Goal: Information Seeking & Learning: Learn about a topic

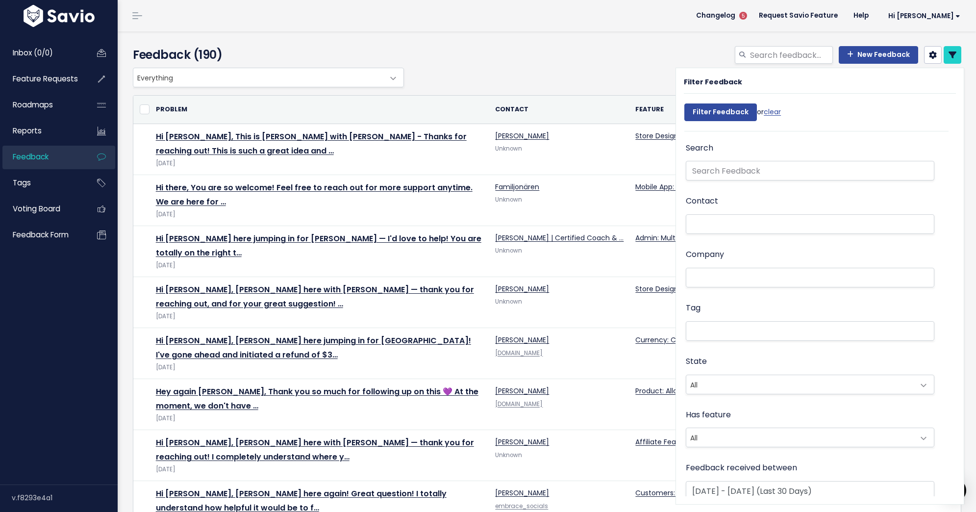
select select
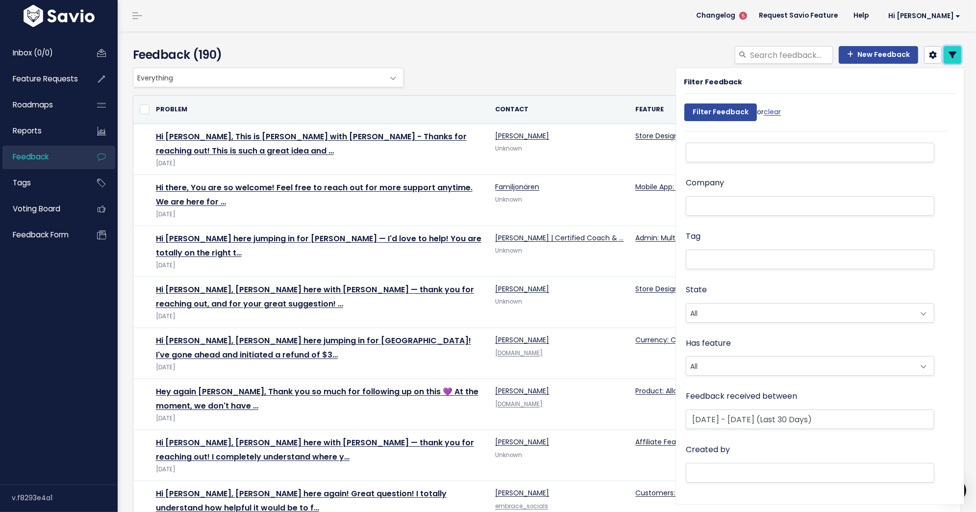
click at [954, 56] on icon at bounding box center [953, 55] width 8 height 8
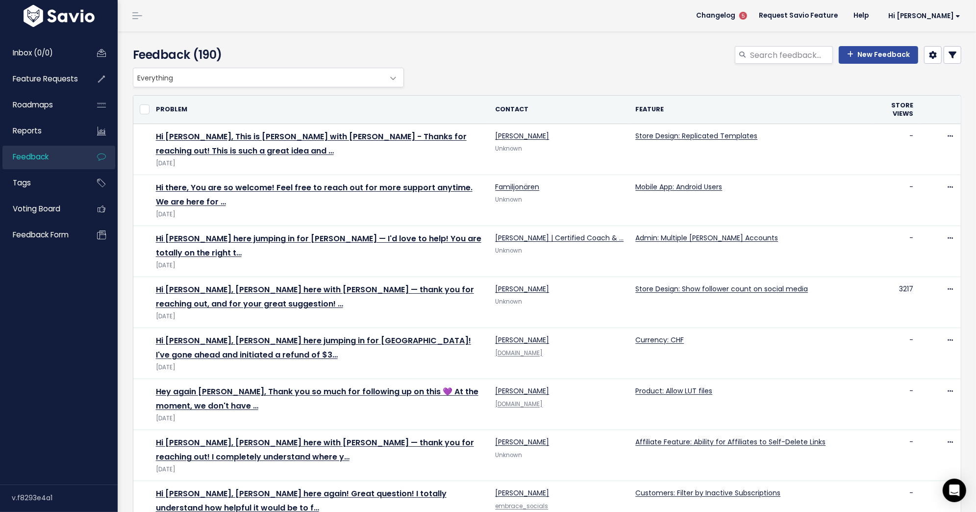
click at [954, 56] on icon at bounding box center [953, 55] width 8 height 8
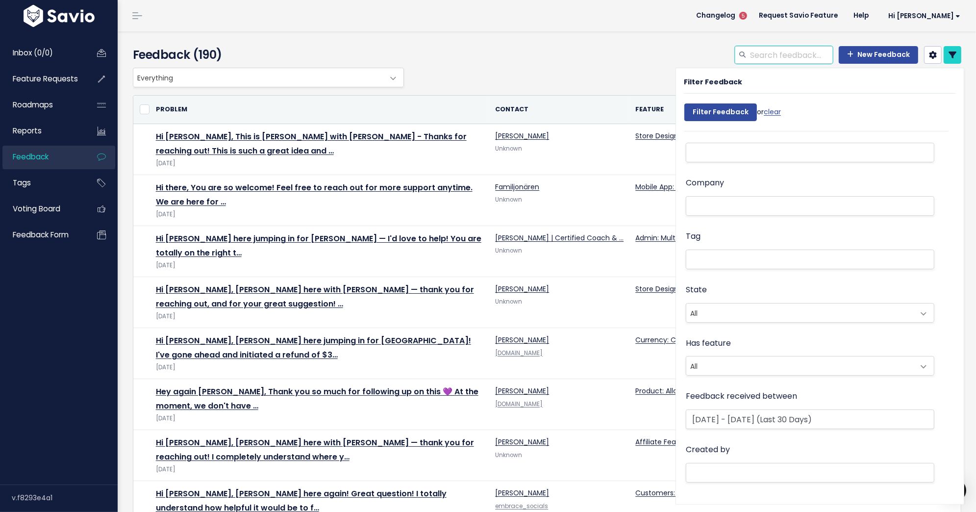
click at [771, 53] on input "search" at bounding box center [791, 55] width 84 height 18
type input "b"
type input "mobile app"
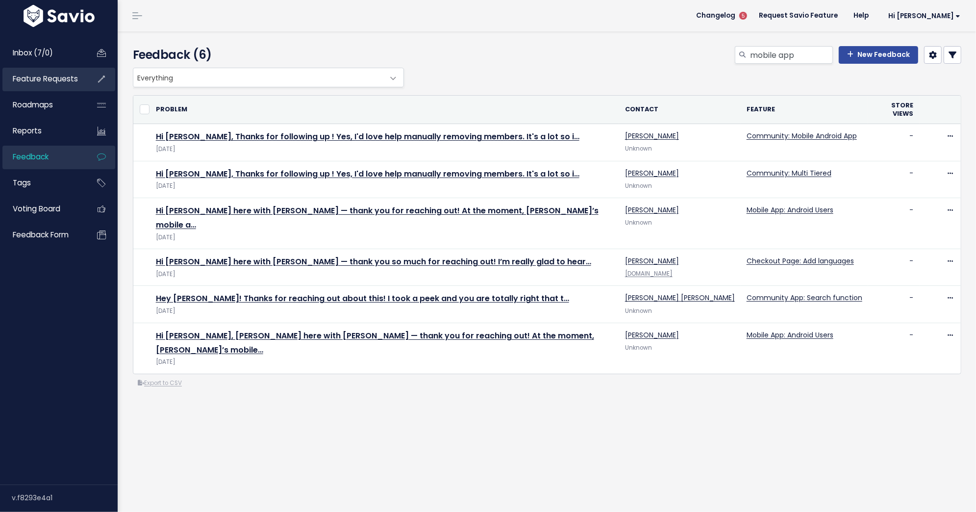
click at [34, 84] on link "Feature Requests" at bounding box center [41, 79] width 79 height 23
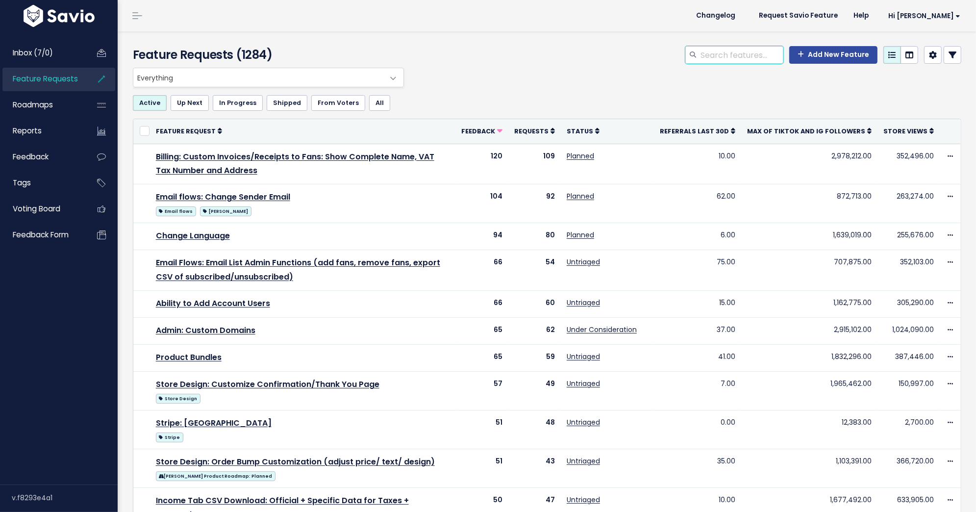
click at [739, 60] on input "search" at bounding box center [742, 55] width 84 height 18
type input "mobile app"
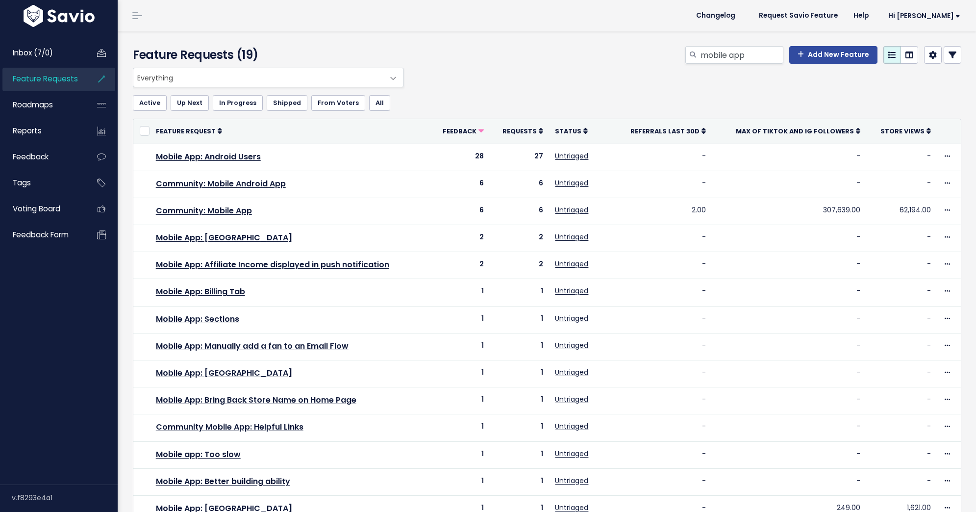
select select
click at [949, 57] on icon at bounding box center [953, 55] width 8 height 8
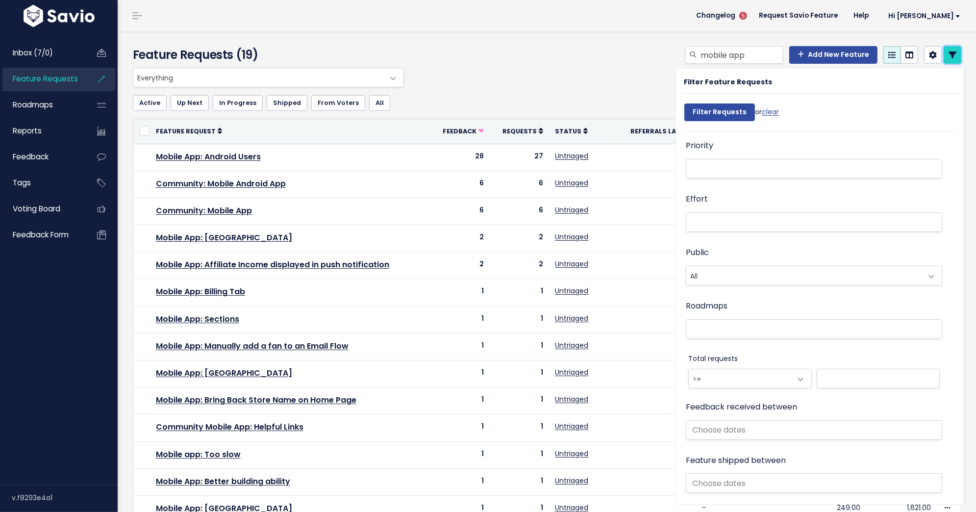
scroll to position [324, 0]
click at [757, 62] on input "mobile app" at bounding box center [742, 55] width 84 height 18
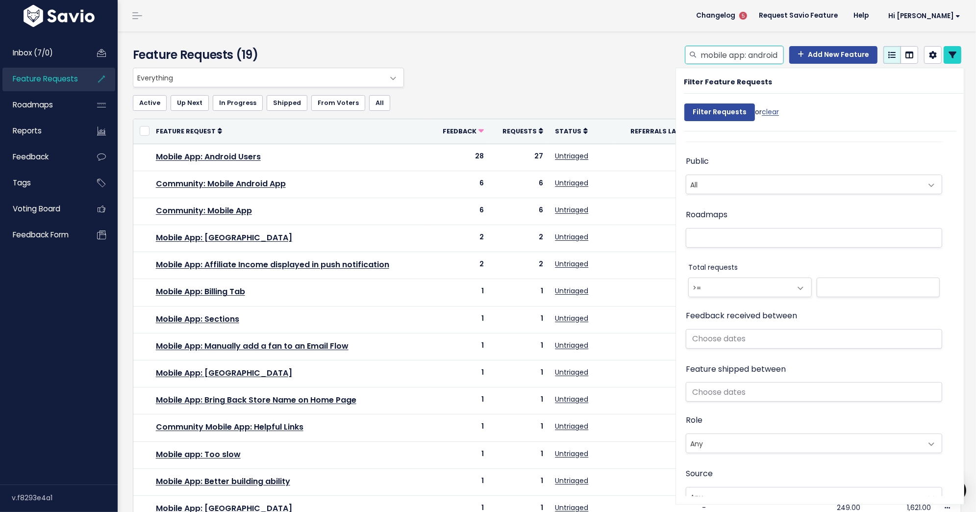
scroll to position [491, 0]
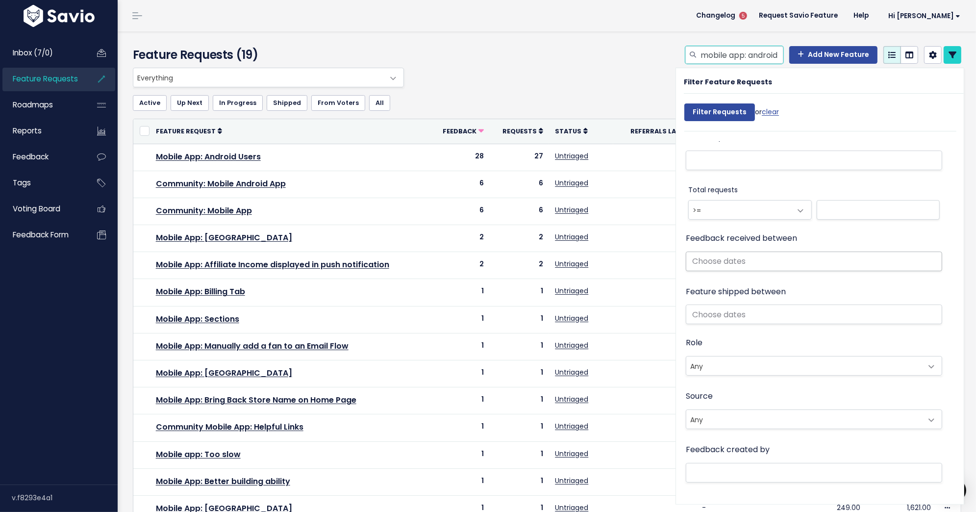
type input "mobile app: android"
click at [795, 263] on input "text" at bounding box center [814, 261] width 256 height 20
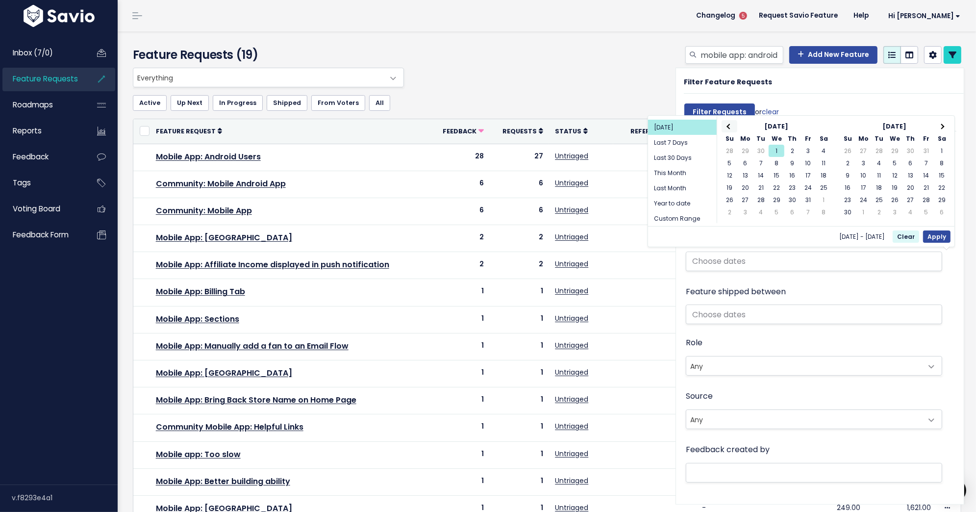
click at [731, 125] on span at bounding box center [729, 126] width 5 height 5
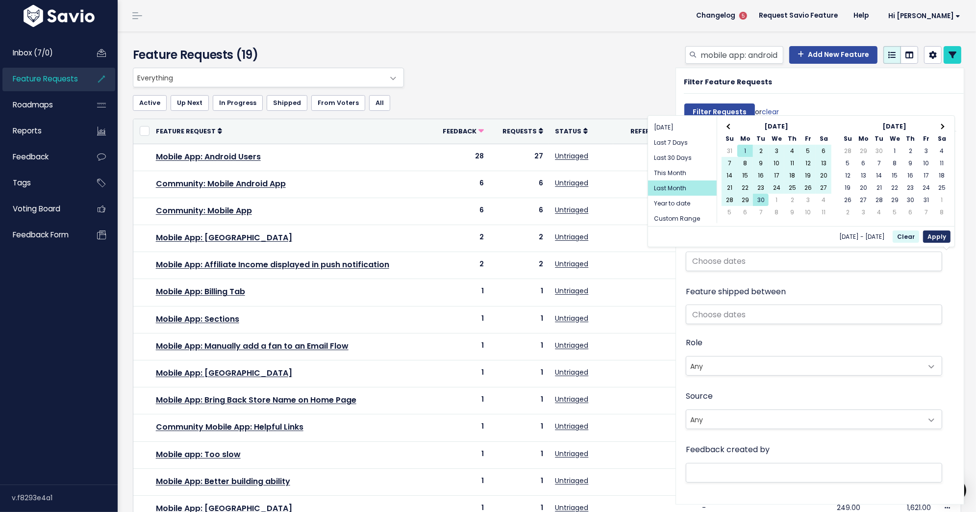
click at [938, 235] on button "Apply" at bounding box center [936, 236] width 27 height 12
type input "[DATE] - [DATE] (Last Month)"
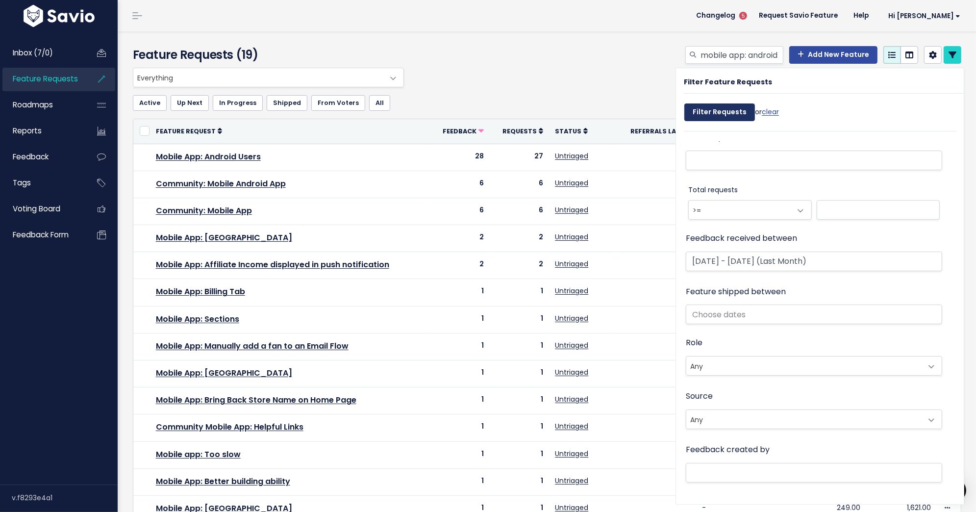
click at [716, 110] on input "Filter Requests" at bounding box center [719, 112] width 71 height 18
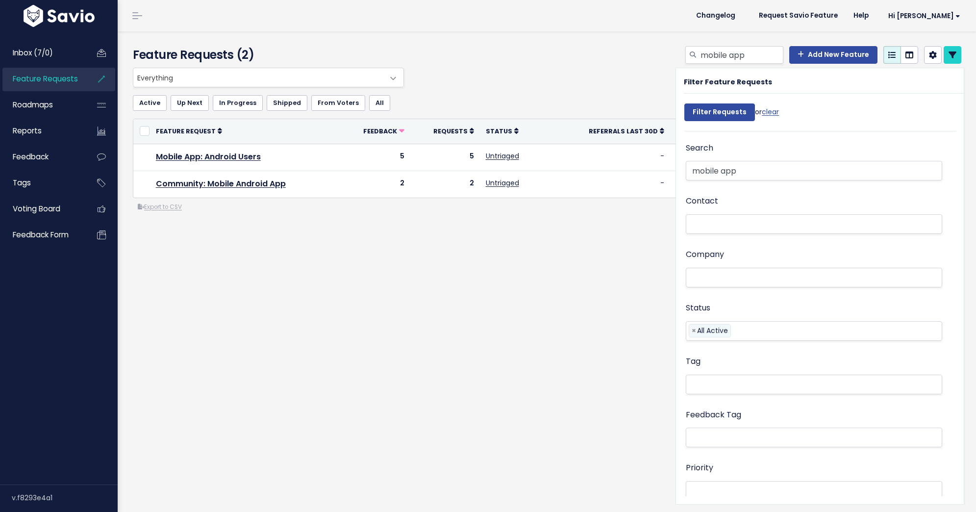
select select
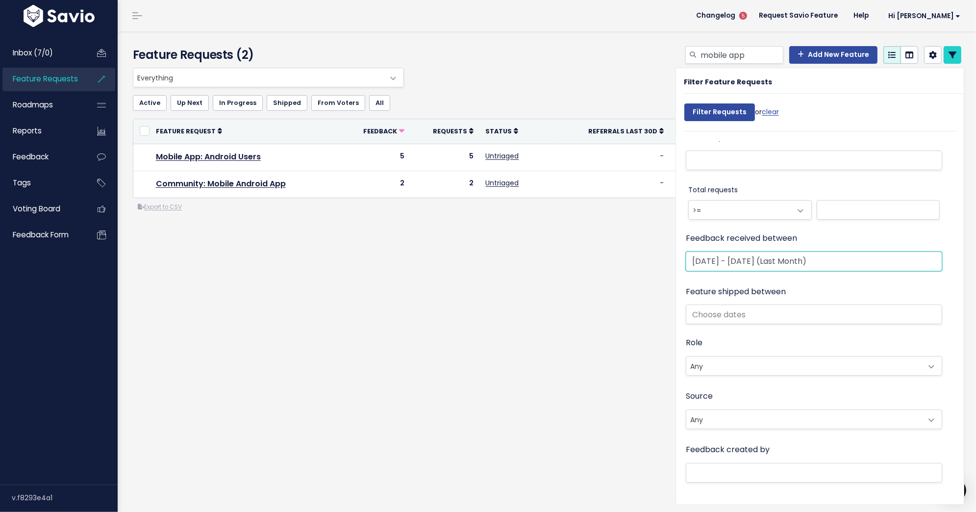
click at [742, 264] on input "[DATE] - [DATE] (Last Month)" at bounding box center [814, 261] width 256 height 20
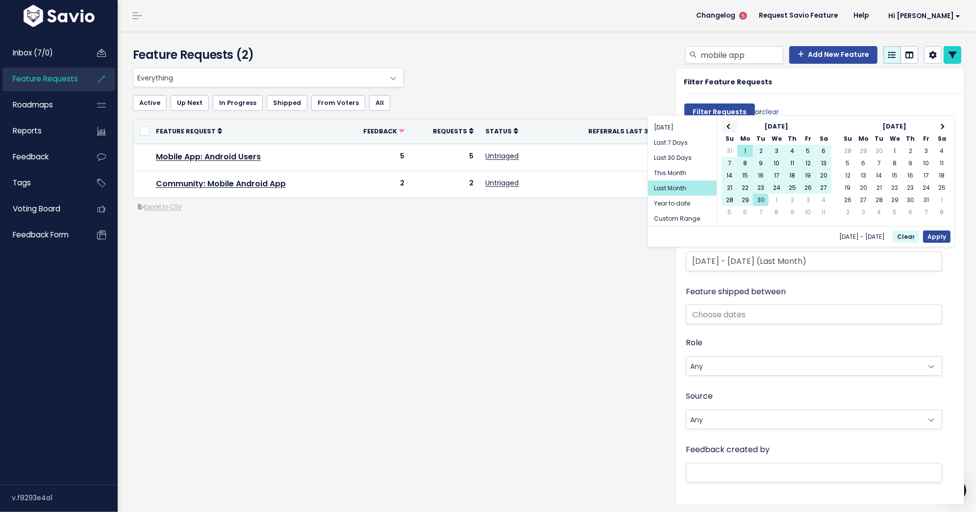
click at [725, 128] on th at bounding box center [730, 126] width 16 height 12
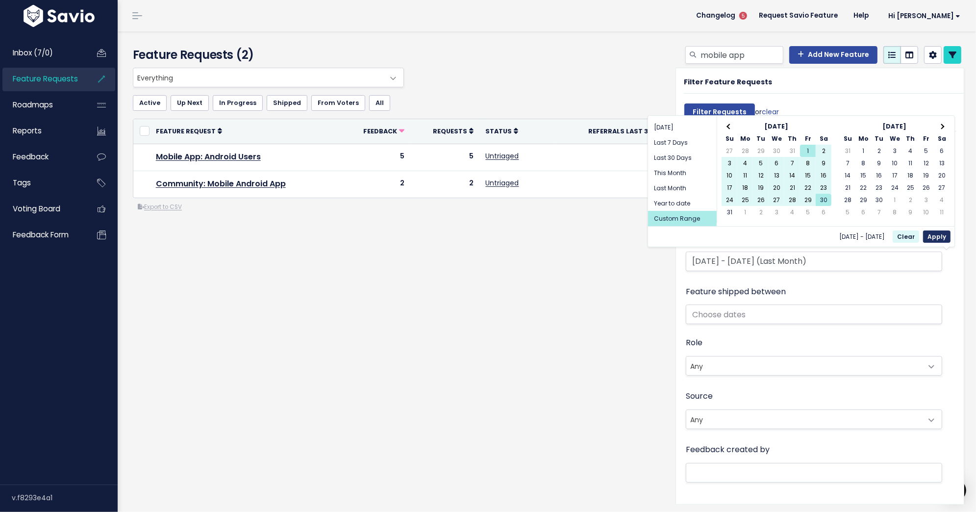
click at [935, 236] on button "Apply" at bounding box center [936, 236] width 27 height 12
type input "[DATE] - [DATE]"
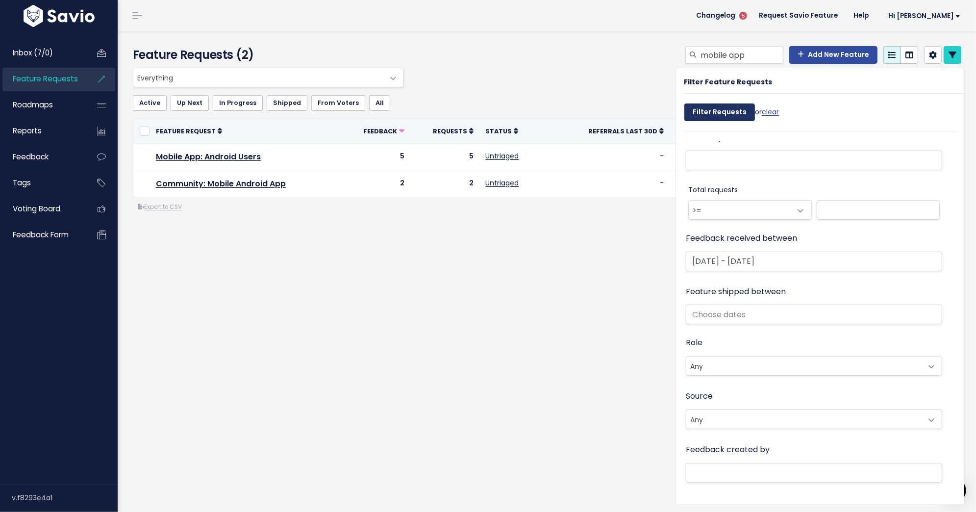
click at [700, 112] on input "Filter Requests" at bounding box center [719, 112] width 71 height 18
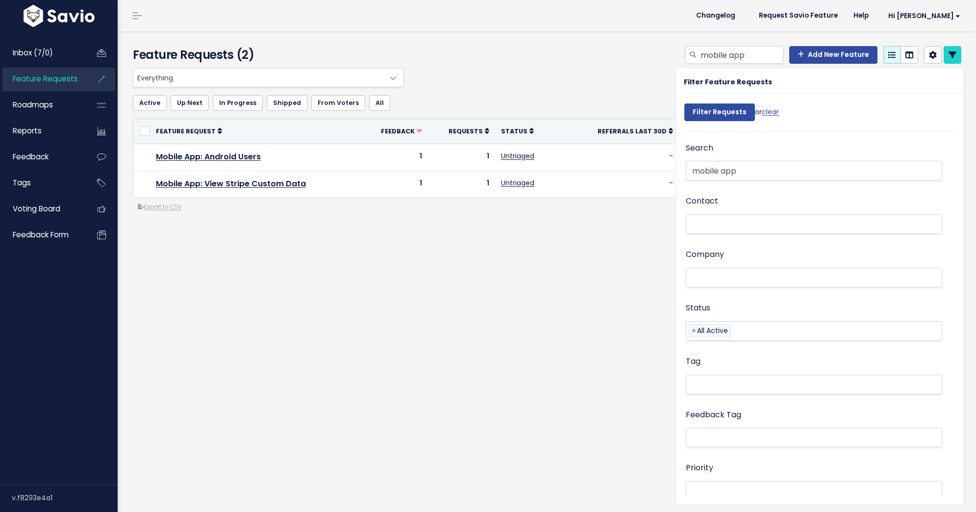
select select
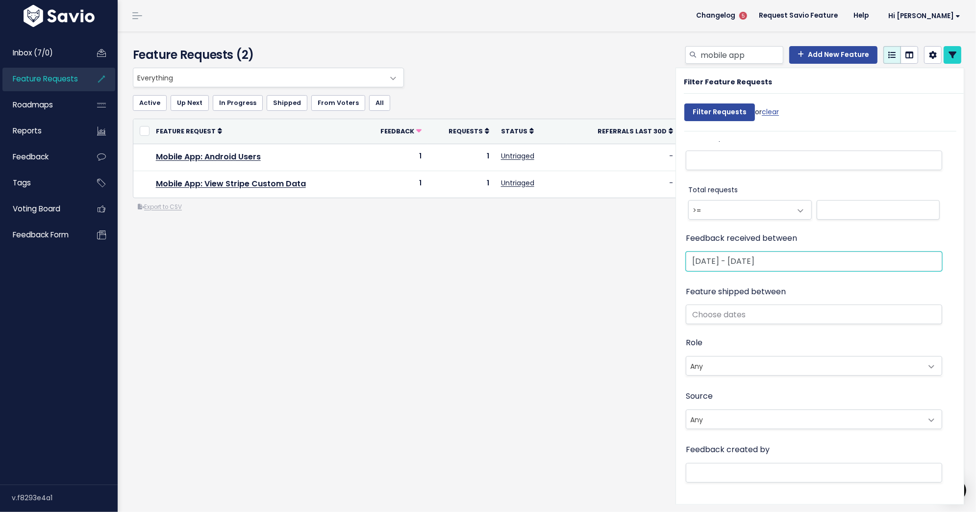
click at [713, 262] on input "Aug 1 2025 - Aug 30 2025" at bounding box center [814, 261] width 256 height 20
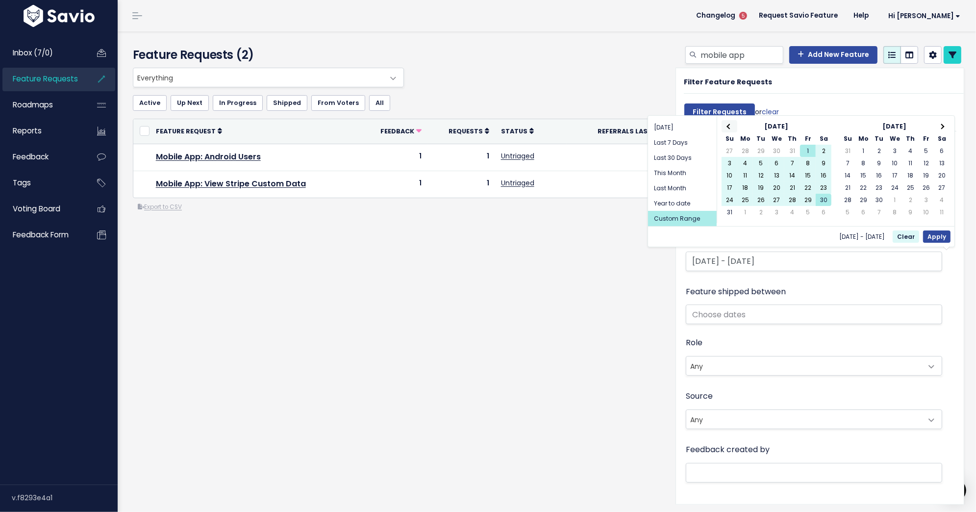
click at [729, 129] on th at bounding box center [730, 126] width 16 height 12
click at [928, 236] on button "Apply" at bounding box center [936, 236] width 27 height 12
type input "Jul 1 2025 - Jul 31 2025"
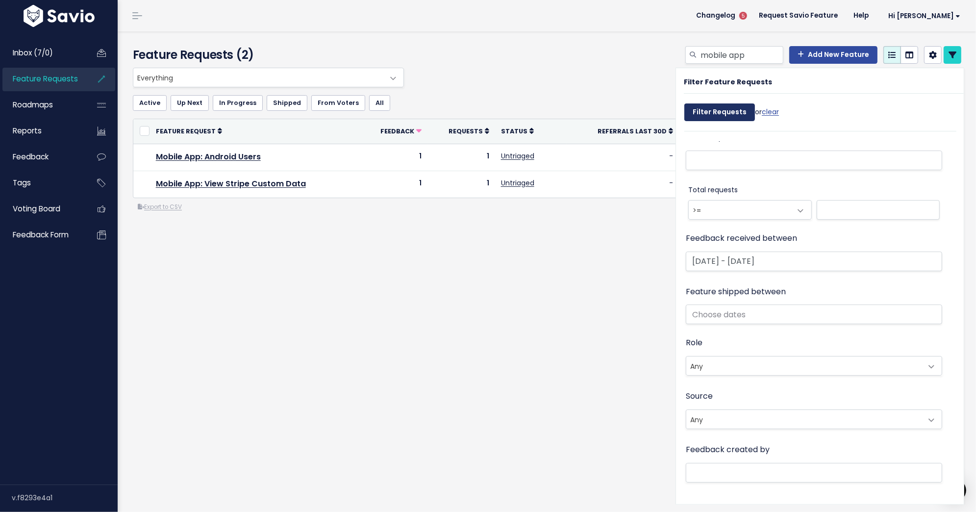
click at [717, 110] on input "Filter Requests" at bounding box center [719, 112] width 71 height 18
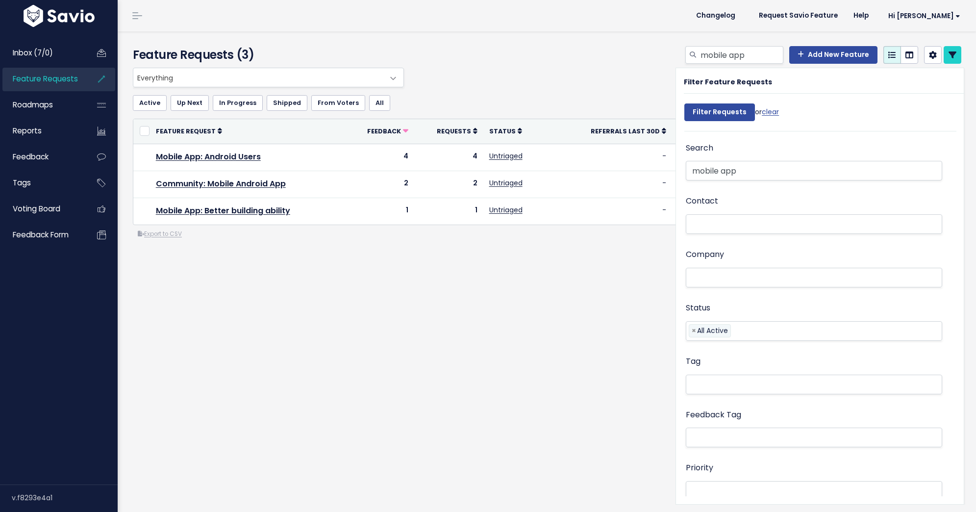
select select
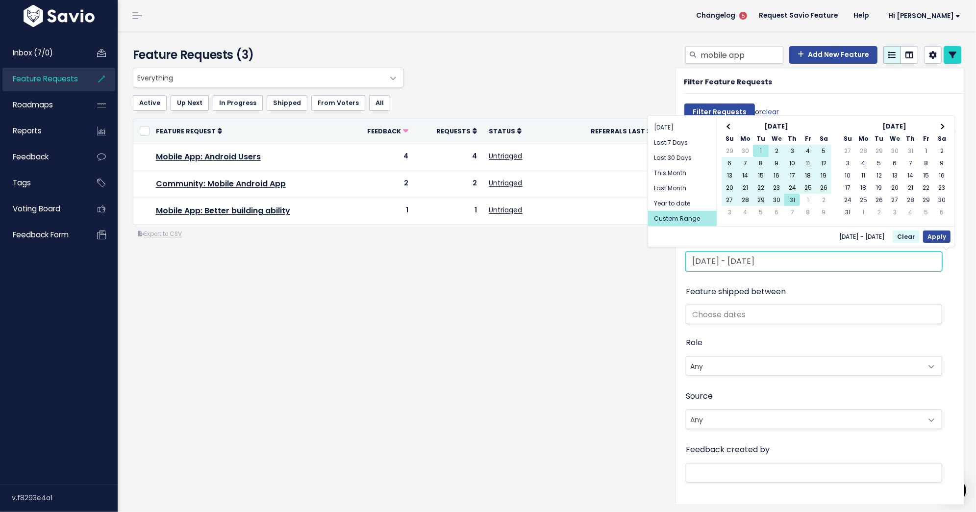
click at [713, 266] on input "[DATE] - [DATE]" at bounding box center [814, 261] width 256 height 20
click at [732, 129] on th at bounding box center [730, 126] width 16 height 12
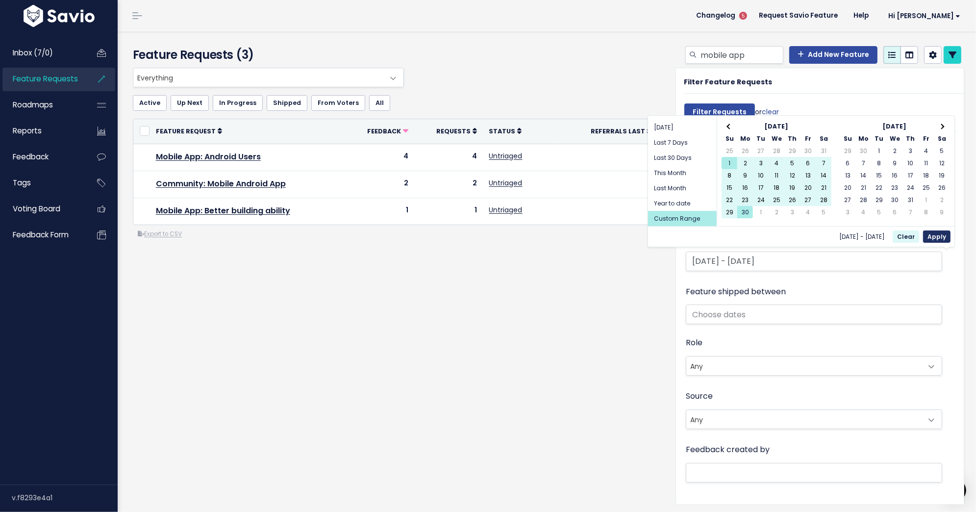
click at [937, 237] on button "Apply" at bounding box center [936, 236] width 27 height 12
type input "[DATE] - [DATE]"
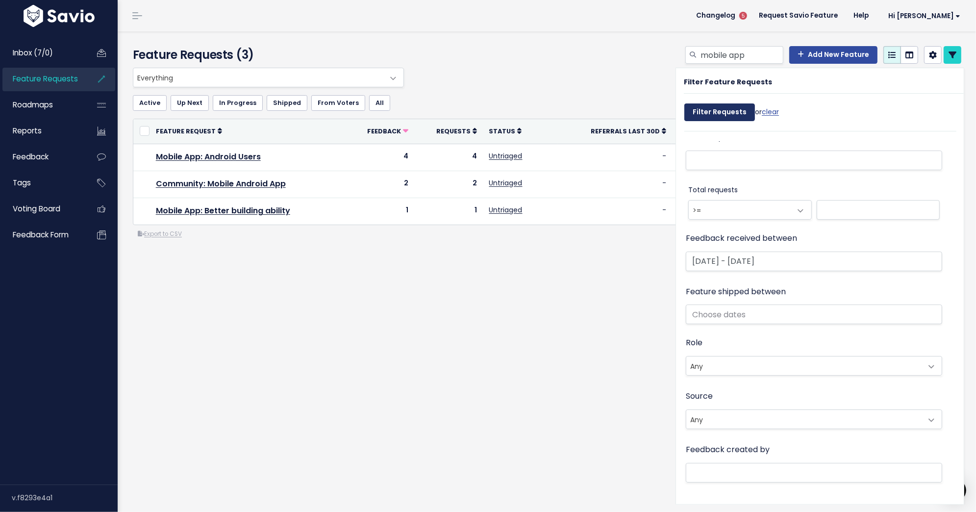
click at [733, 110] on input "Filter Requests" at bounding box center [719, 112] width 71 height 18
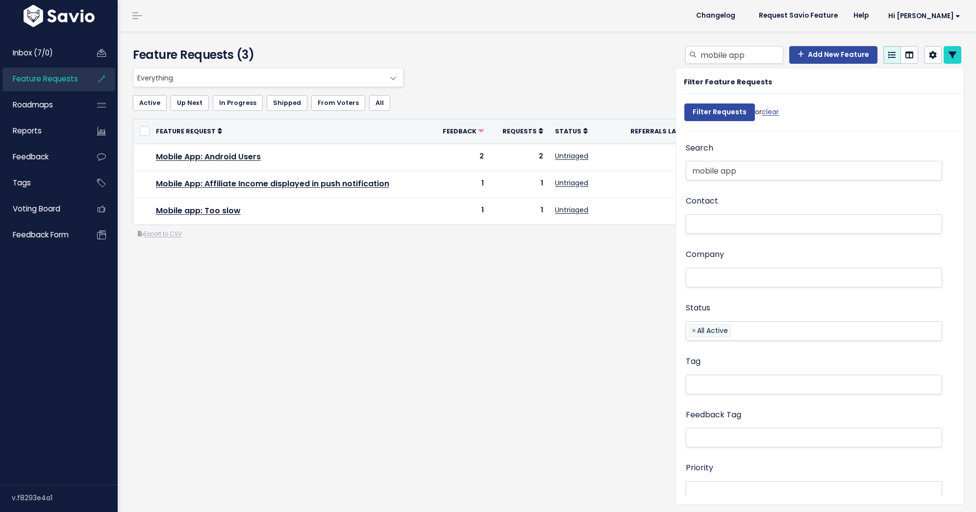
select select
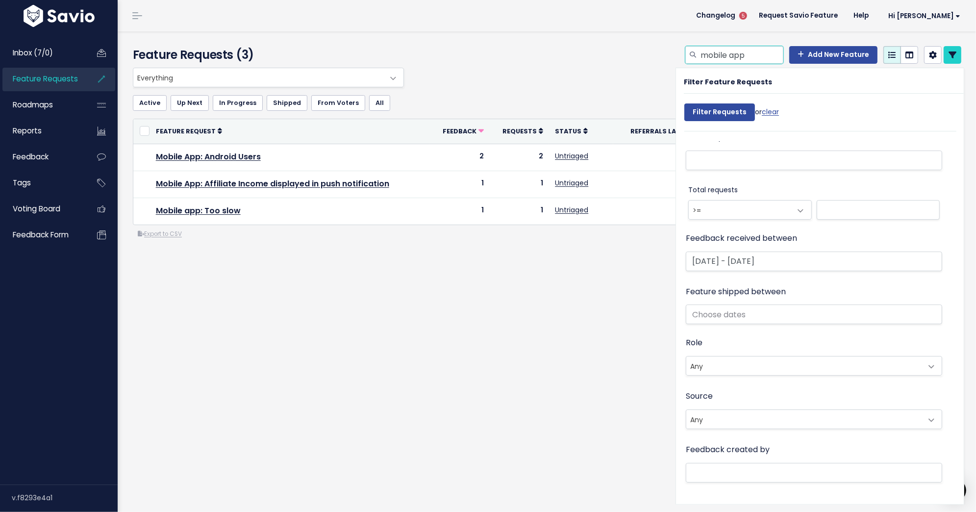
click at [716, 55] on input "mobile app" at bounding box center [742, 55] width 84 height 18
type input "customer tab: increased import"
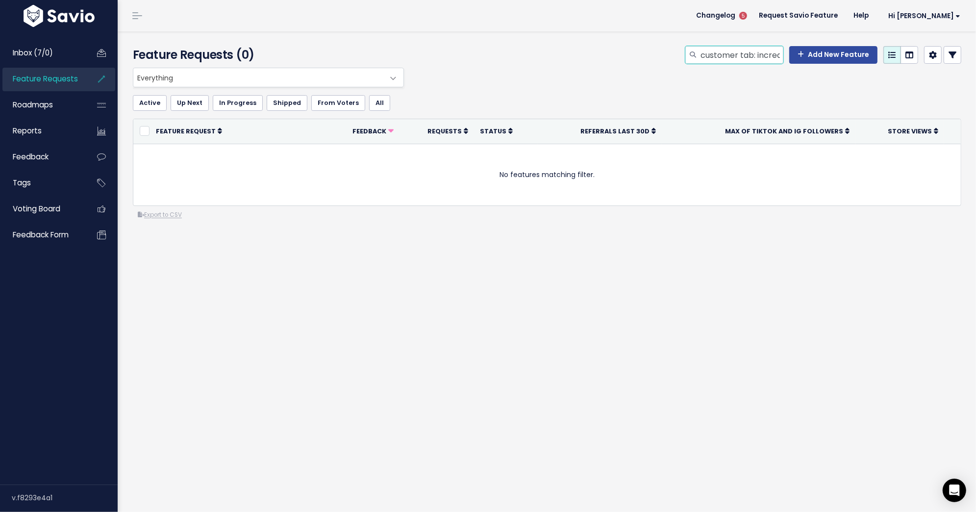
click at [748, 60] on input "customer tab: increased import" at bounding box center [742, 55] width 84 height 18
click at [958, 55] on link at bounding box center [953, 55] width 18 height 18
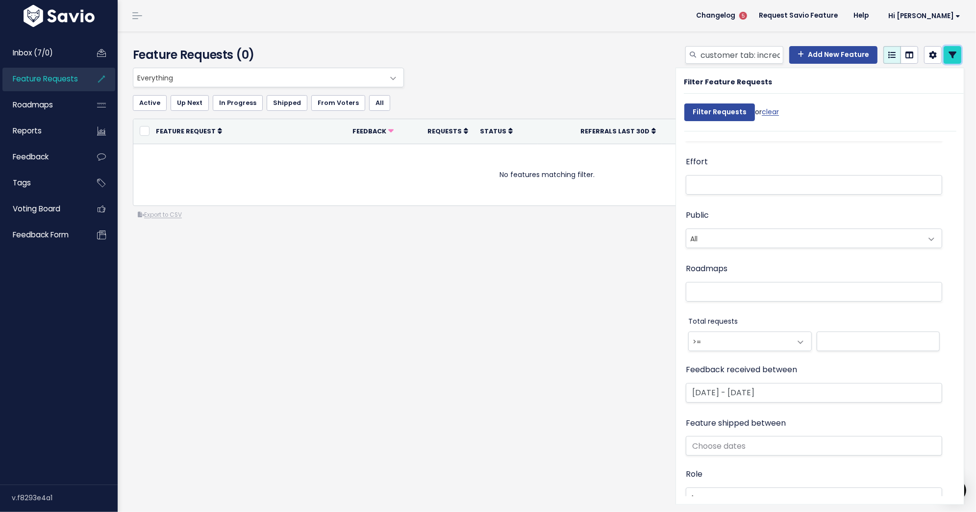
scroll to position [361, 0]
click at [831, 383] on input "[DATE] - [DATE]" at bounding box center [814, 391] width 256 height 20
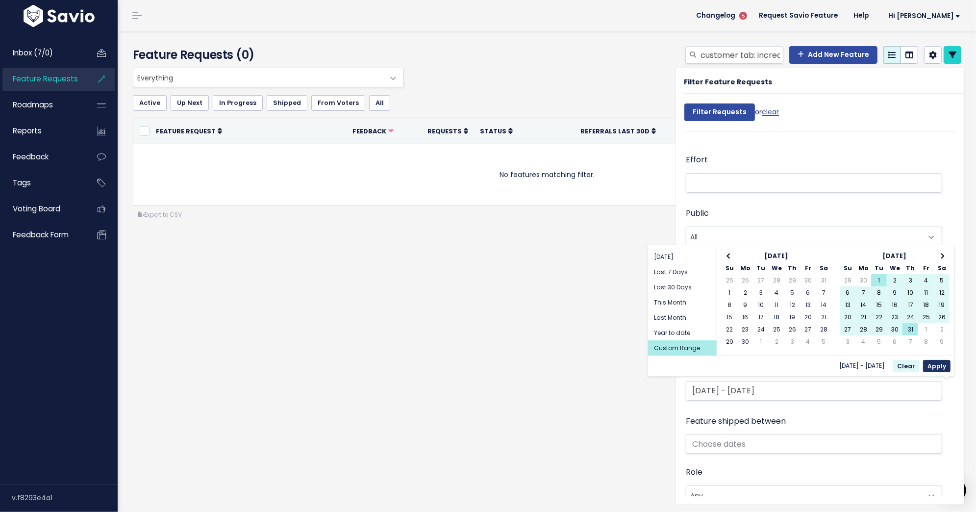
click at [931, 363] on button "Apply" at bounding box center [936, 366] width 27 height 12
type input "Jul 1 2025 - Jul 31 2025"
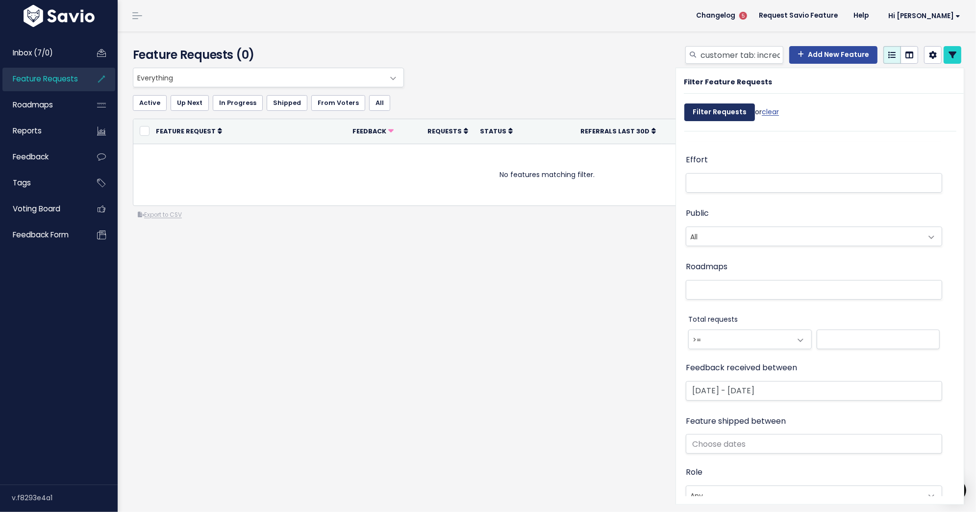
click at [717, 109] on input "Filter Requests" at bounding box center [719, 112] width 71 height 18
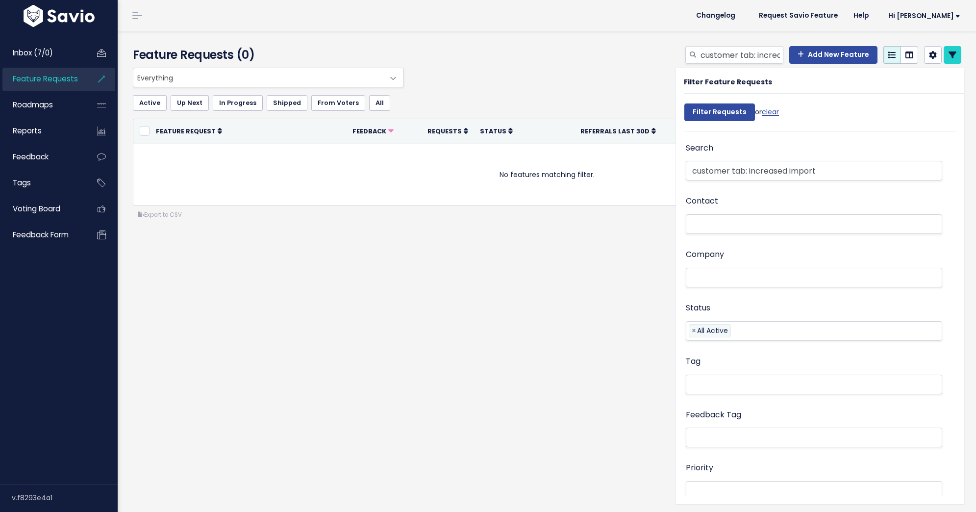
select select
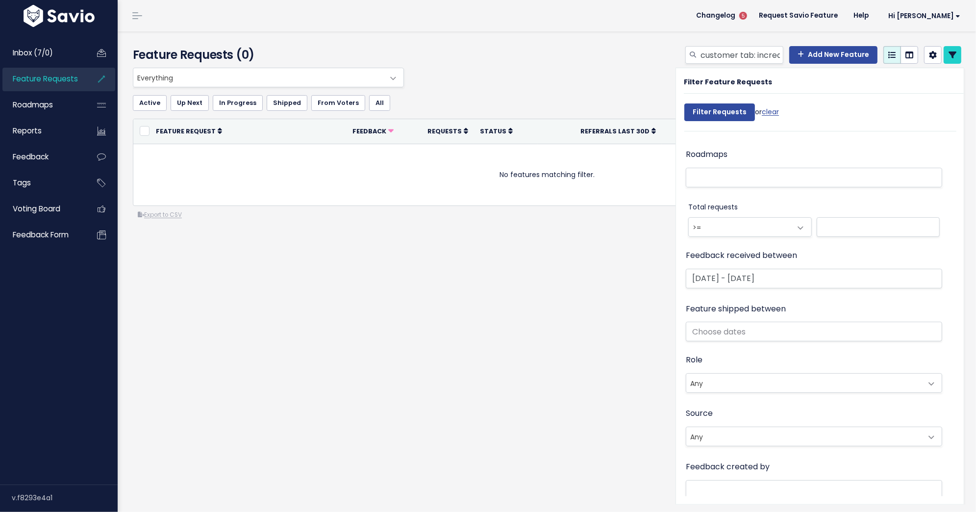
scroll to position [485, 0]
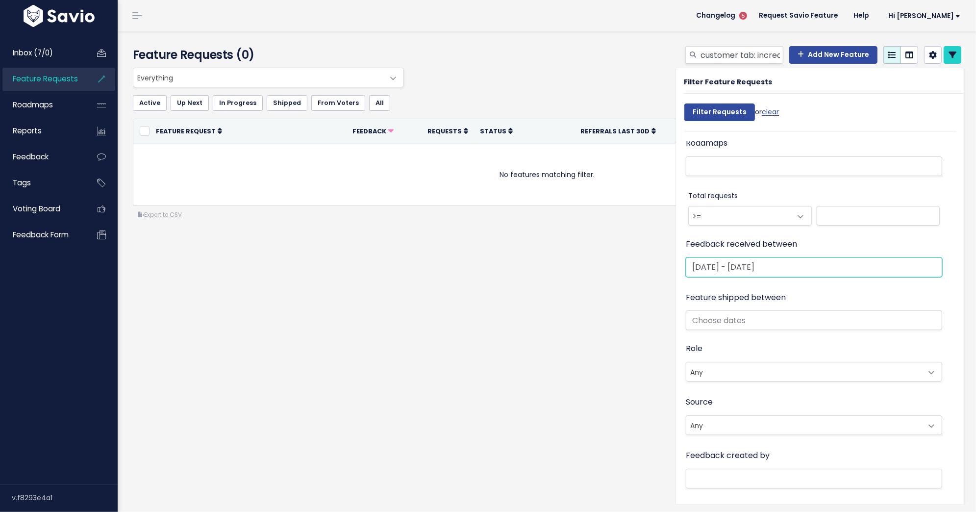
click at [731, 267] on input "[DATE] - [DATE]" at bounding box center [814, 267] width 256 height 20
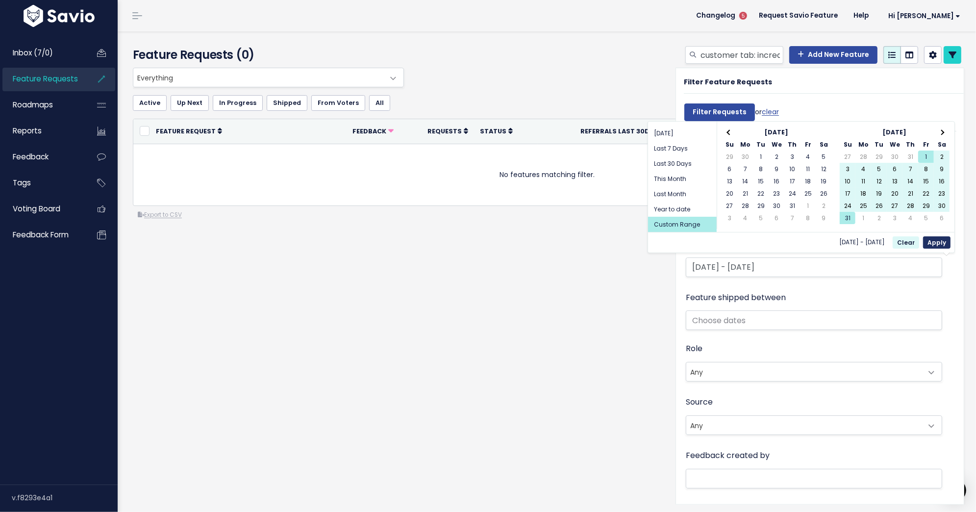
click at [933, 239] on button "Apply" at bounding box center [936, 242] width 27 height 12
type input "[DATE] - [DATE]"
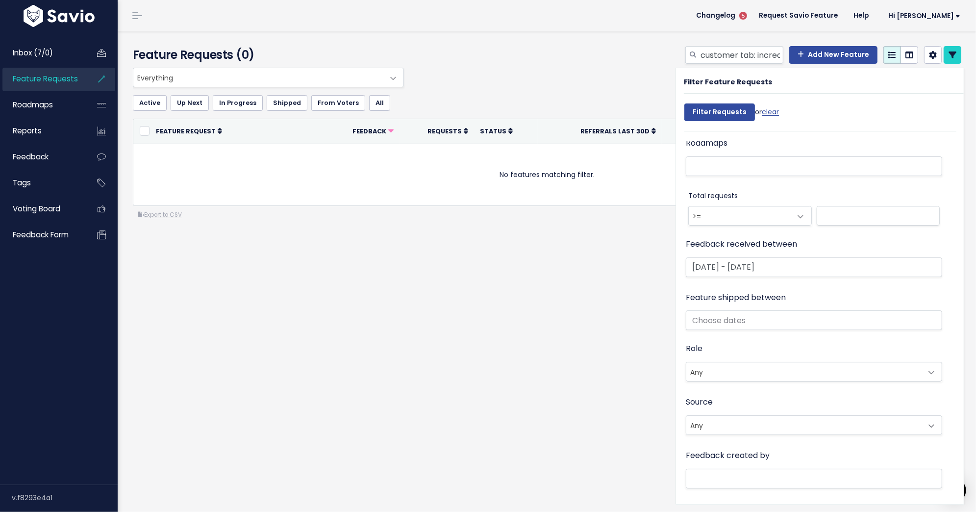
scroll to position [491, 0]
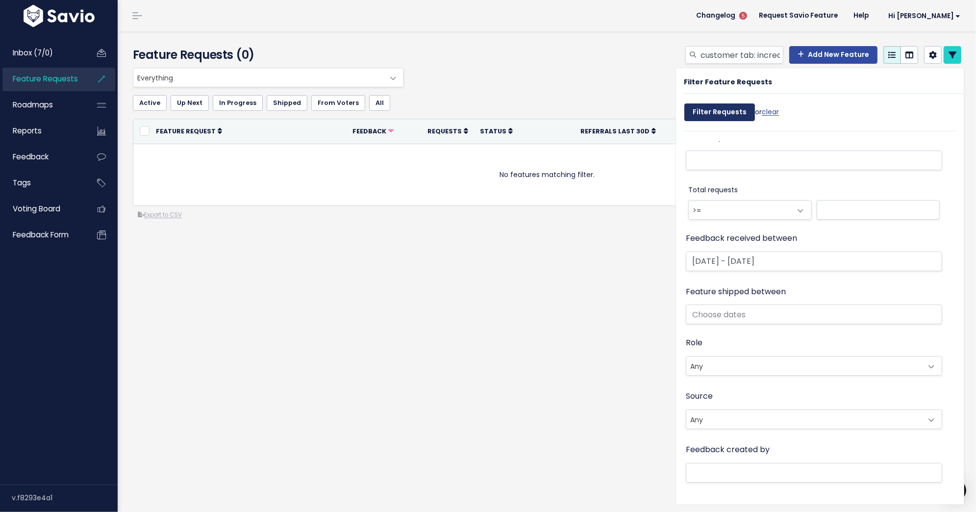
click at [713, 109] on input "Filter Requests" at bounding box center [719, 112] width 71 height 18
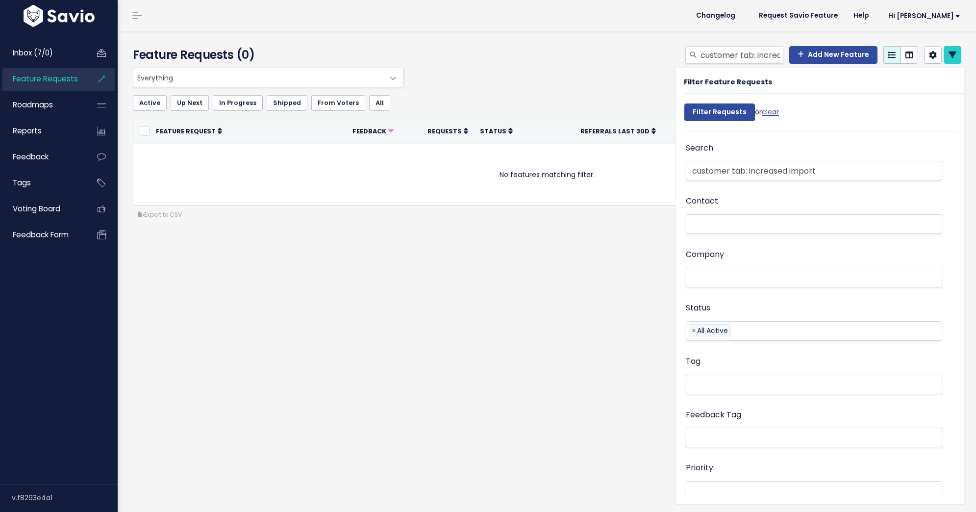
select select
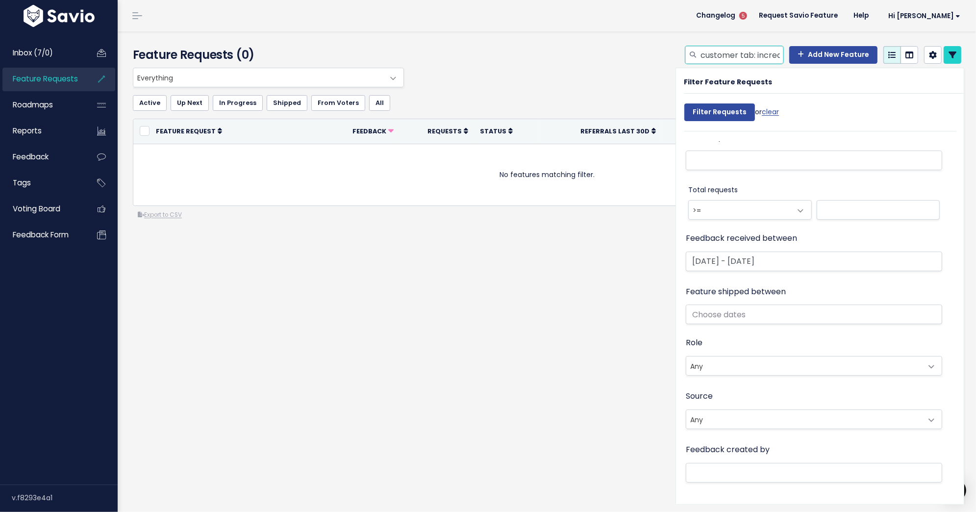
click input "customer tab: increased import"
type input "Affiliate feature: sel-delete"
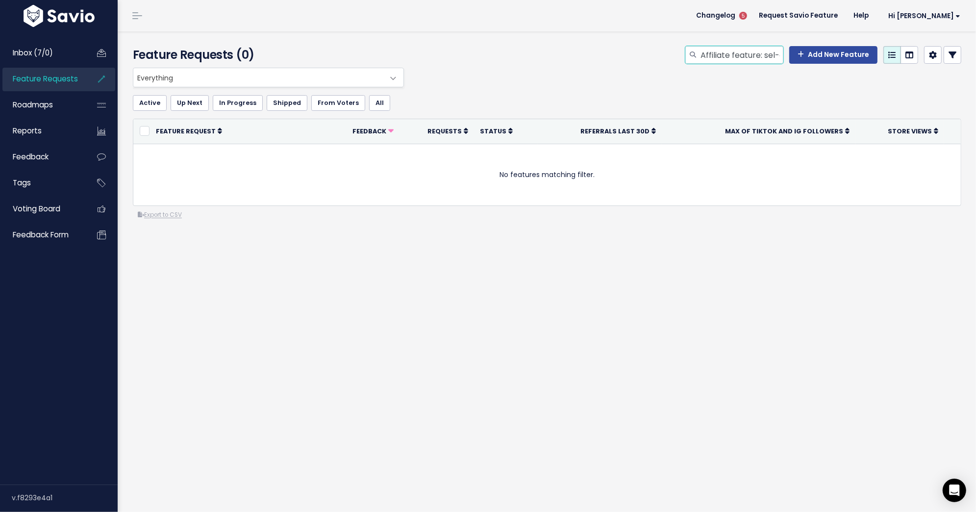
click at [724, 60] on input "Affiliate feature: sel-delete" at bounding box center [742, 55] width 84 height 18
paste input "Feature: Ability for Affiliates to Self-Delete Links"
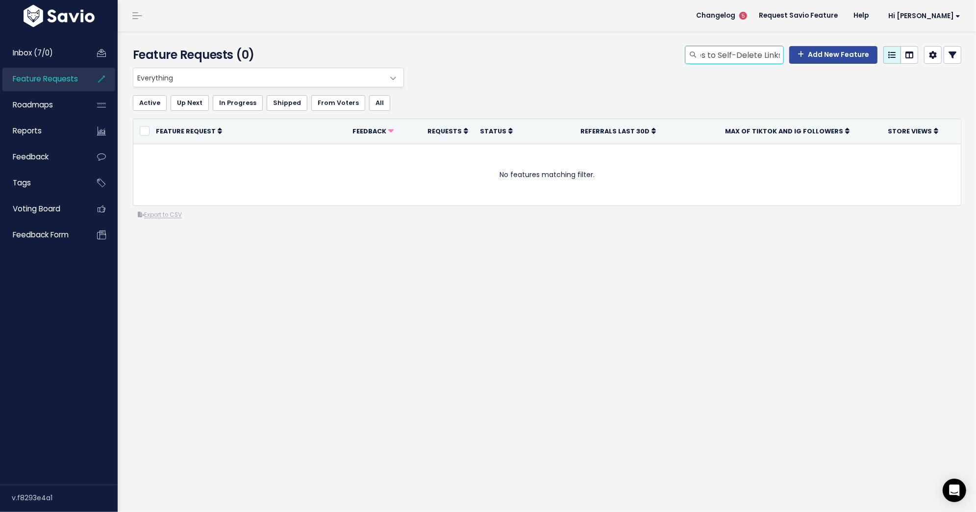
type input "Affiliate Feature: Ability for Affiliates to Self-Delete Links"
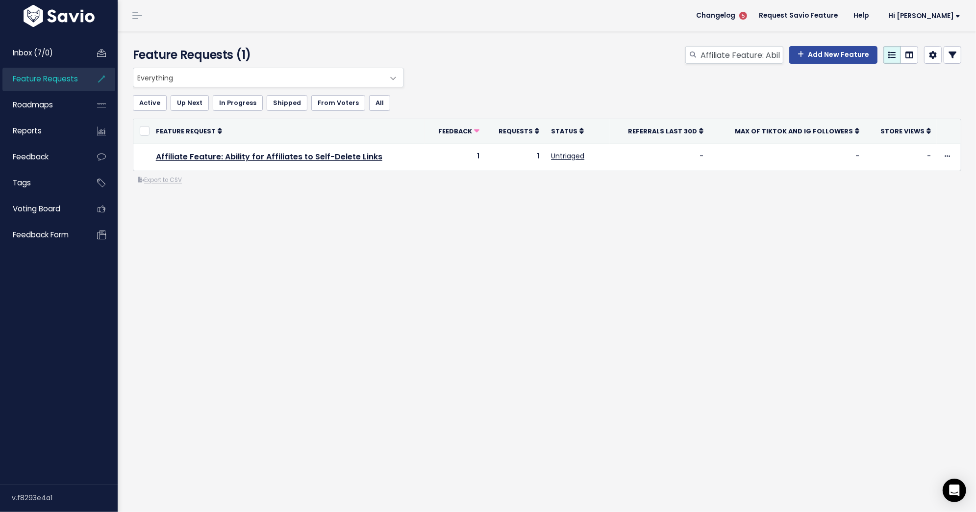
click at [959, 56] on link at bounding box center [953, 55] width 18 height 18
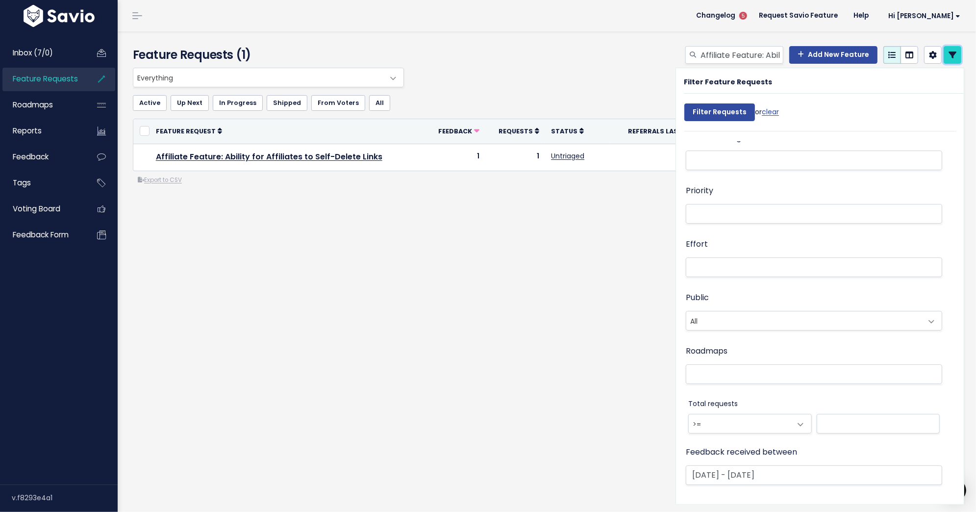
scroll to position [300, 0]
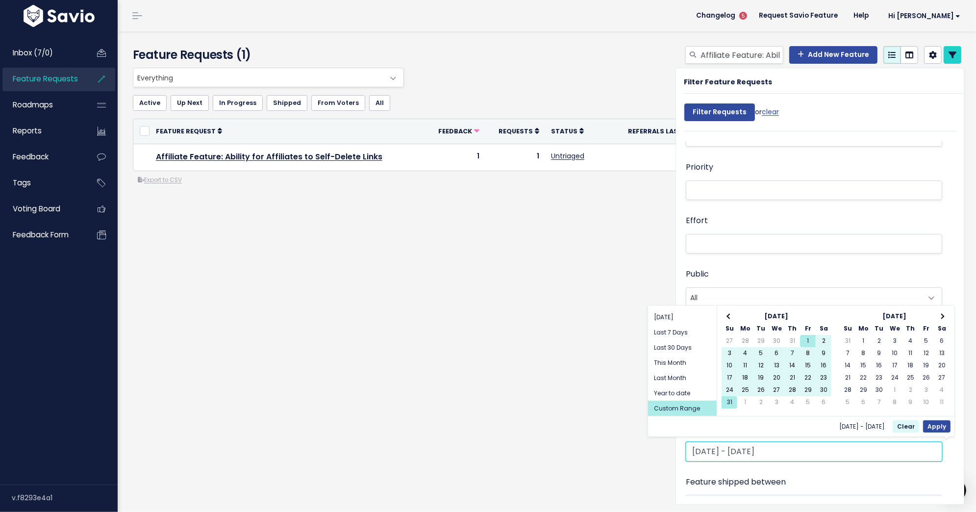
click at [722, 457] on input "[DATE] - [DATE]" at bounding box center [814, 452] width 256 height 20
click at [726, 311] on th at bounding box center [730, 316] width 16 height 12
click at [943, 424] on button "Apply" at bounding box center [936, 426] width 27 height 12
type input "[DATE] - [DATE]"
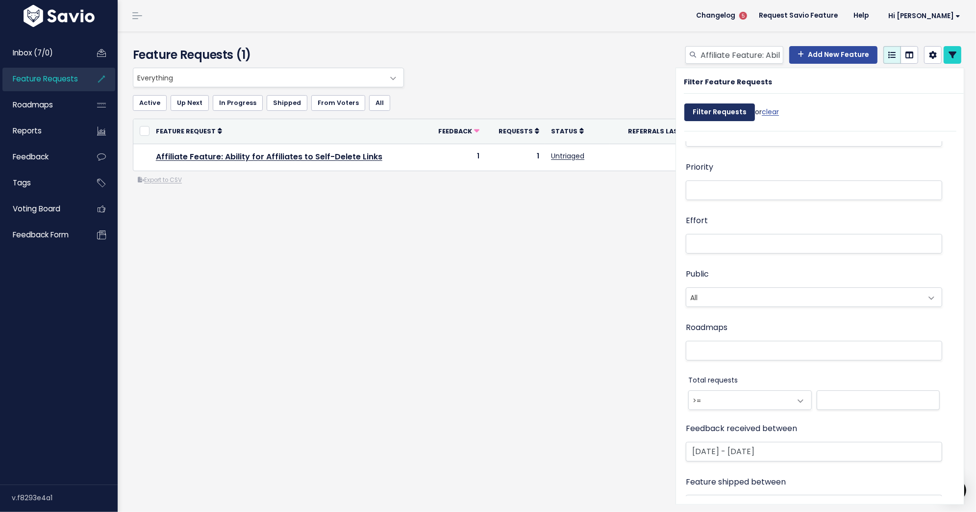
click at [721, 112] on input "Filter Requests" at bounding box center [719, 112] width 71 height 18
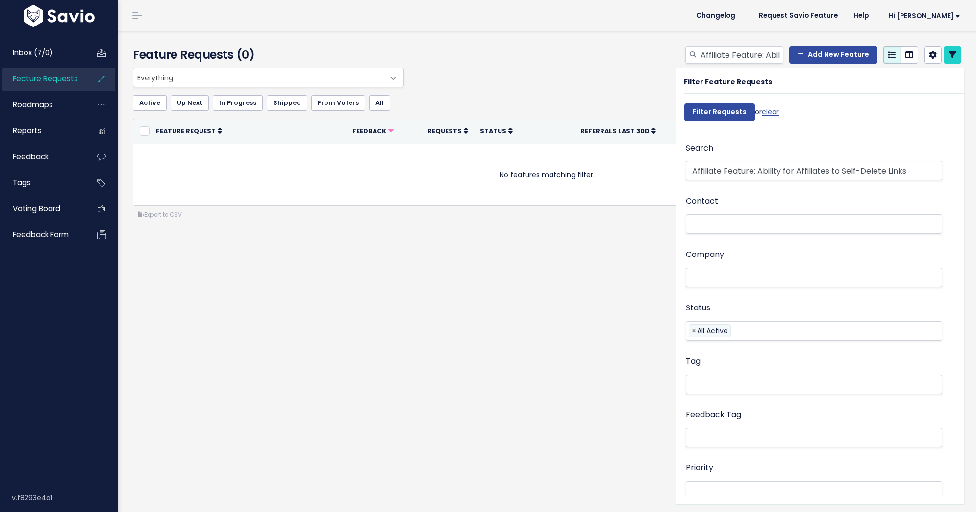
select select
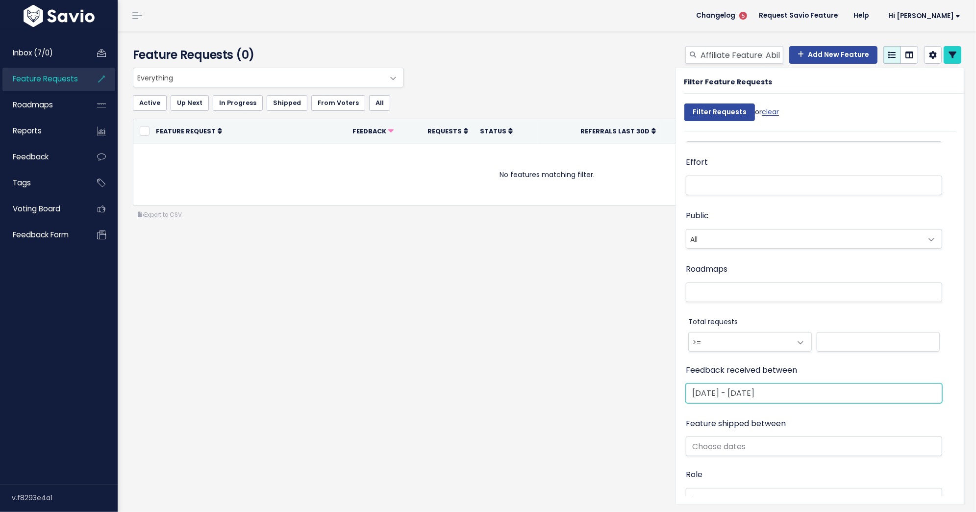
click at [722, 392] on input "[DATE] - [DATE]" at bounding box center [814, 393] width 256 height 20
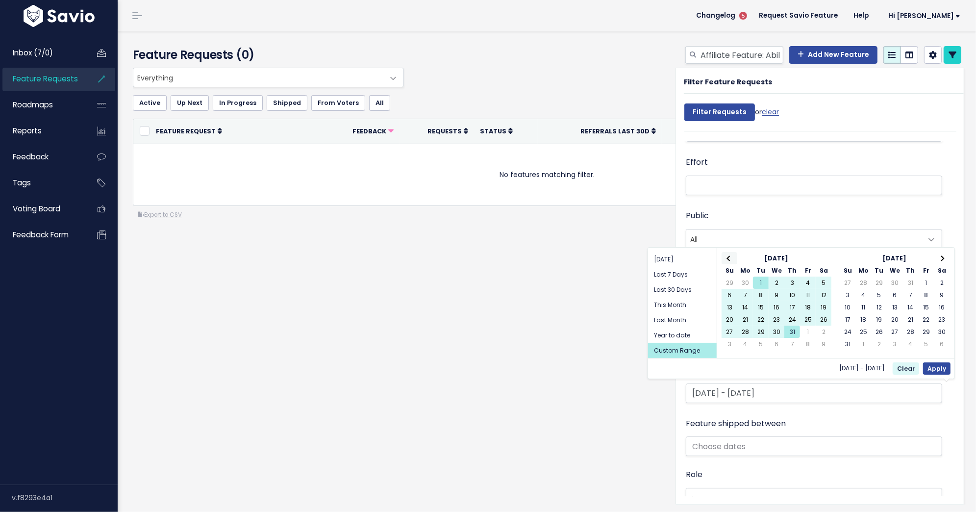
click at [729, 255] on span at bounding box center [729, 257] width 5 height 5
click at [945, 370] on button "Apply" at bounding box center [936, 368] width 27 height 12
type input "Jun 1 2025 - Jun 30 2025"
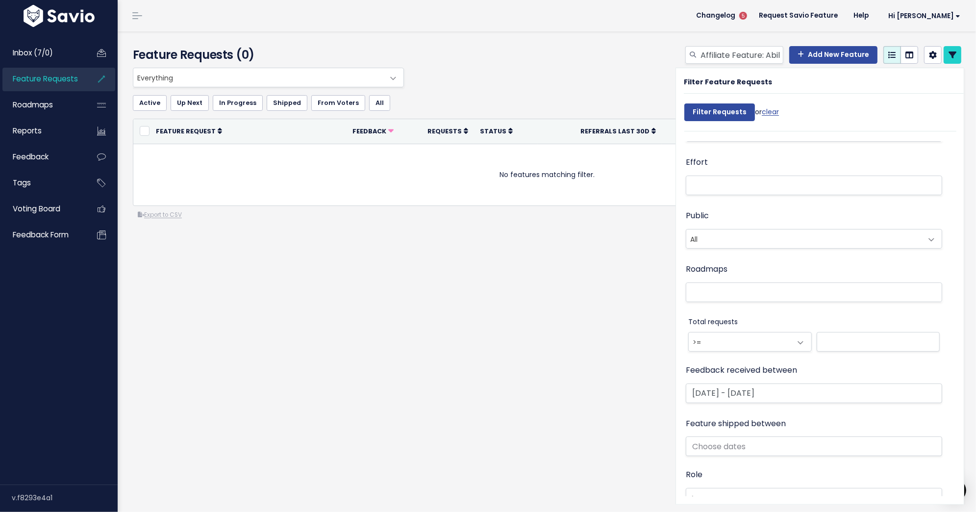
click at [700, 122] on div "Filter Requests or clear" at bounding box center [731, 115] width 95 height 32
click at [695, 111] on input "Filter Requests" at bounding box center [719, 112] width 71 height 18
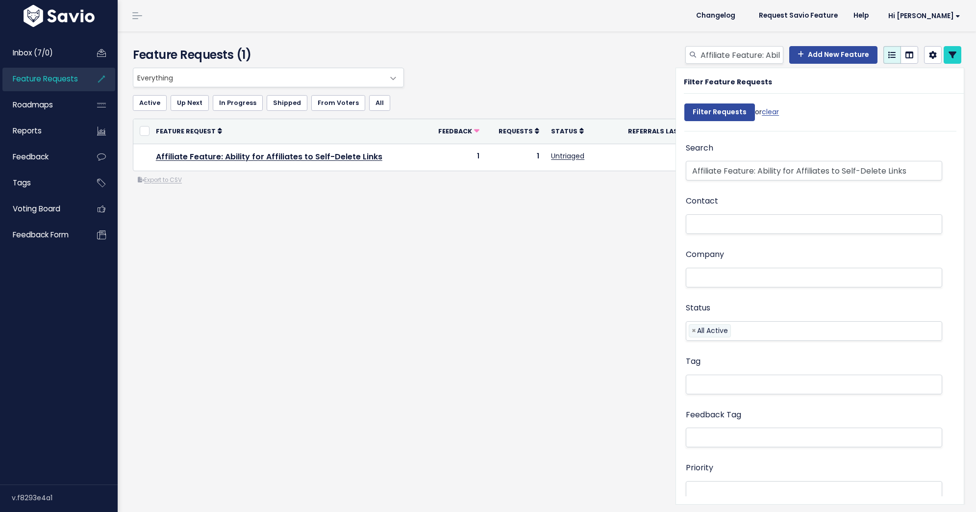
select select
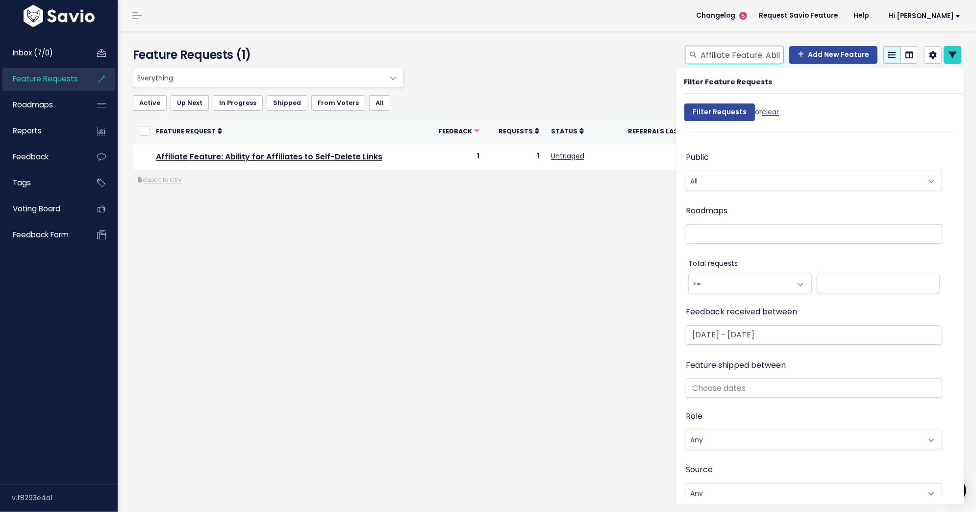
click at [709, 57] on input "Affiliate Feature: Ability for Affiliates to Self-Delete Links" at bounding box center [742, 55] width 84 height 18
click at [749, 59] on input "Affiliate Feature: Ability for Affiliates to Self-Delete Links" at bounding box center [742, 55] width 84 height 18
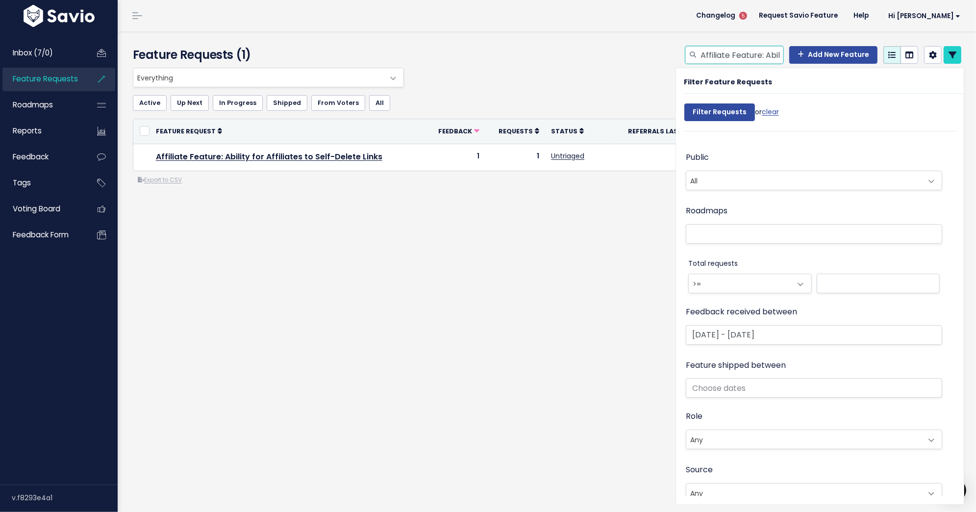
paste input "PayPal: Affiliate Feature"
type input "PayPal: Affiliate Feature"
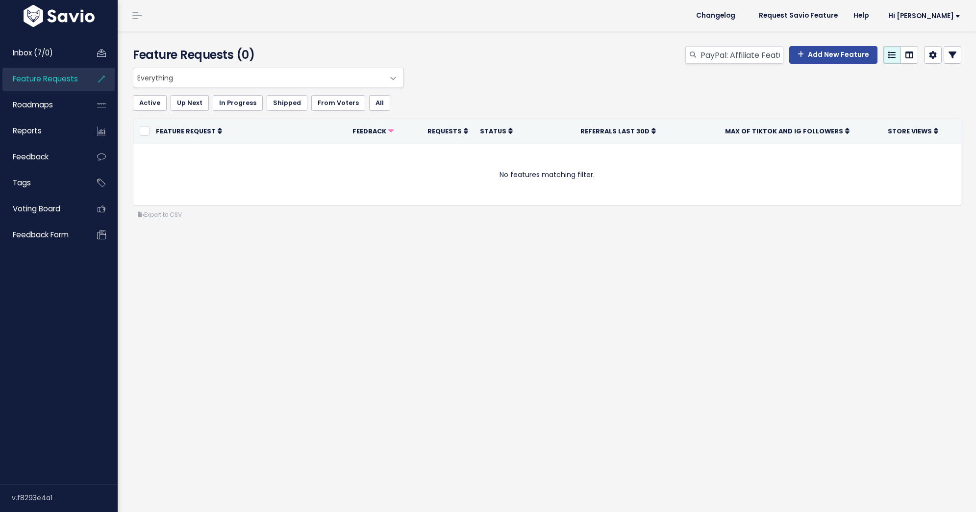
select select
click at [954, 56] on icon at bounding box center [953, 55] width 8 height 8
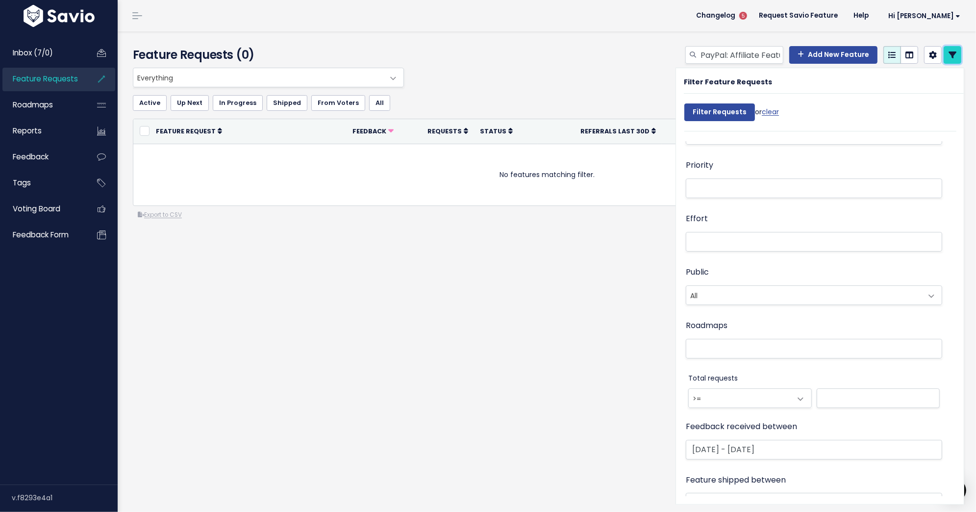
scroll to position [307, 0]
click at [738, 445] on input "Jun 1 2025 - Jun 30 2025" at bounding box center [814, 445] width 256 height 20
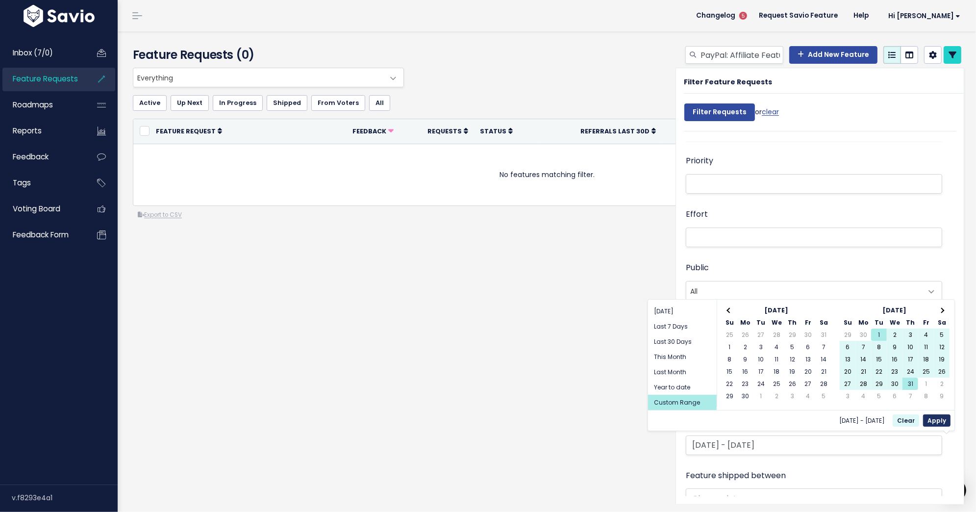
click at [935, 418] on button "Apply" at bounding box center [936, 420] width 27 height 12
type input "[DATE] - [DATE]"
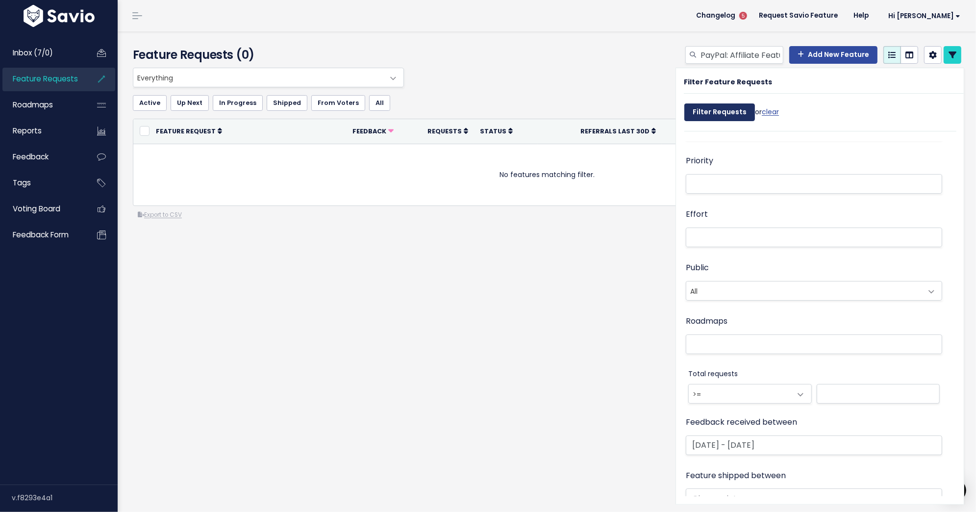
click at [719, 112] on input "Filter Requests" at bounding box center [719, 112] width 71 height 18
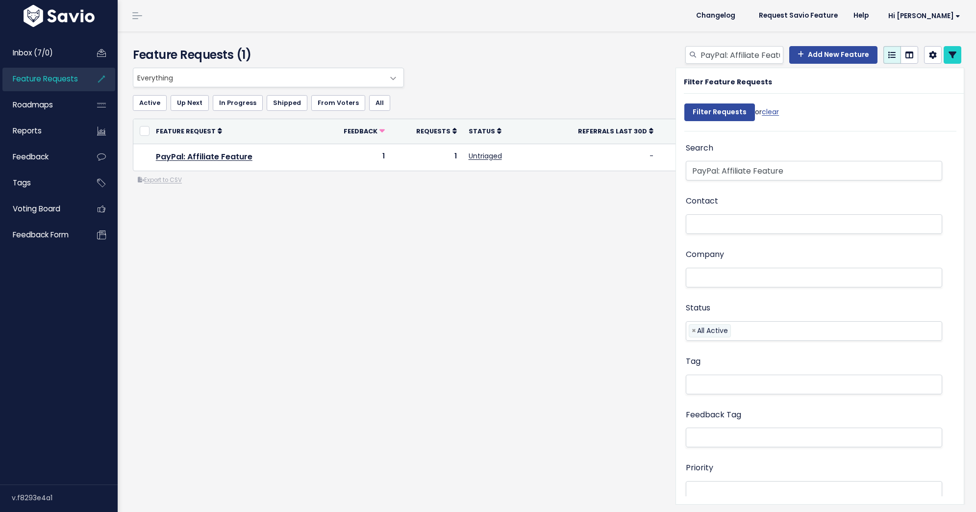
select select
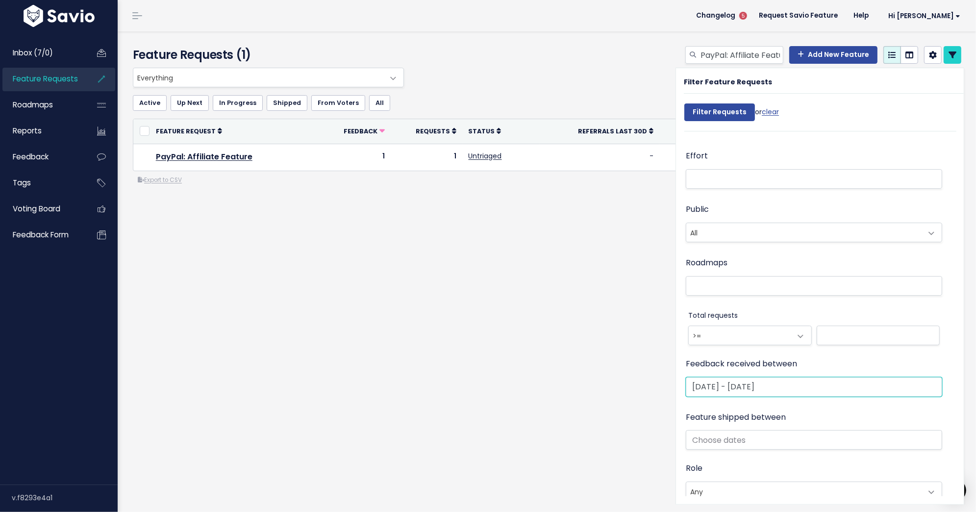
click at [752, 383] on input "[DATE] - [DATE]" at bounding box center [814, 387] width 256 height 20
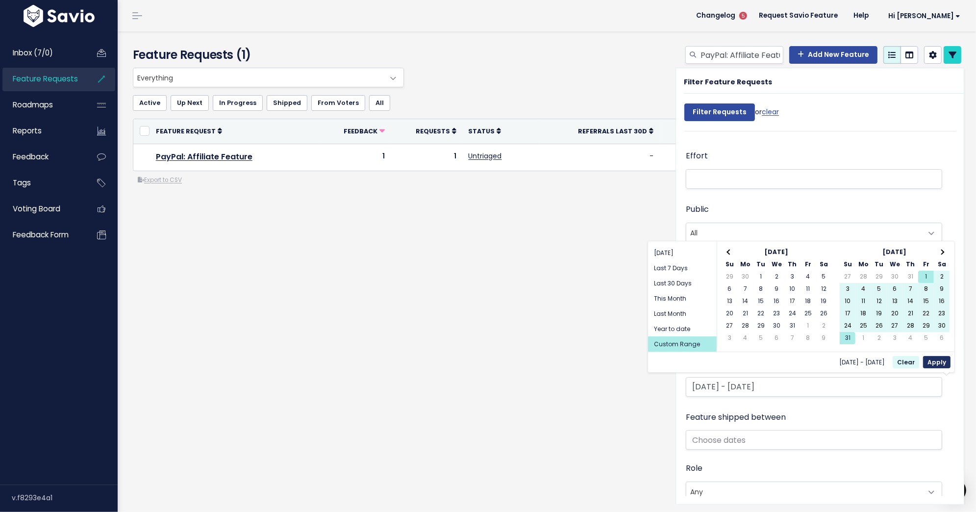
click at [931, 358] on button "Apply" at bounding box center [936, 362] width 27 height 12
type input "[DATE] - [DATE]"
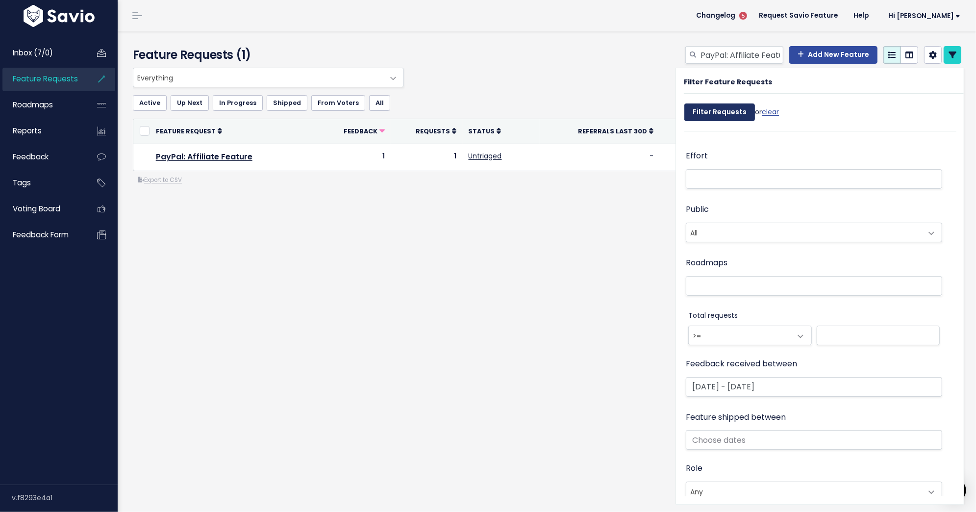
click at [695, 109] on input "Filter Requests" at bounding box center [719, 112] width 71 height 18
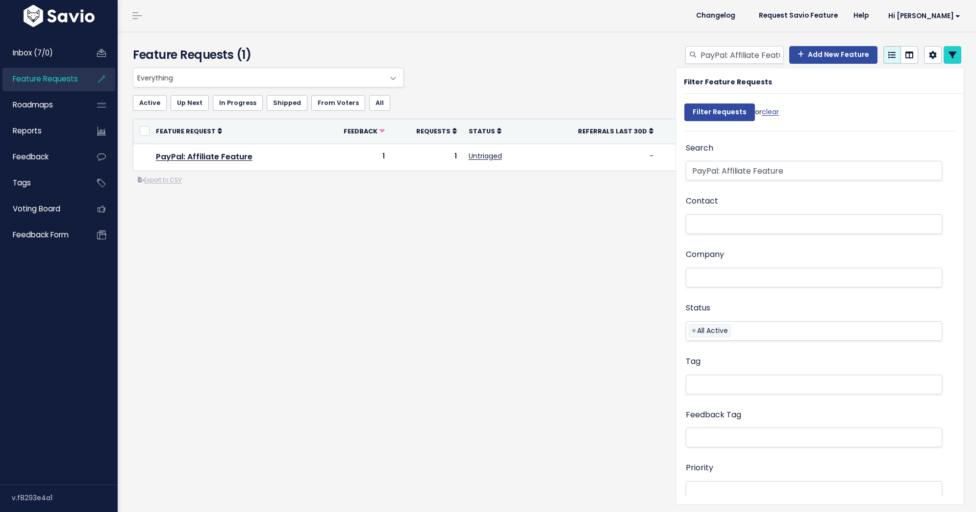
select select
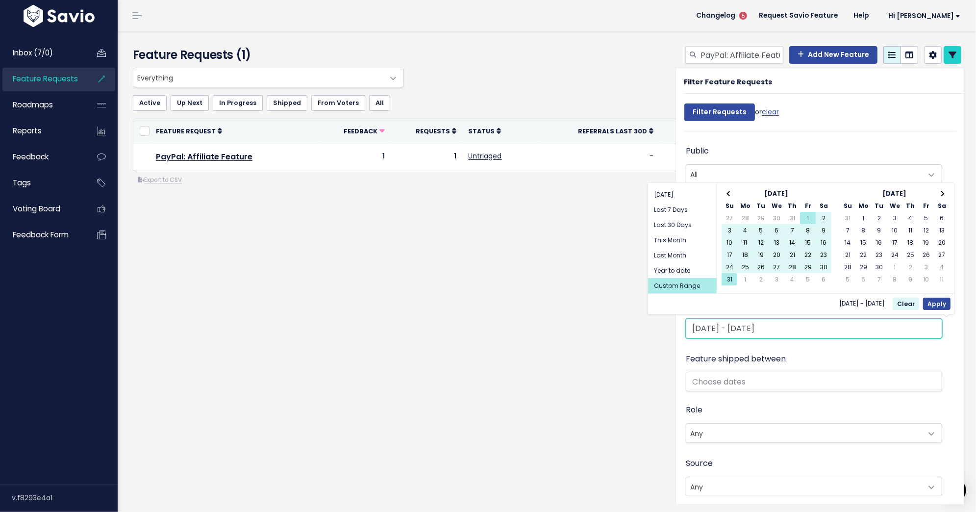
click at [692, 323] on input "[DATE] - [DATE]" at bounding box center [814, 329] width 256 height 20
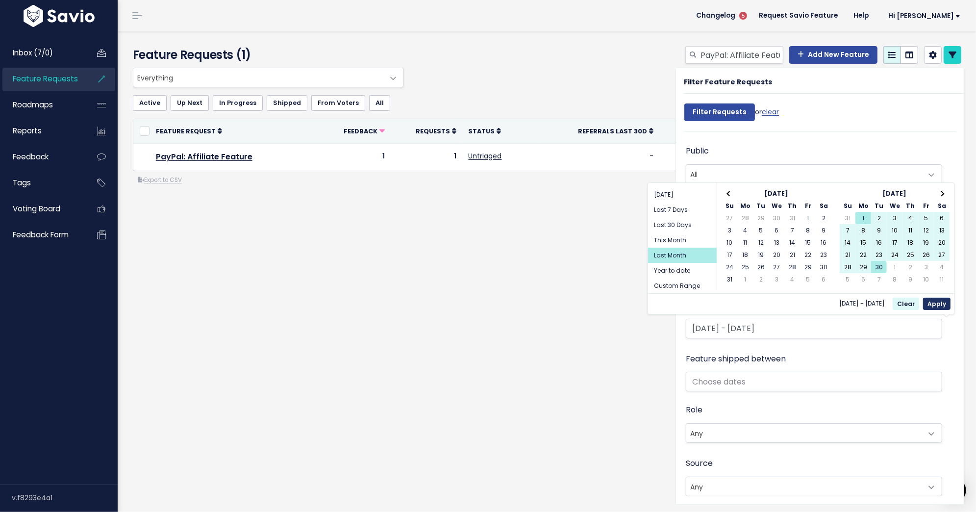
click at [938, 303] on button "Apply" at bounding box center [936, 304] width 27 height 12
type input "[DATE] - [DATE] (Last Month)"
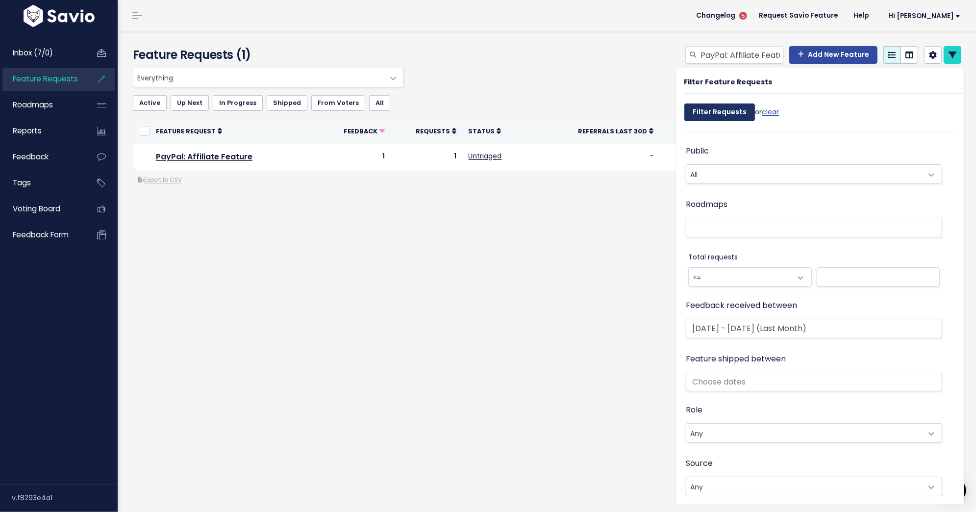
click at [713, 109] on input "Filter Requests" at bounding box center [719, 112] width 71 height 18
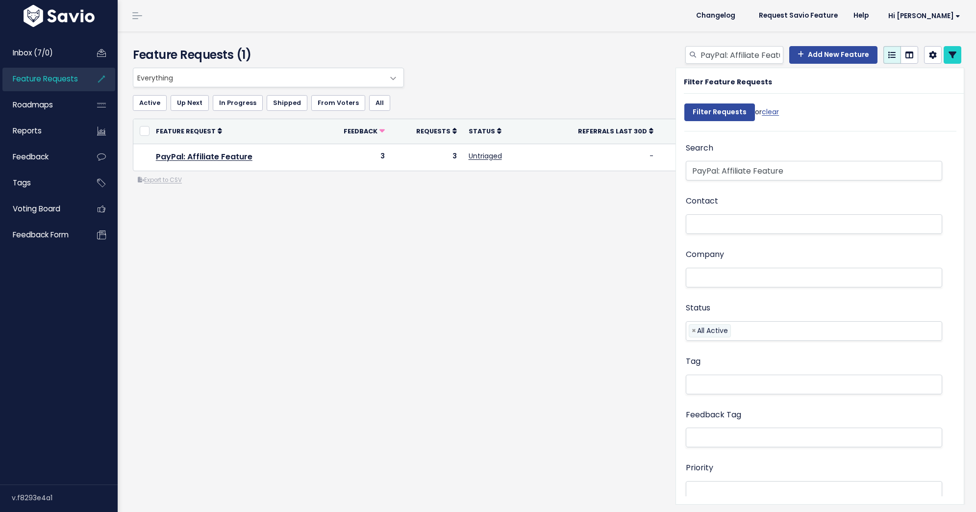
select select
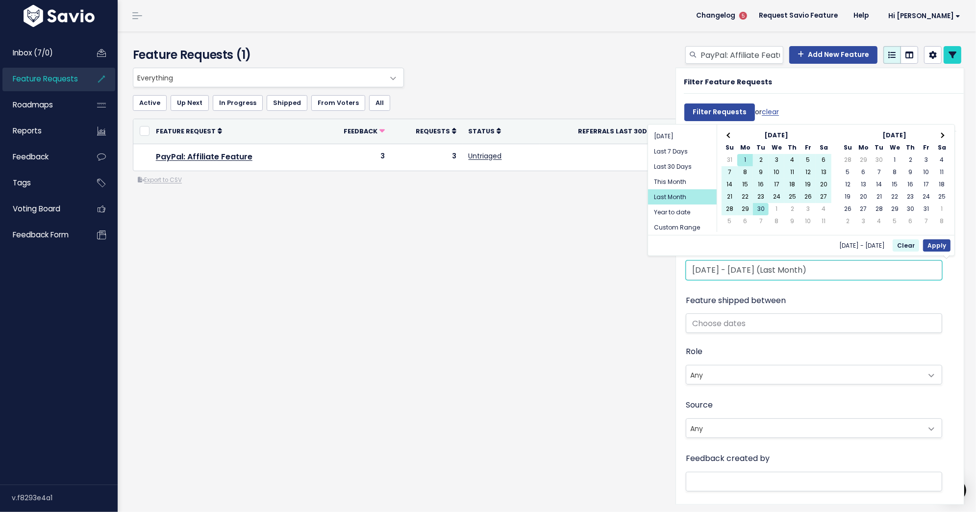
click at [704, 274] on input "Sep 1 2025 - Sep 30 2025 (Last Month)" at bounding box center [814, 270] width 256 height 20
click at [732, 134] on span at bounding box center [729, 134] width 5 height 5
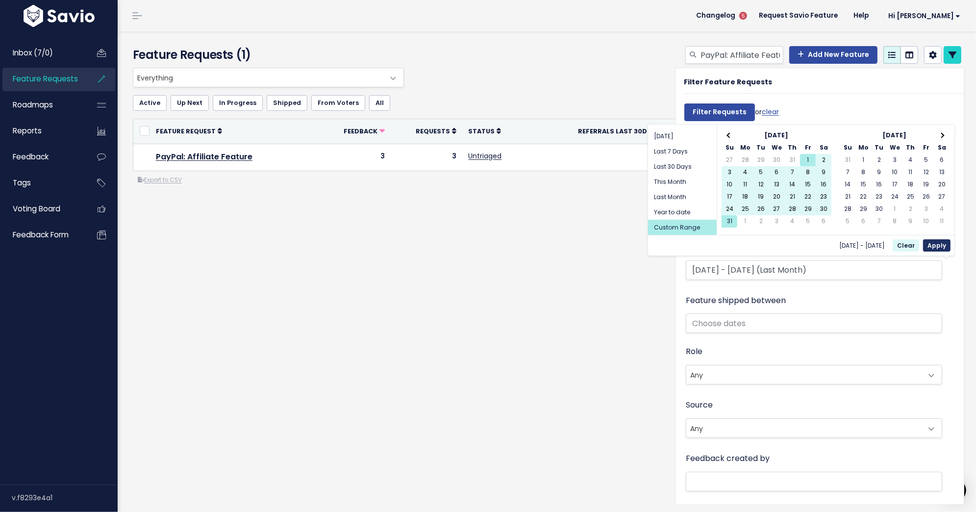
click at [929, 244] on button "Apply" at bounding box center [936, 245] width 27 height 12
type input "Aug 1 2025 - Aug 31 2025"
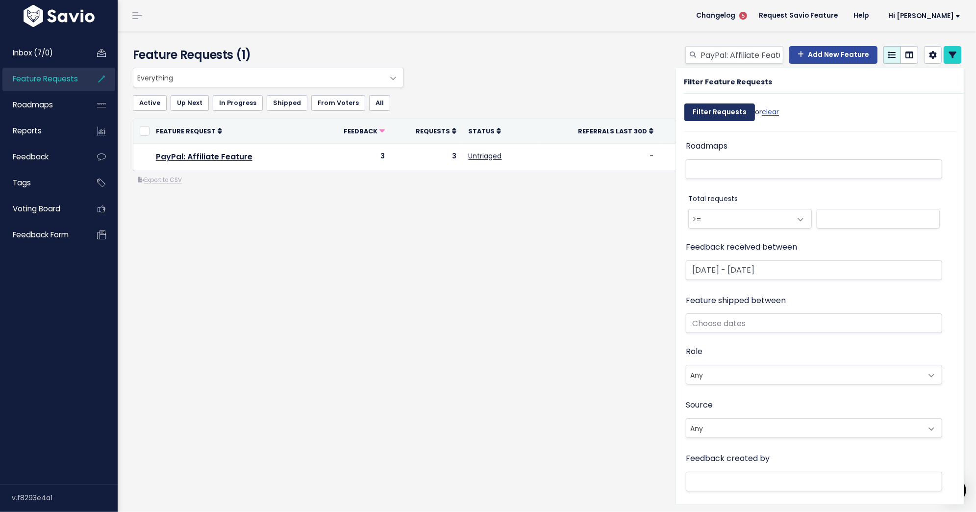
click at [724, 113] on input "Filter Requests" at bounding box center [719, 112] width 71 height 18
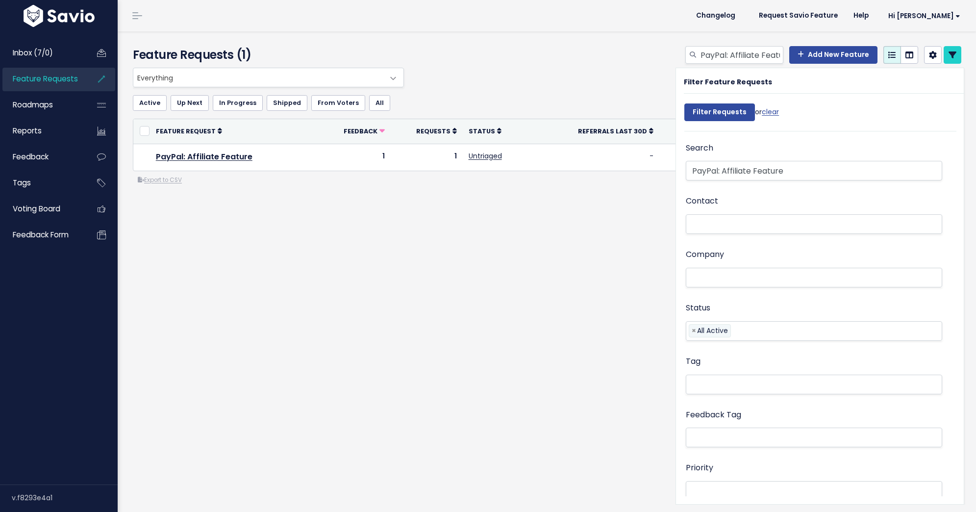
select select
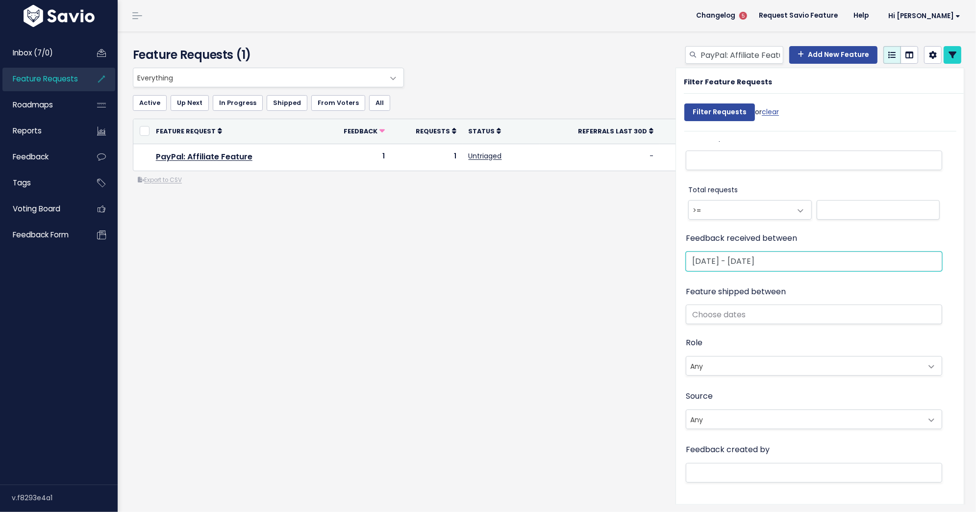
click at [735, 268] on input "Aug 1 2025 - Aug 31 2025" at bounding box center [814, 261] width 256 height 20
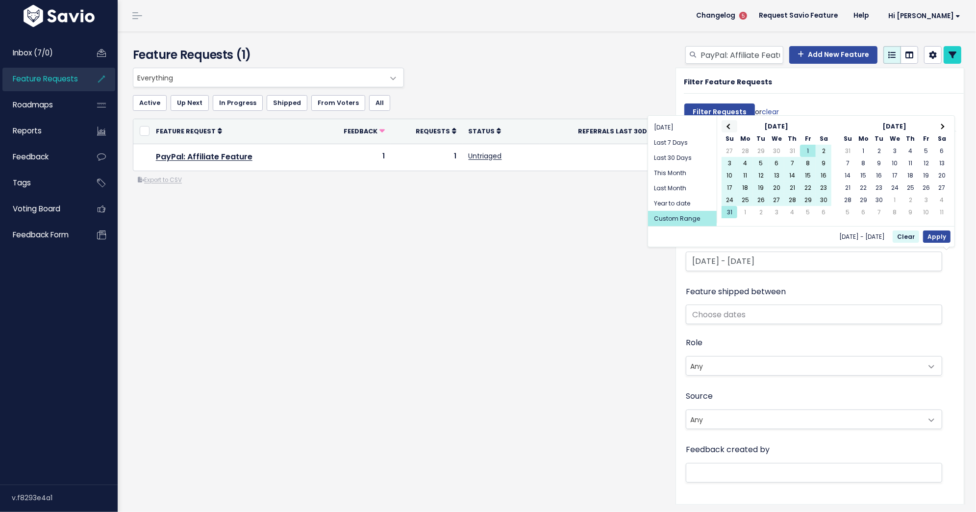
click at [728, 125] on span at bounding box center [729, 126] width 5 height 5
click at [931, 236] on button "Apply" at bounding box center [936, 236] width 27 height 12
type input "[DATE] - [DATE]"
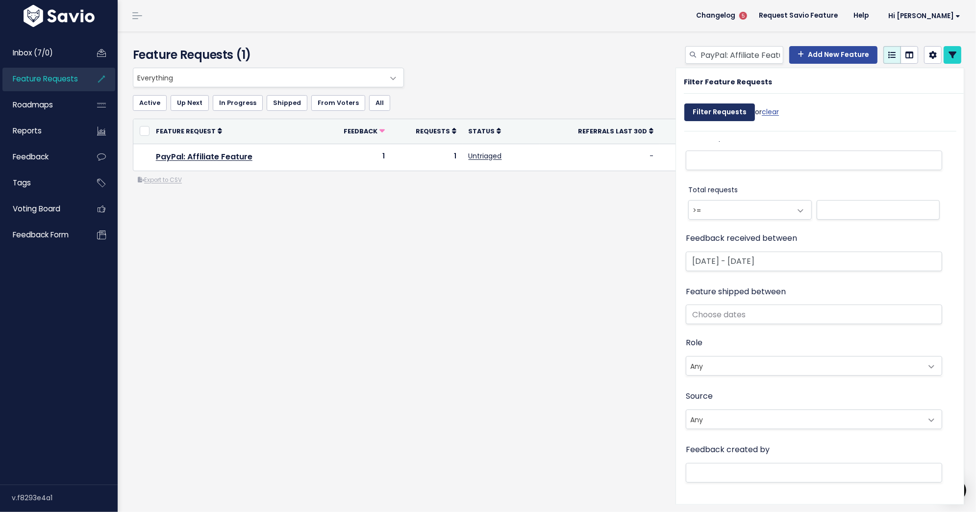
click at [728, 111] on input "Filter Requests" at bounding box center [719, 112] width 71 height 18
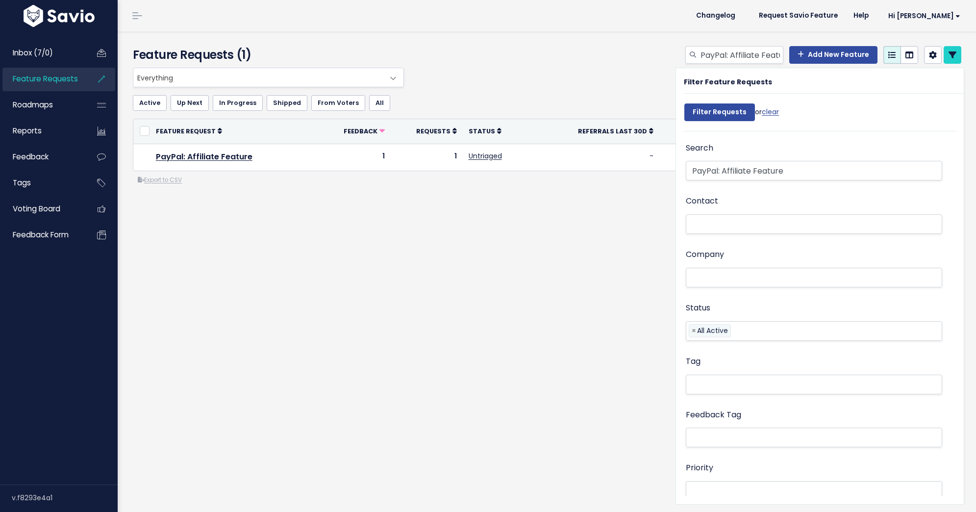
select select
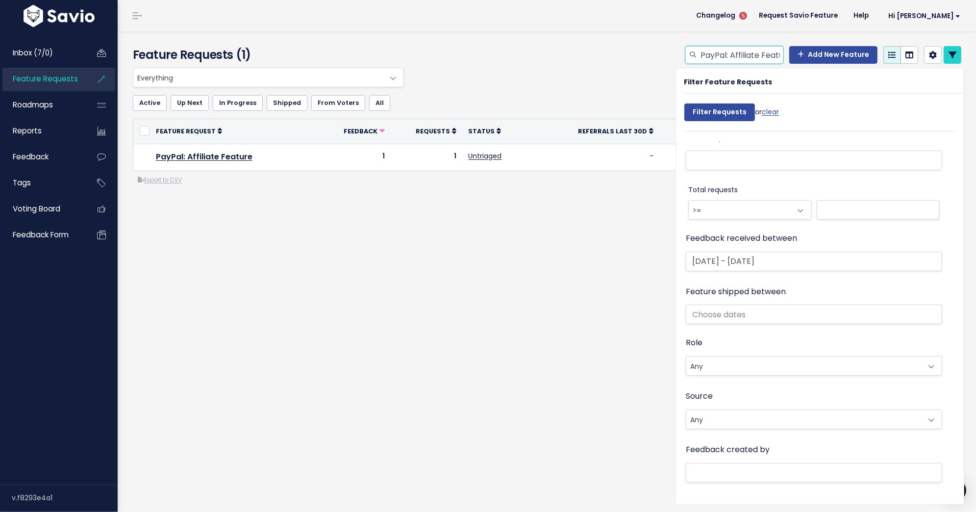
click at [704, 54] on input "PayPal: Affiliate Feature" at bounding box center [742, 55] width 84 height 18
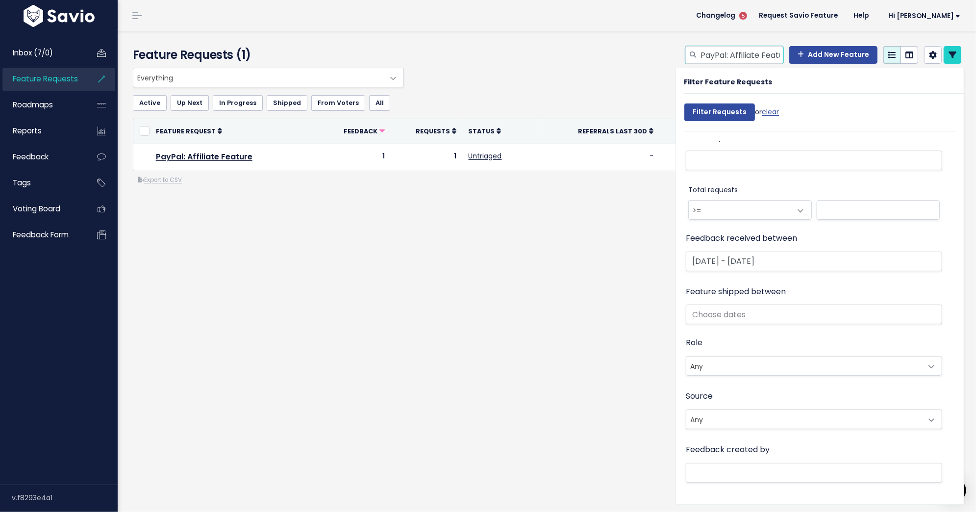
paste input "Store Design: Customize Confirmation/Thank You Pag"
type input "Store Design: Customize Confirmation/Thank You Page"
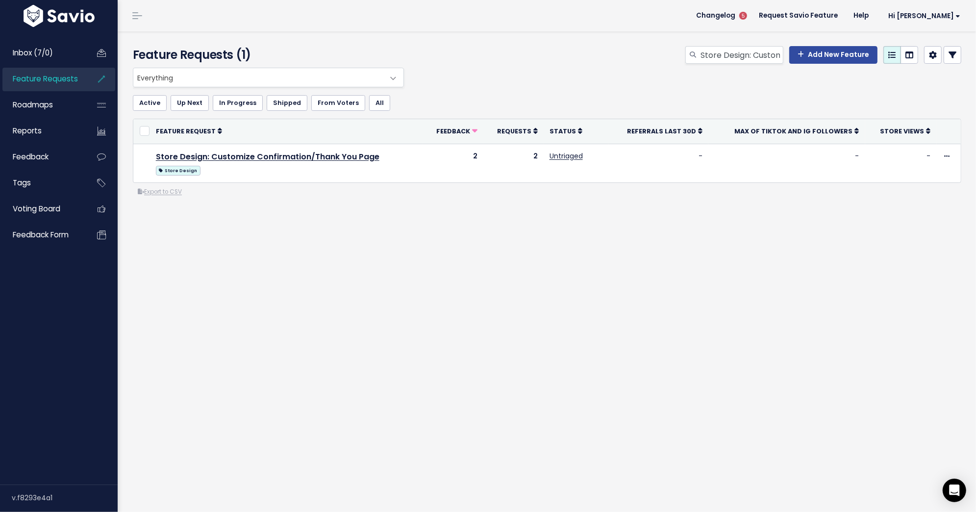
click at [954, 56] on icon at bounding box center [953, 55] width 8 height 8
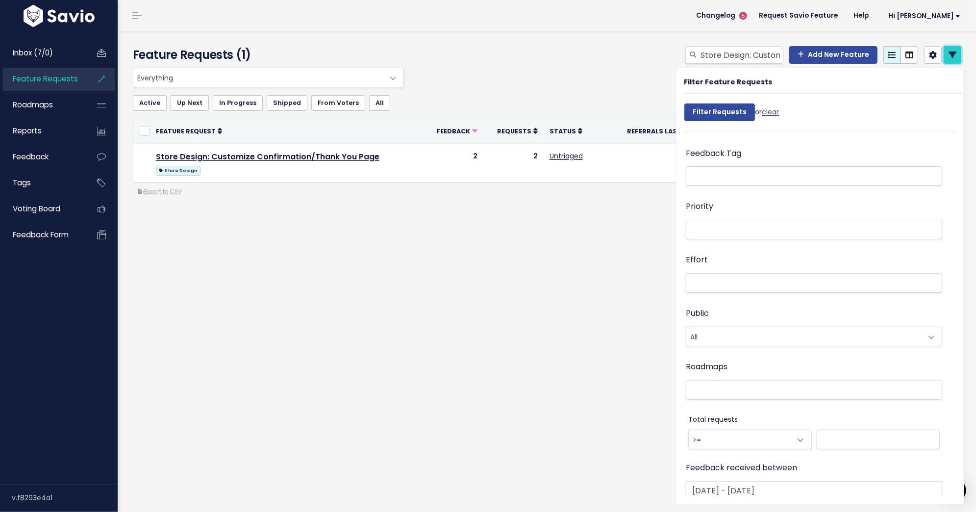
scroll to position [268, 0]
click at [696, 482] on input "[DATE] - [DATE]" at bounding box center [814, 485] width 256 height 20
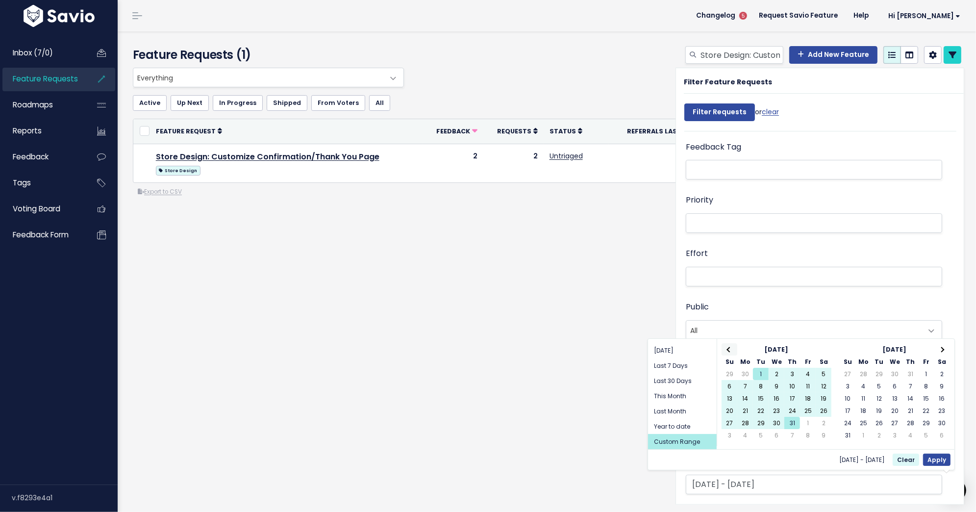
click at [729, 348] on span at bounding box center [729, 349] width 5 height 5
click at [942, 457] on button "Apply" at bounding box center [936, 459] width 27 height 12
type input "[DATE] - [DATE]"
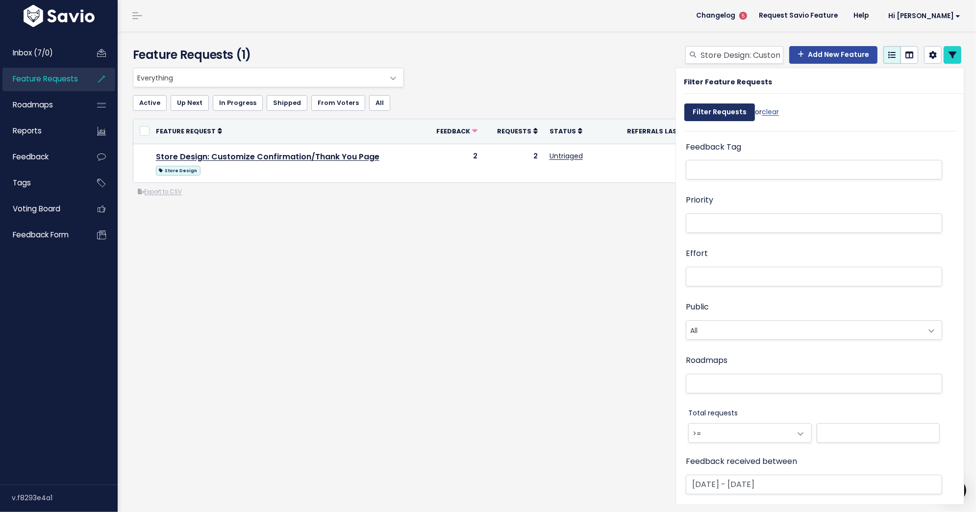
click at [725, 112] on input "Filter Requests" at bounding box center [719, 112] width 71 height 18
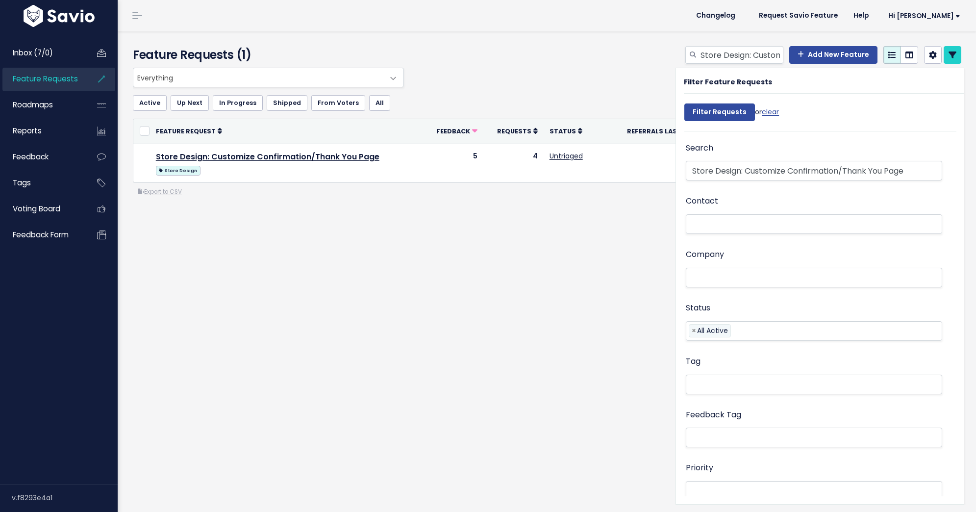
select select
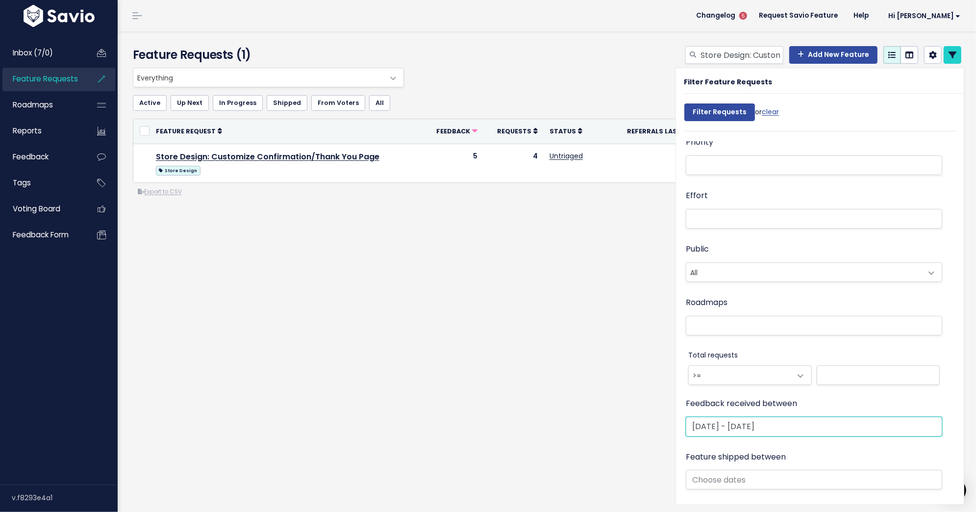
click at [734, 422] on input "Jun 1 2025 - Jun 30 2025" at bounding box center [814, 427] width 256 height 20
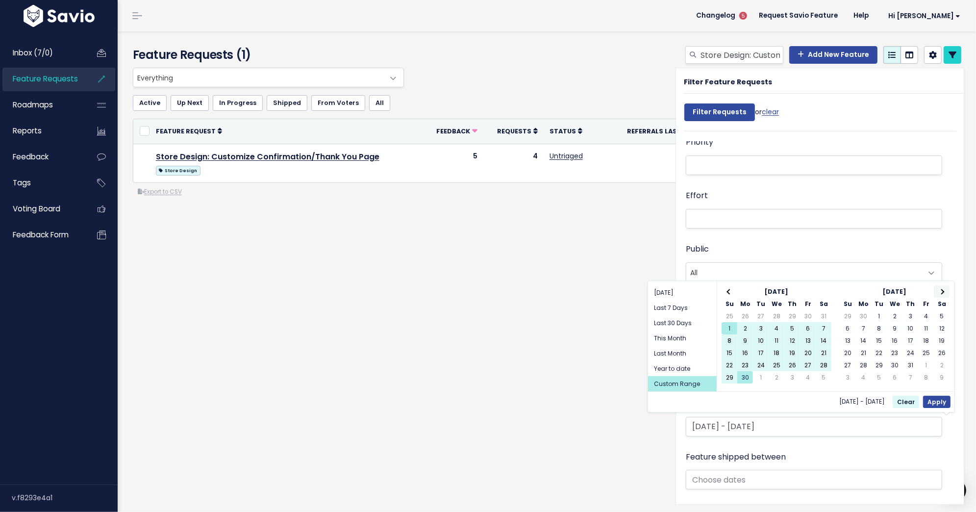
click at [942, 289] on span at bounding box center [941, 291] width 5 height 5
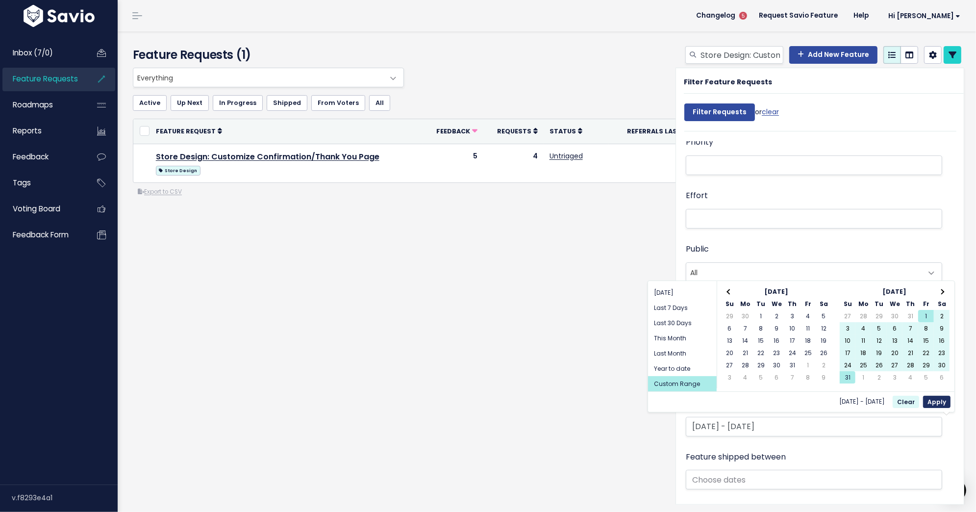
click at [937, 400] on button "Apply" at bounding box center [936, 402] width 27 height 12
type input "Aug 1 2025 - Aug 31 2025"
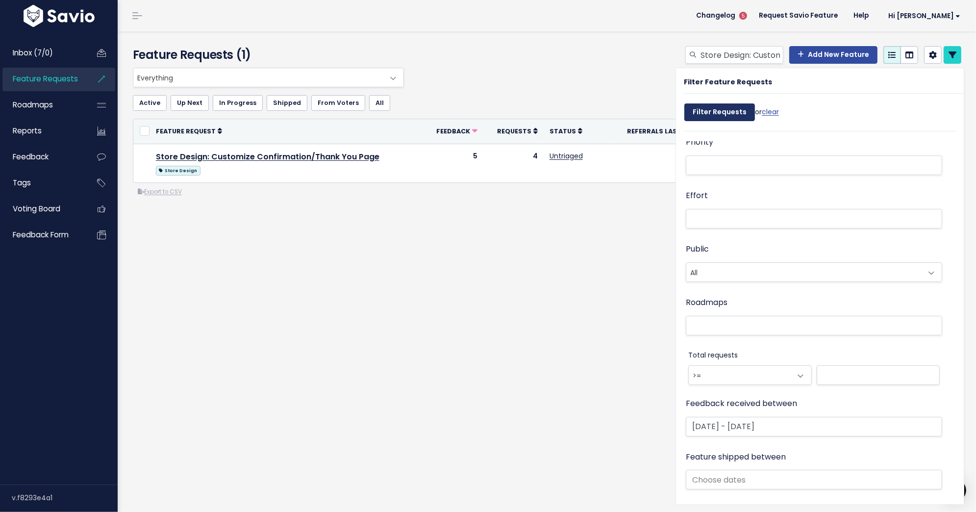
click at [734, 113] on input "Filter Requests" at bounding box center [719, 112] width 71 height 18
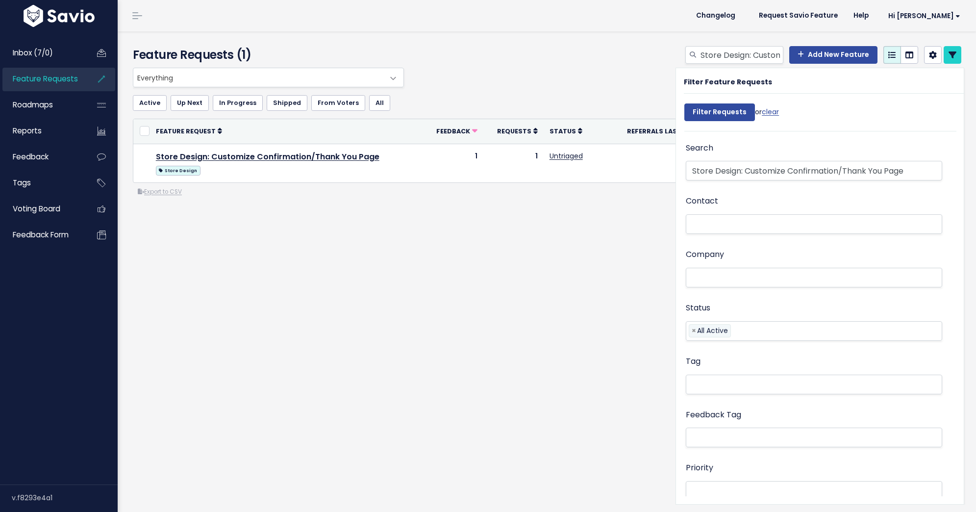
select select
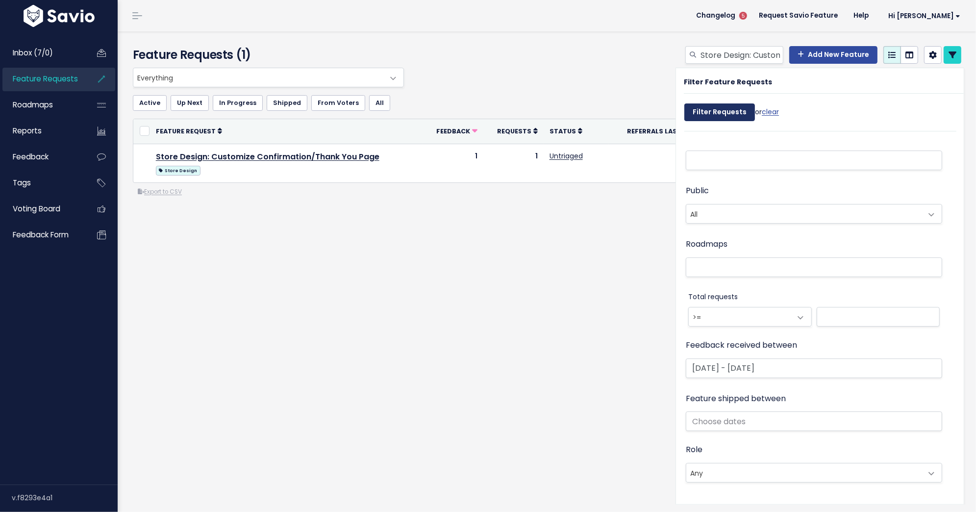
click at [734, 113] on input "Filter Requests" at bounding box center [719, 112] width 71 height 18
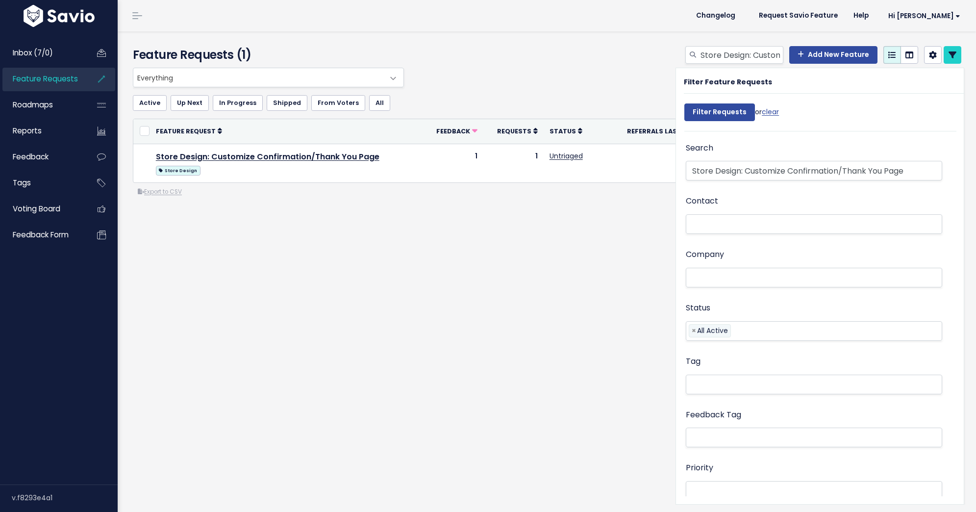
select select
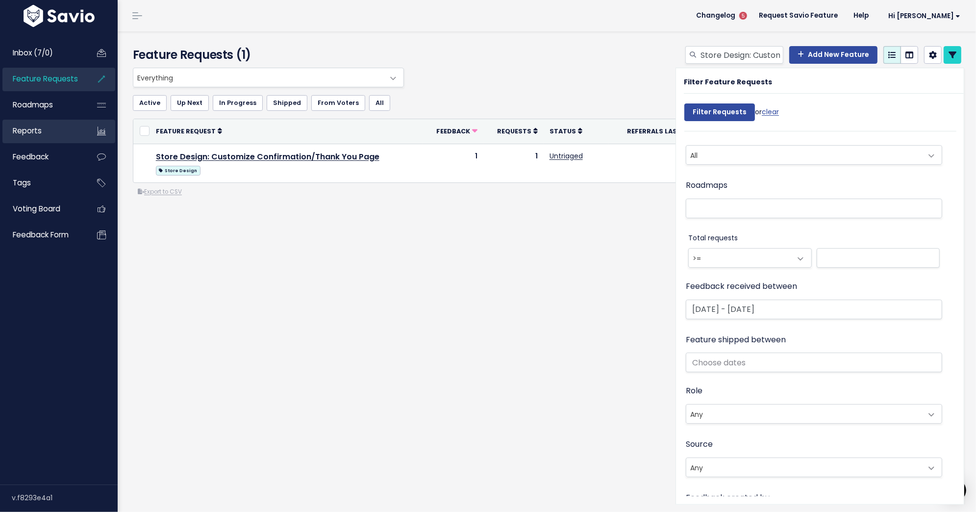
click at [53, 132] on link "Reports" at bounding box center [41, 131] width 79 height 23
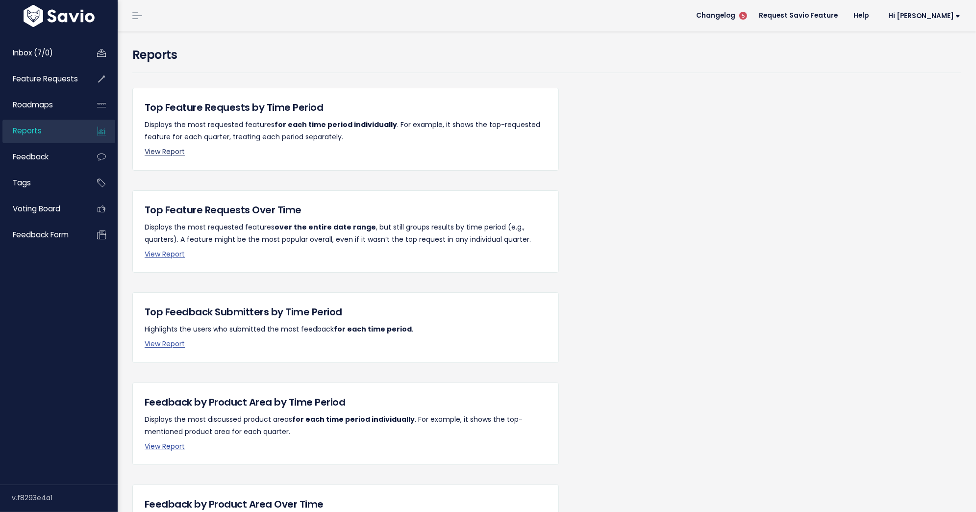
click at [156, 155] on link "View Report" at bounding box center [165, 152] width 40 height 10
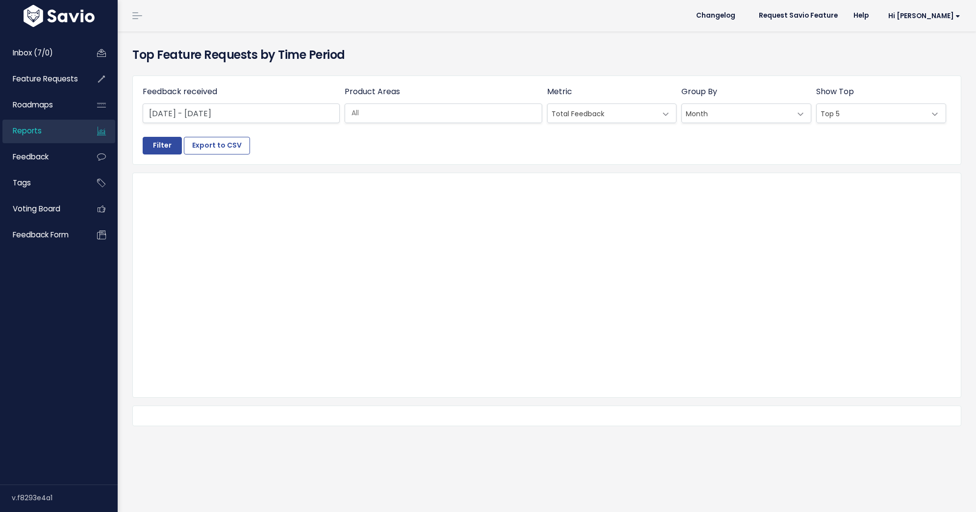
select select
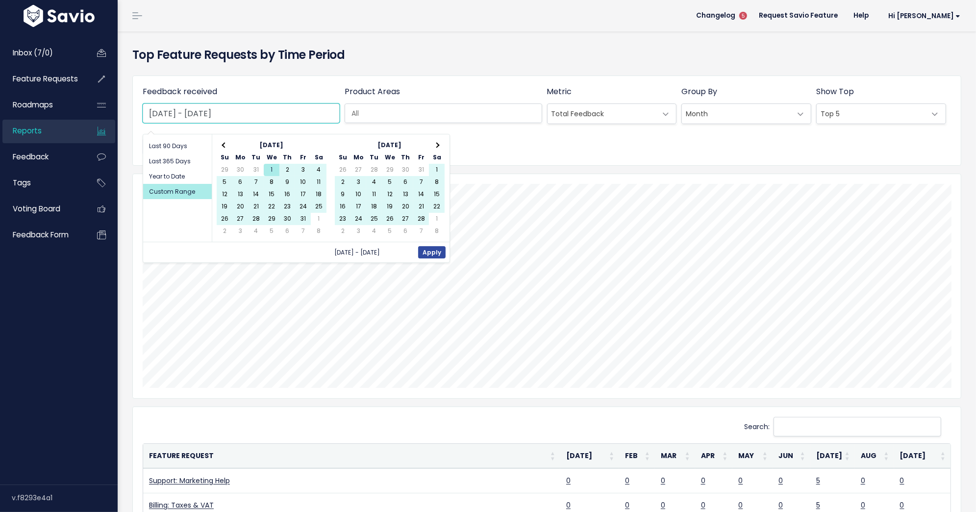
click at [205, 115] on input "[DATE] - [DATE]" at bounding box center [241, 113] width 197 height 20
click at [439, 144] on th at bounding box center [437, 145] width 16 height 12
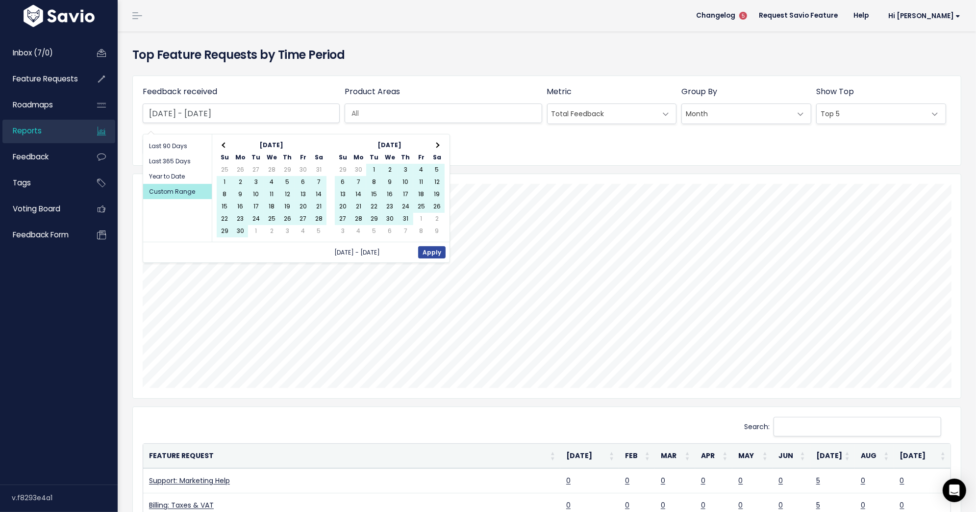
click at [439, 144] on th at bounding box center [437, 145] width 16 height 12
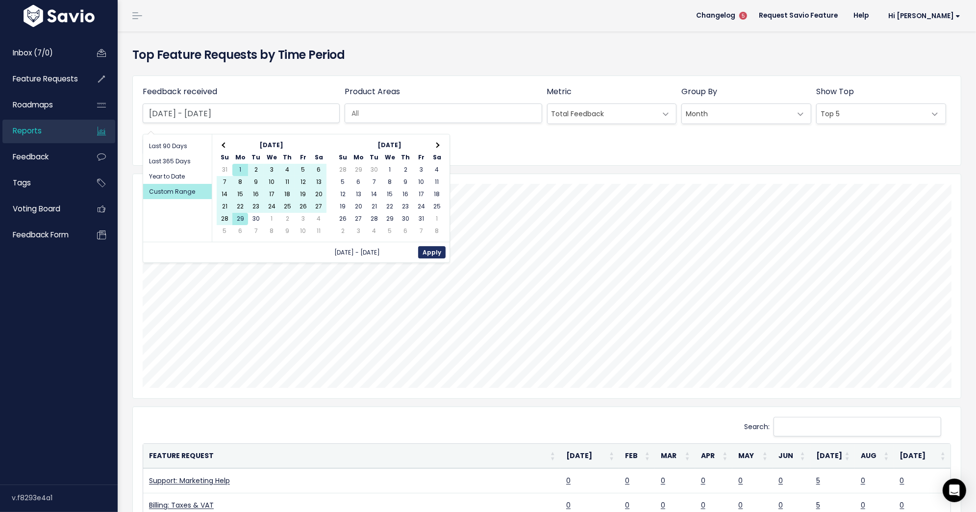
click at [426, 251] on button "Apply" at bounding box center [431, 252] width 27 height 12
type input "[DATE] - [DATE]"
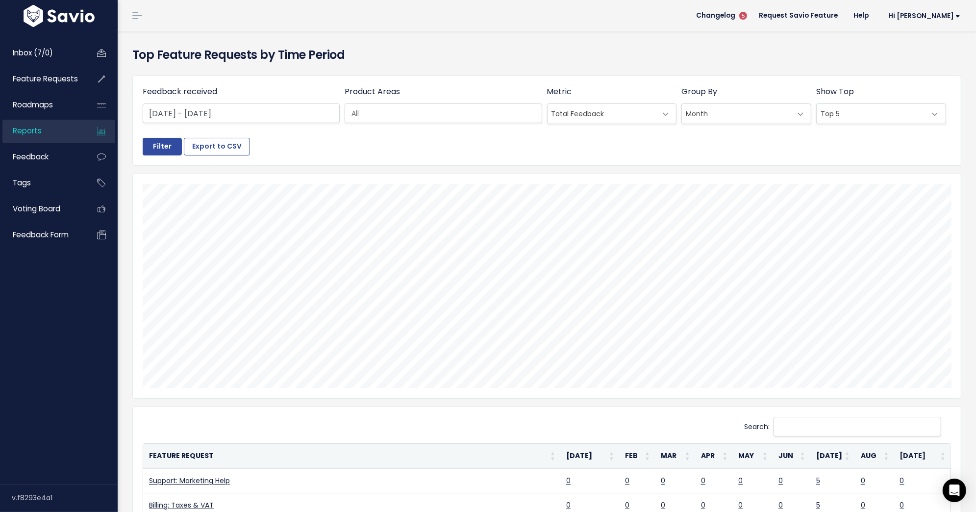
click at [502, 114] on input "search" at bounding box center [449, 113] width 203 height 10
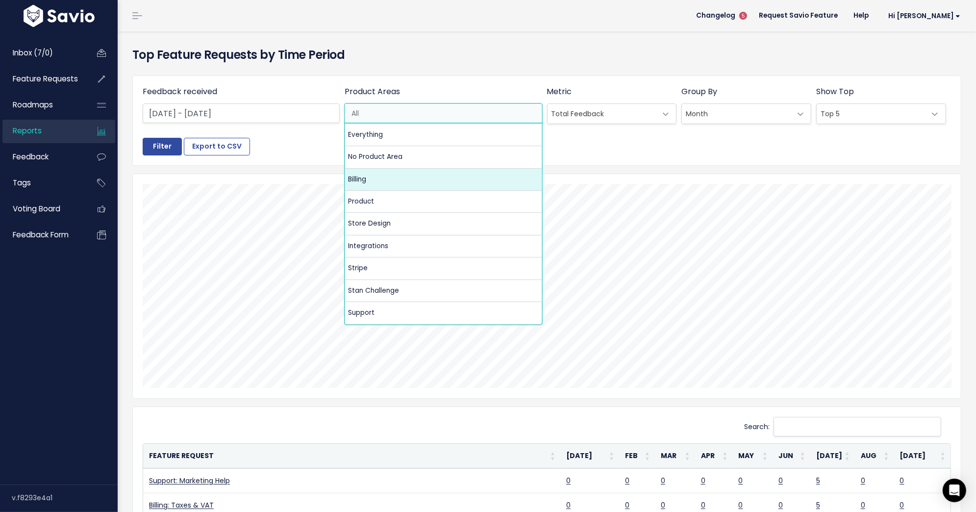
select select "MAIN:BILLING"
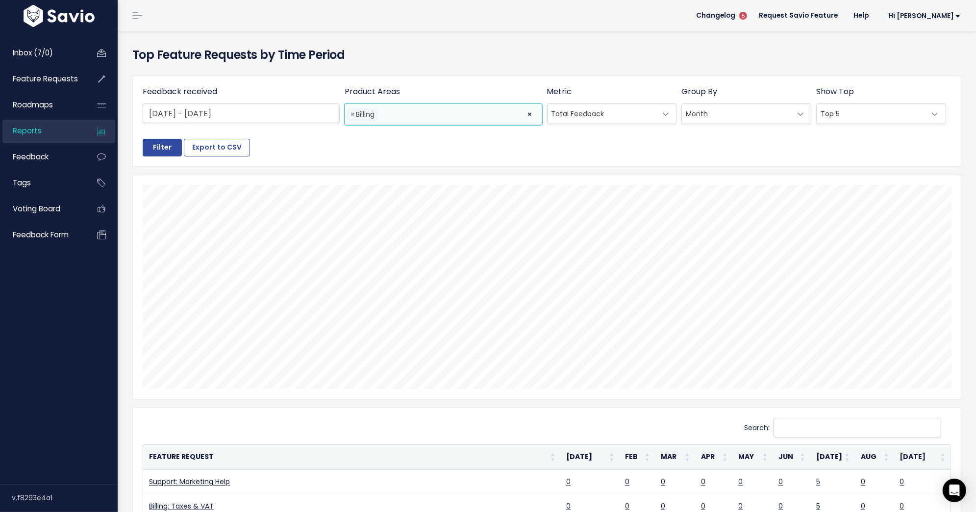
scroll to position [24, 0]
click at [859, 116] on span "Top 5" at bounding box center [871, 114] width 109 height 20
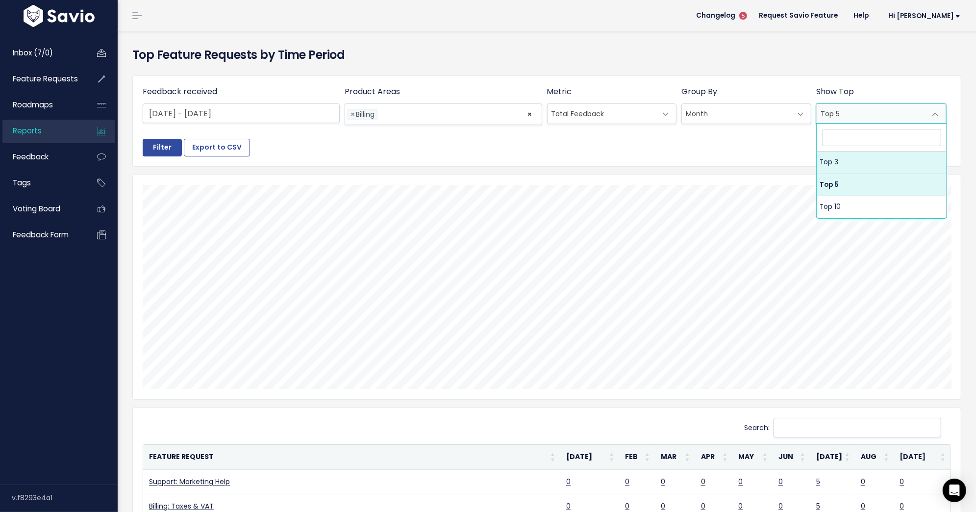
select select "3"
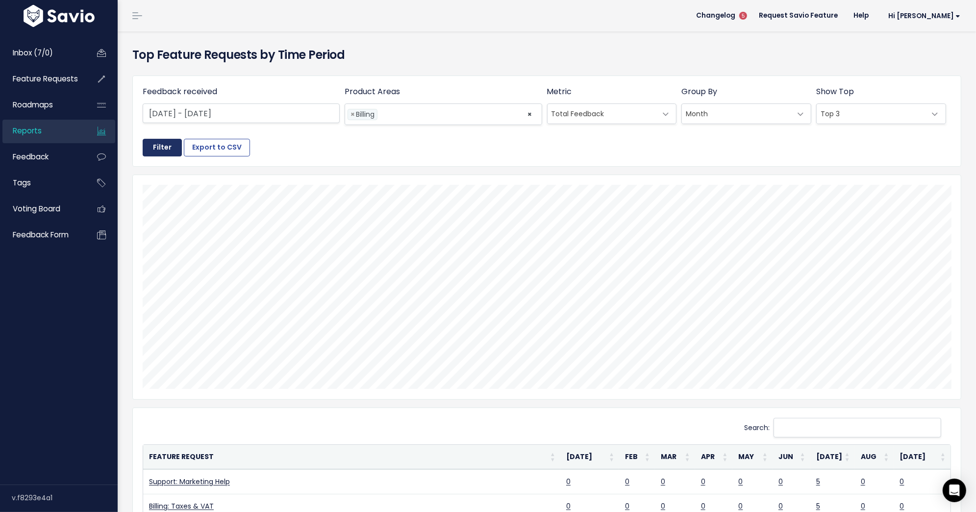
click at [143, 148] on input "Filter" at bounding box center [162, 148] width 39 height 18
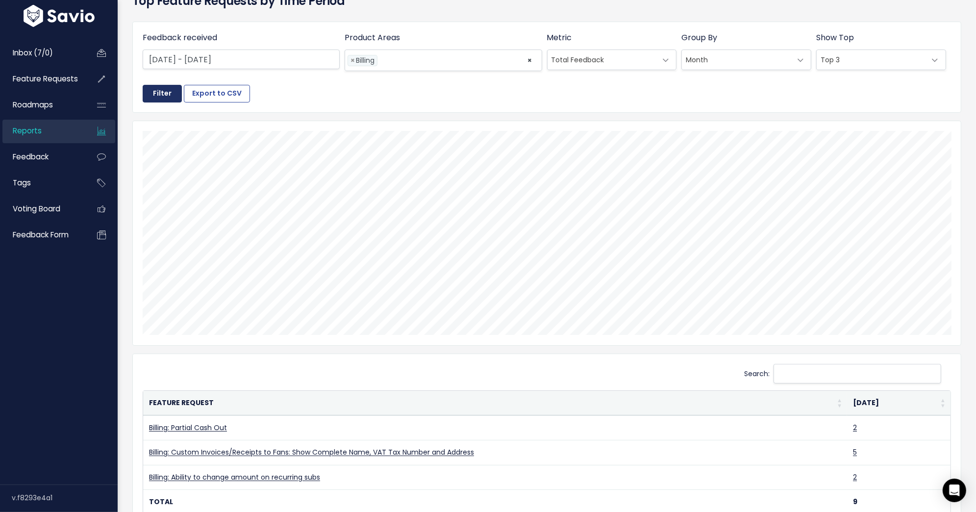
scroll to position [57, 0]
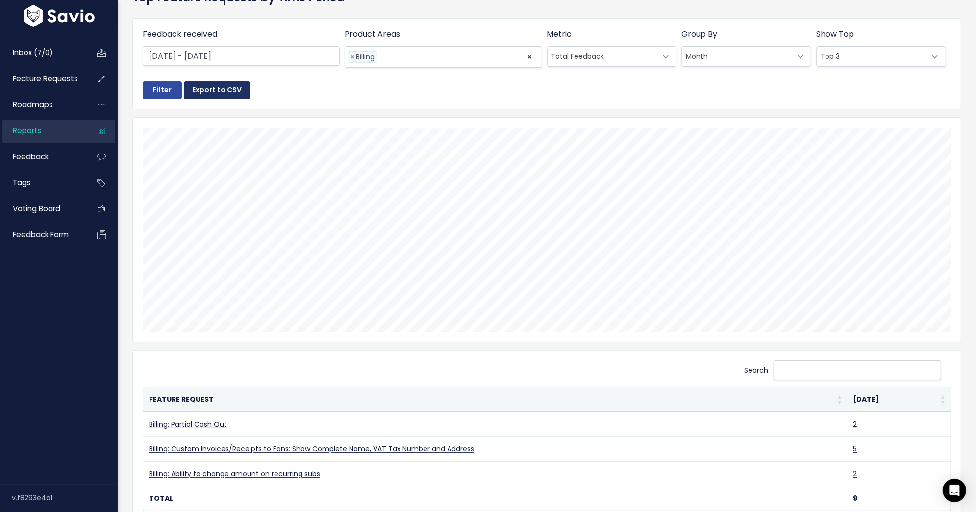
click at [222, 88] on button "Export to CSV" at bounding box center [217, 90] width 66 height 18
click at [425, 57] on li at bounding box center [450, 57] width 140 height 10
click at [352, 55] on span "×" at bounding box center [352, 57] width 4 height 10
select select "MAIN:PRODUCT"
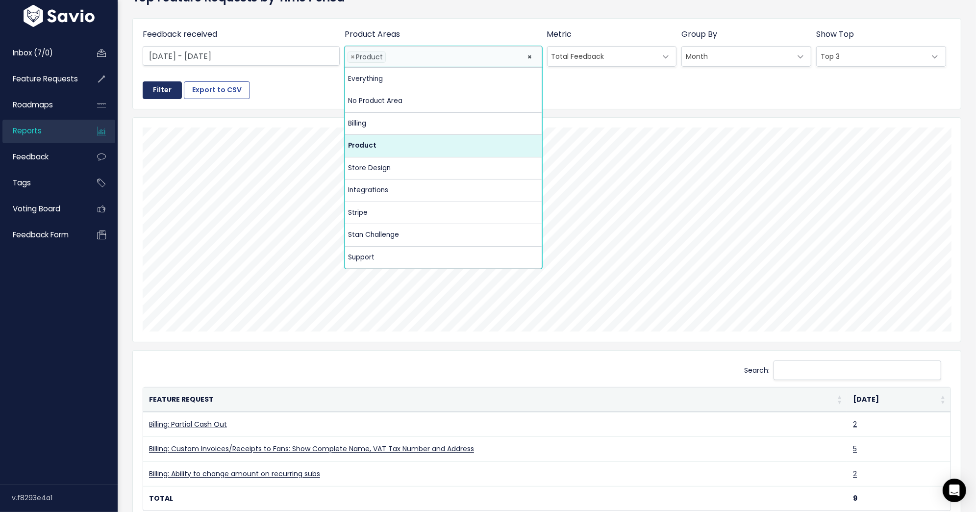
click at [175, 92] on input "Filter" at bounding box center [162, 90] width 39 height 18
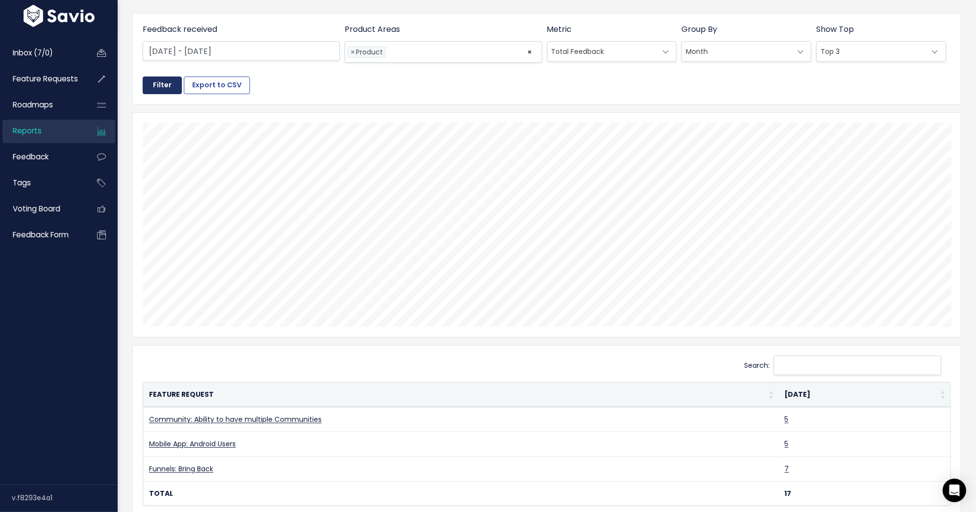
scroll to position [60, 0]
click at [871, 61] on span "Top 3" at bounding box center [871, 54] width 109 height 20
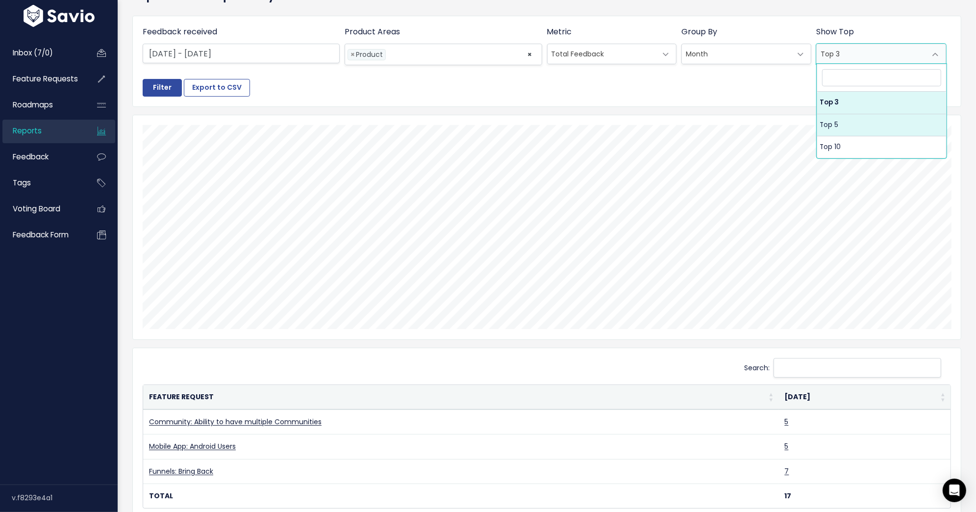
select select "5"
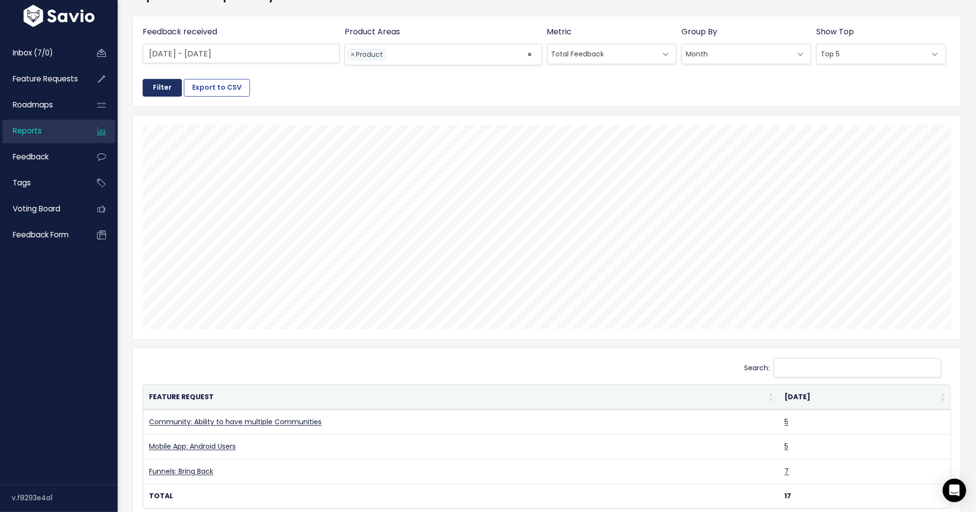
click at [161, 91] on input "Filter" at bounding box center [162, 88] width 39 height 18
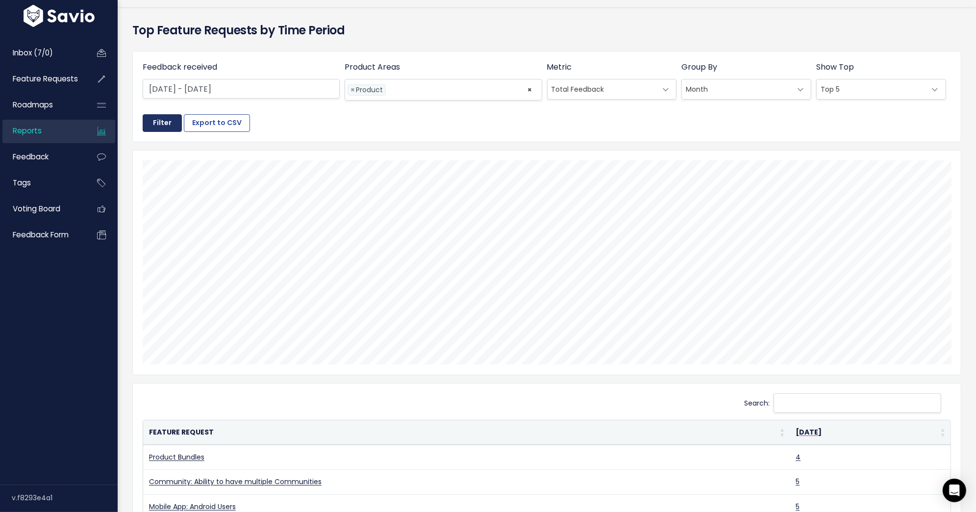
scroll to position [20, 0]
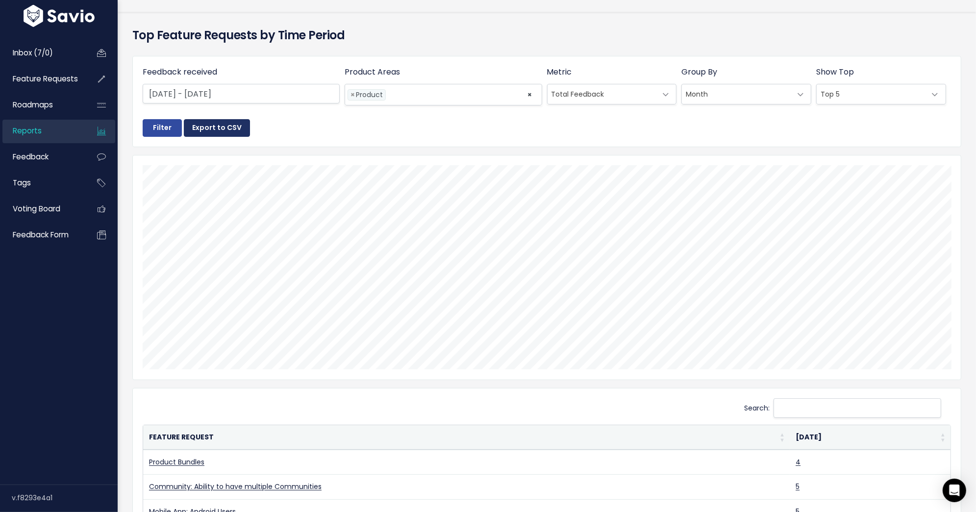
click at [222, 130] on button "Export to CSV" at bounding box center [217, 128] width 66 height 18
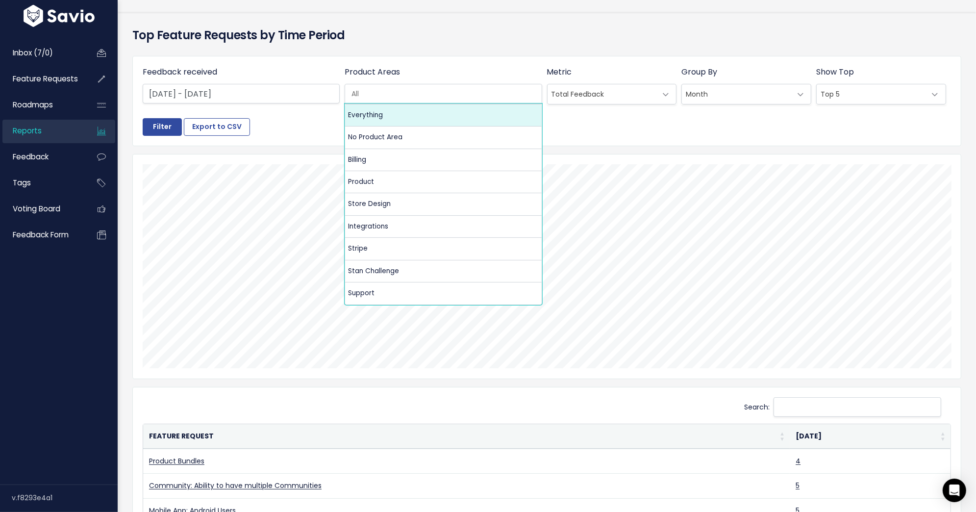
scroll to position [0, 2]
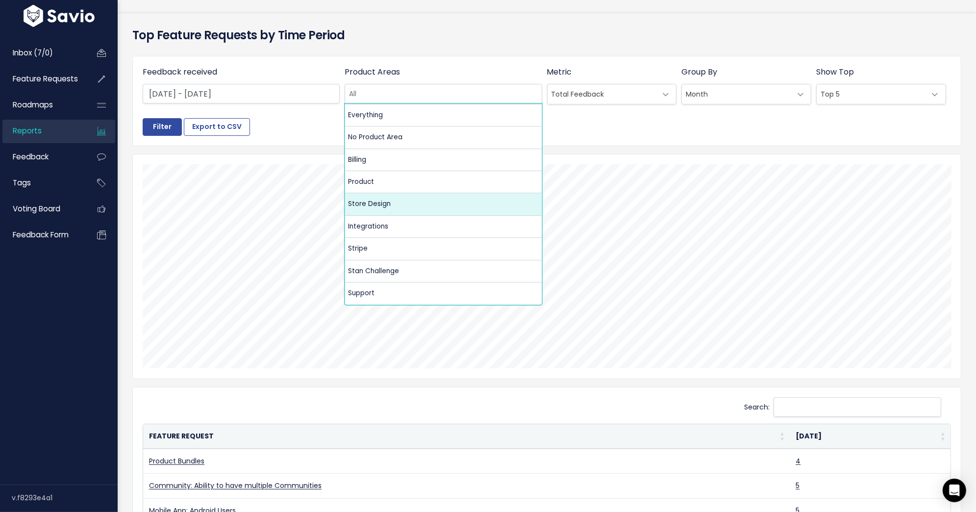
select select "MAIN:STORE_DESIGN"
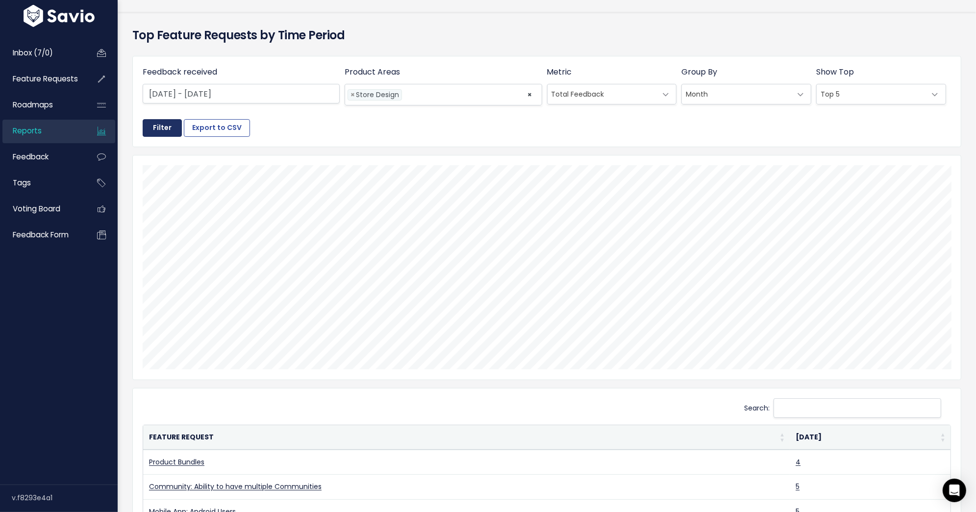
click at [157, 131] on input "Filter" at bounding box center [162, 128] width 39 height 18
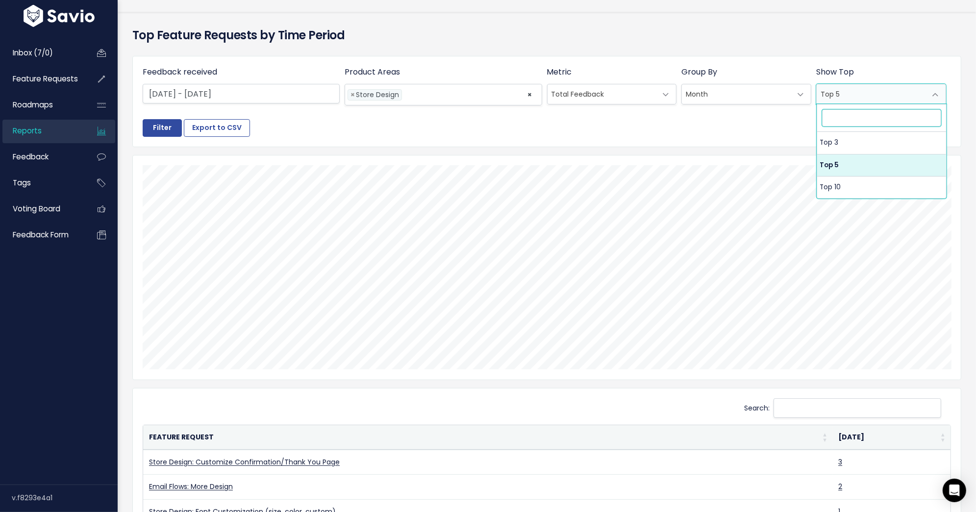
click at [928, 84] on span "Top 5" at bounding box center [881, 94] width 130 height 21
select select "3"
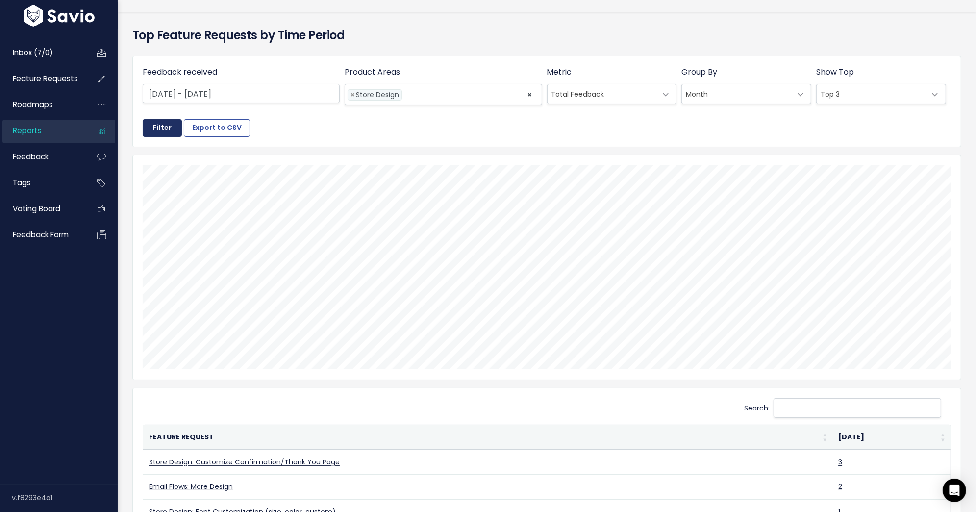
click at [166, 133] on input "Filter" at bounding box center [162, 128] width 39 height 18
click at [204, 130] on button "Export to CSV" at bounding box center [217, 128] width 66 height 18
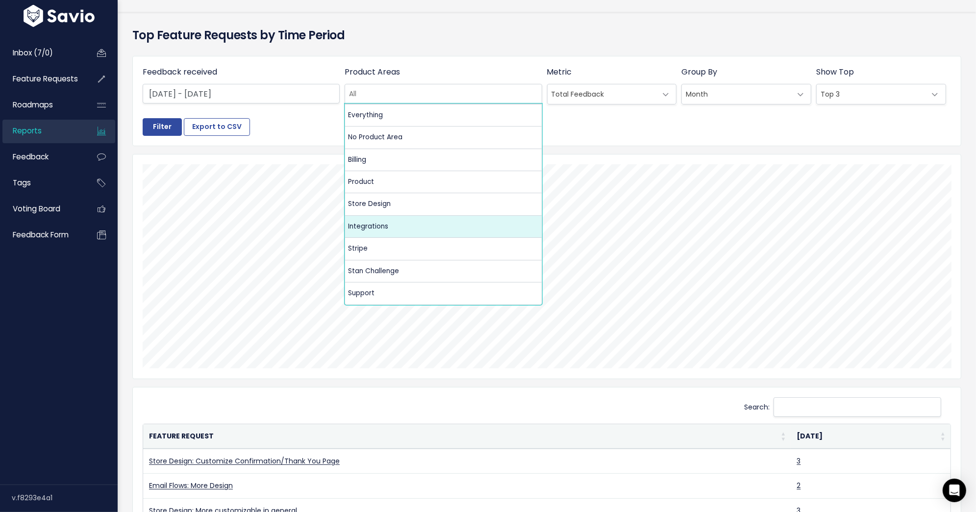
select select "MAIN:INTEGRATIONS"
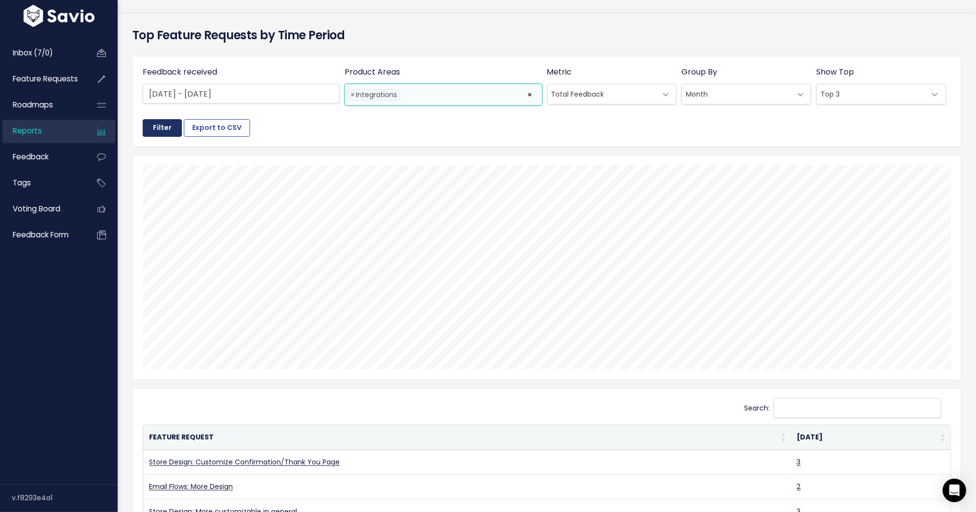
click at [153, 133] on input "Filter" at bounding box center [162, 128] width 39 height 18
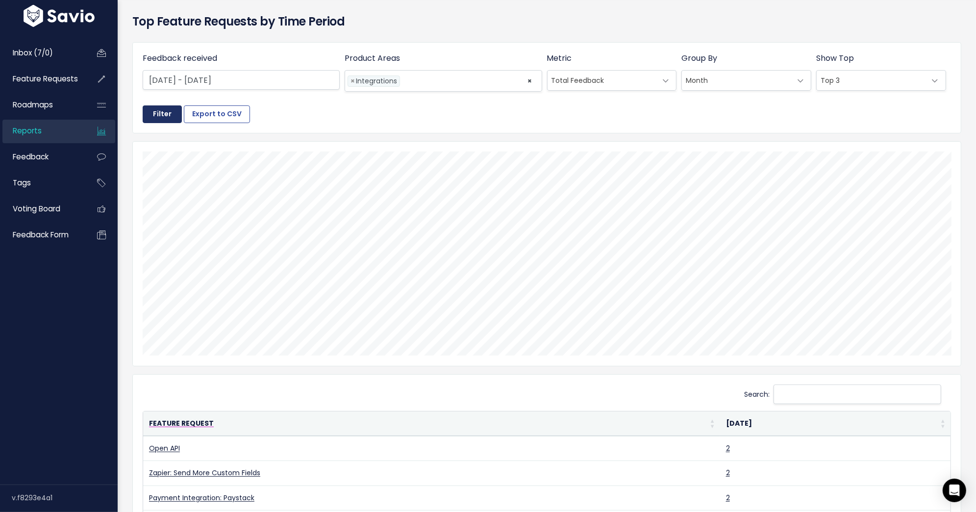
scroll to position [34, 0]
click at [225, 117] on button "Export to CSV" at bounding box center [217, 113] width 66 height 18
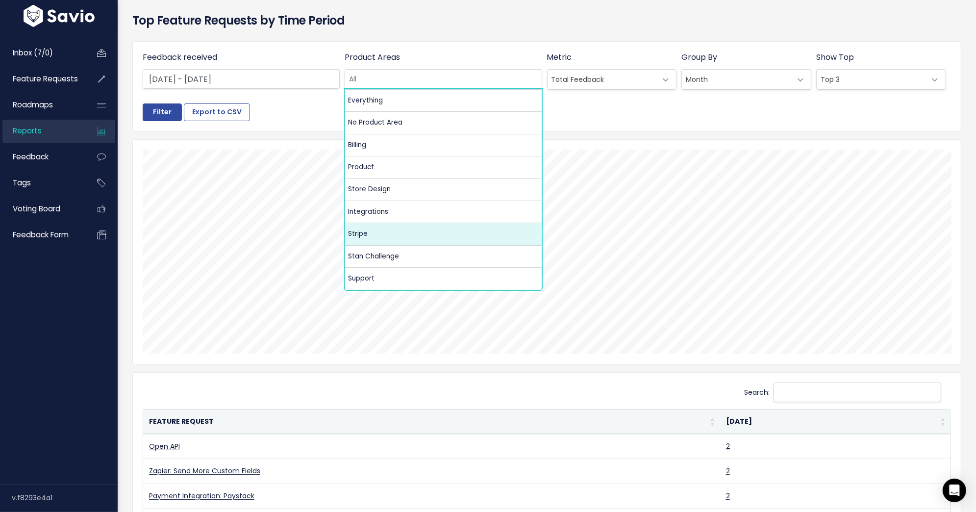
select select "MAIN:STRIPE"
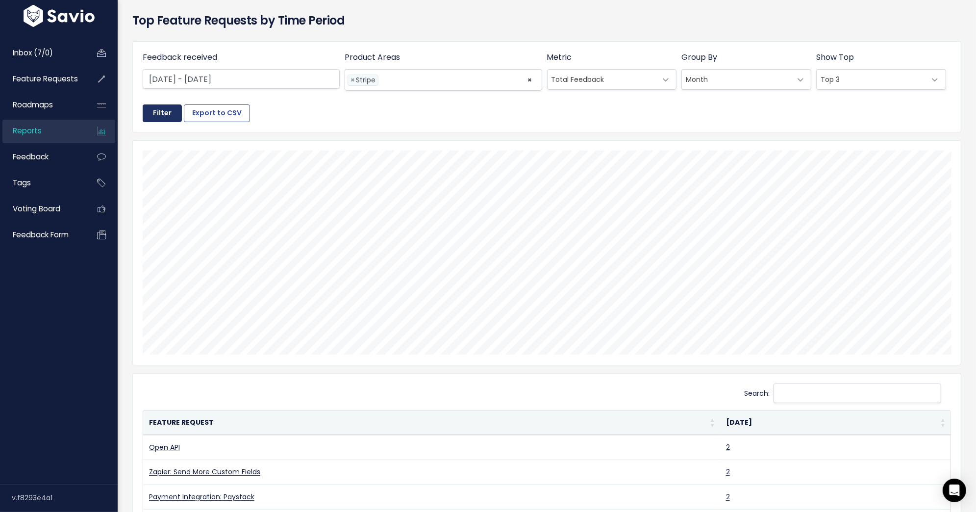
click at [157, 121] on input "Filter" at bounding box center [162, 113] width 39 height 18
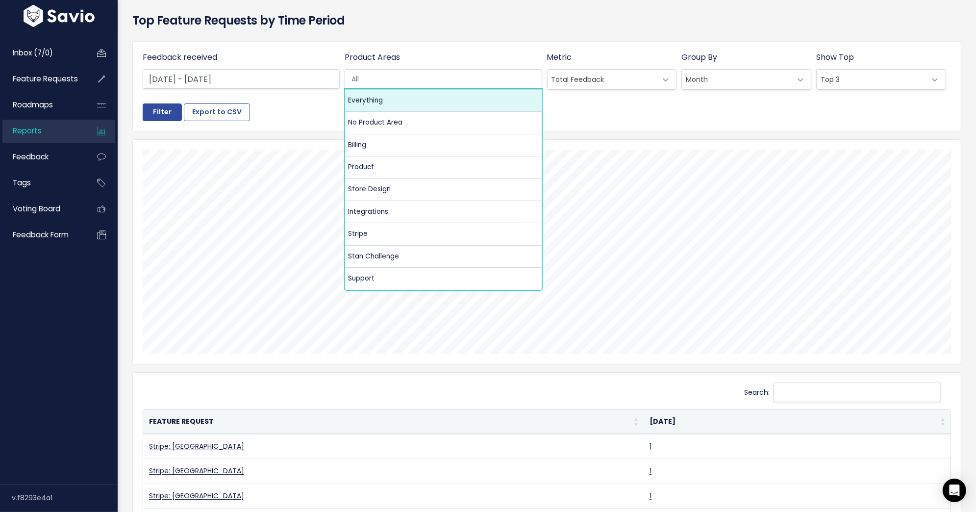
scroll to position [0, 2]
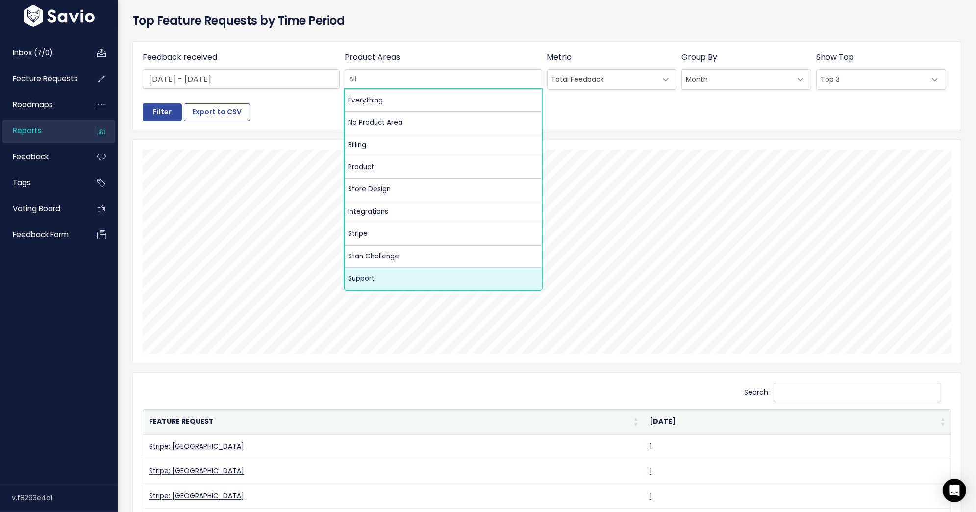
select select "MAIN:SUPPORT"
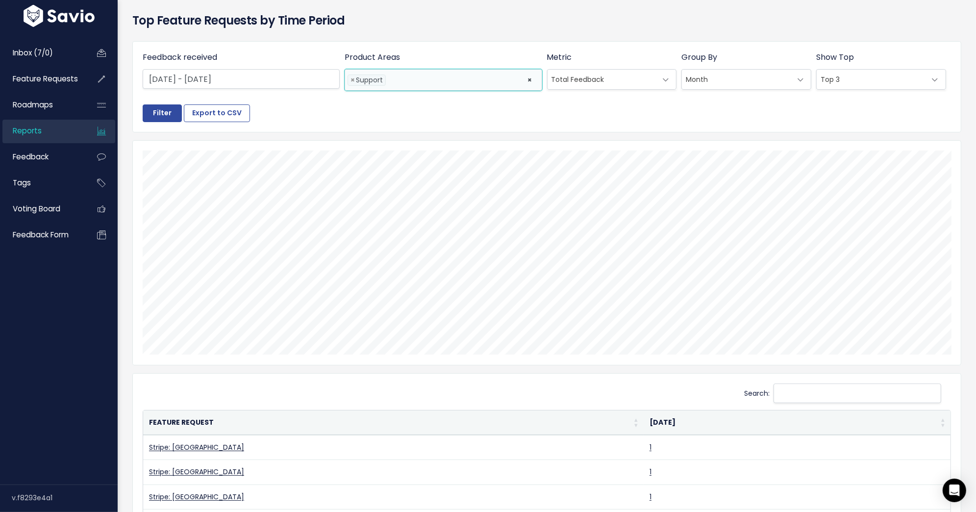
scroll to position [0, 0]
click at [150, 113] on input "Filter" at bounding box center [162, 113] width 39 height 18
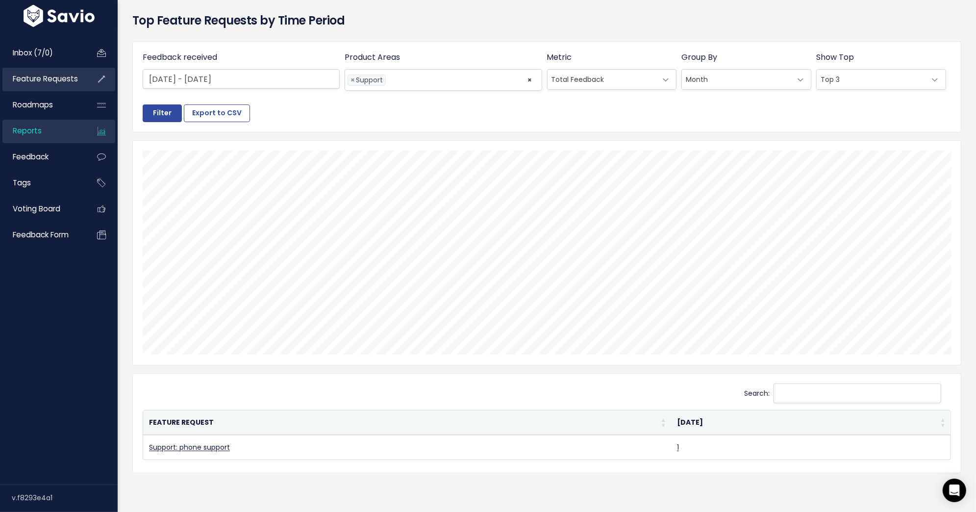
click at [61, 88] on link "Feature Requests" at bounding box center [41, 79] width 79 height 23
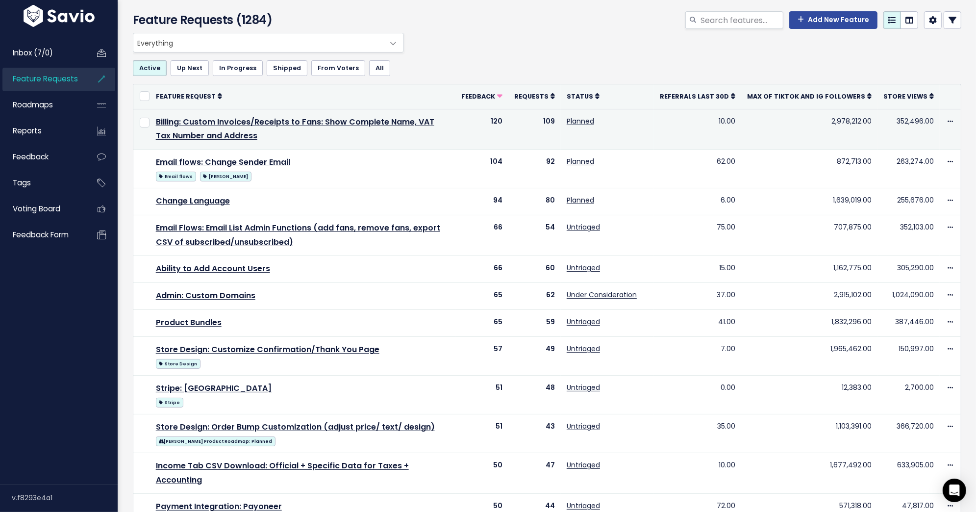
scroll to position [40, 0]
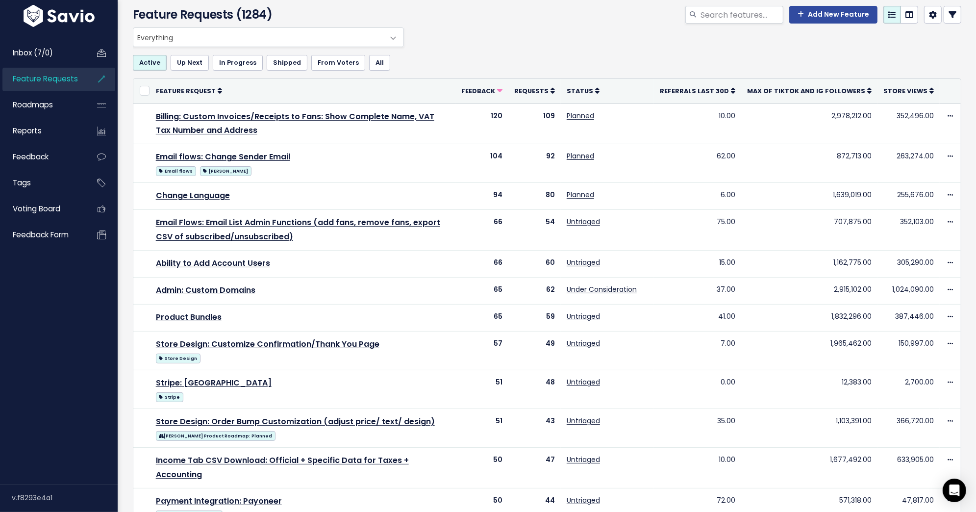
click at [953, 11] on icon at bounding box center [953, 15] width 8 height 8
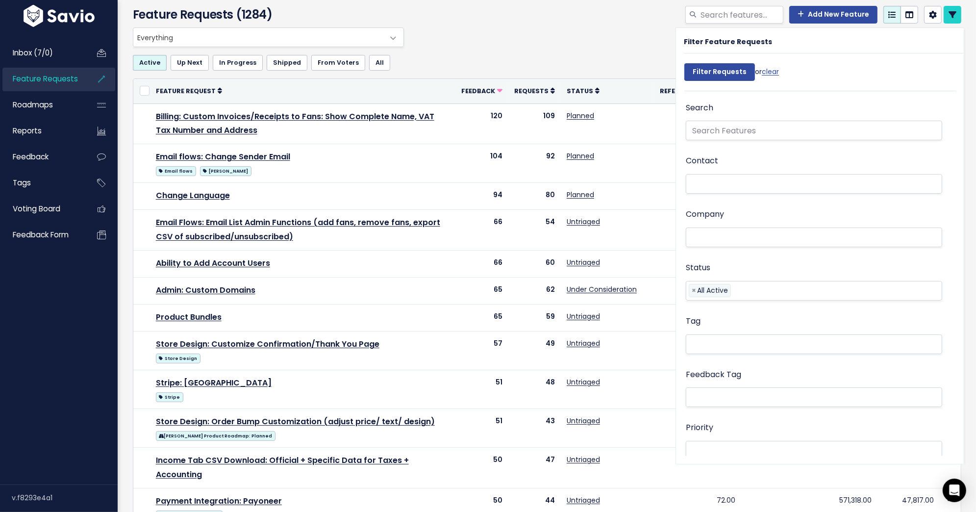
click at [915, 87] on div "Filter Requests or clear" at bounding box center [824, 74] width 280 height 33
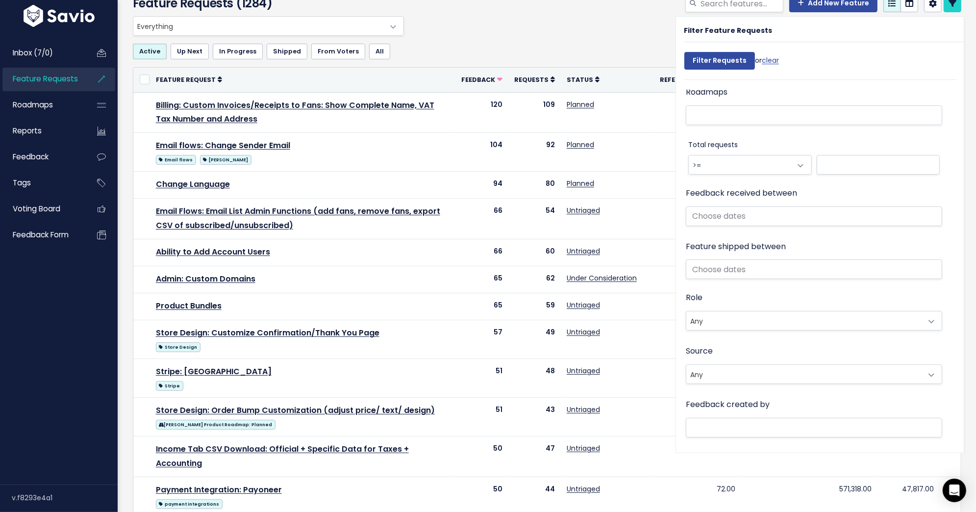
scroll to position [487, 0]
click at [804, 217] on input "text" at bounding box center [814, 214] width 256 height 20
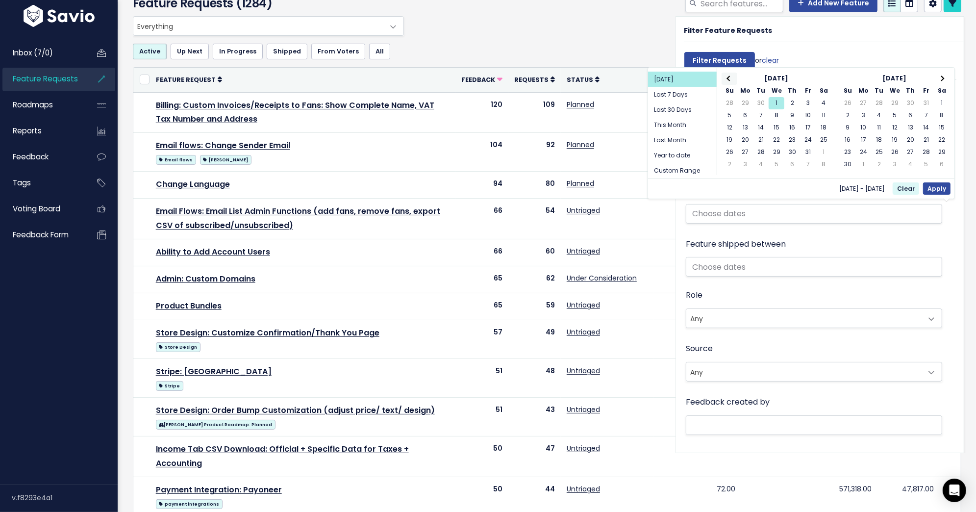
click at [727, 77] on th at bounding box center [730, 79] width 16 height 12
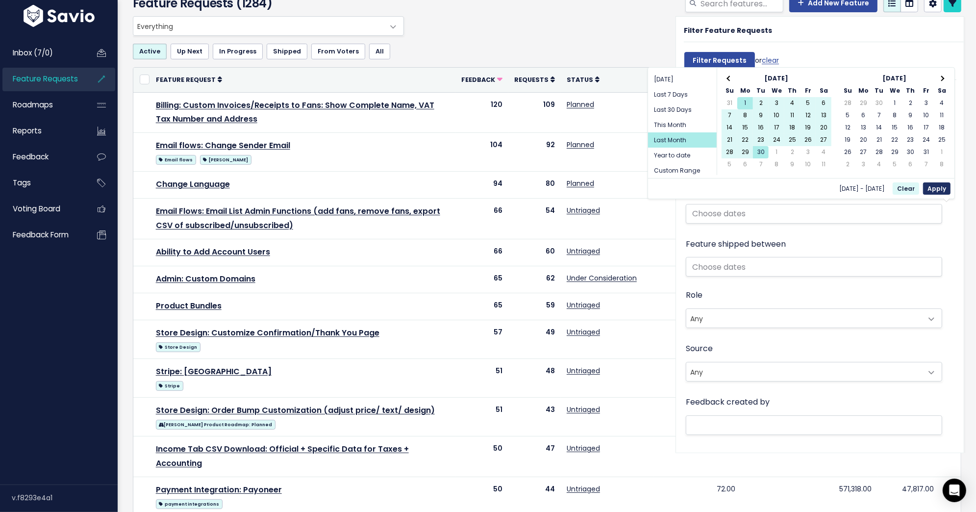
click at [939, 190] on button "Apply" at bounding box center [936, 188] width 27 height 12
type input "[DATE] - [DATE] (Last Month)"
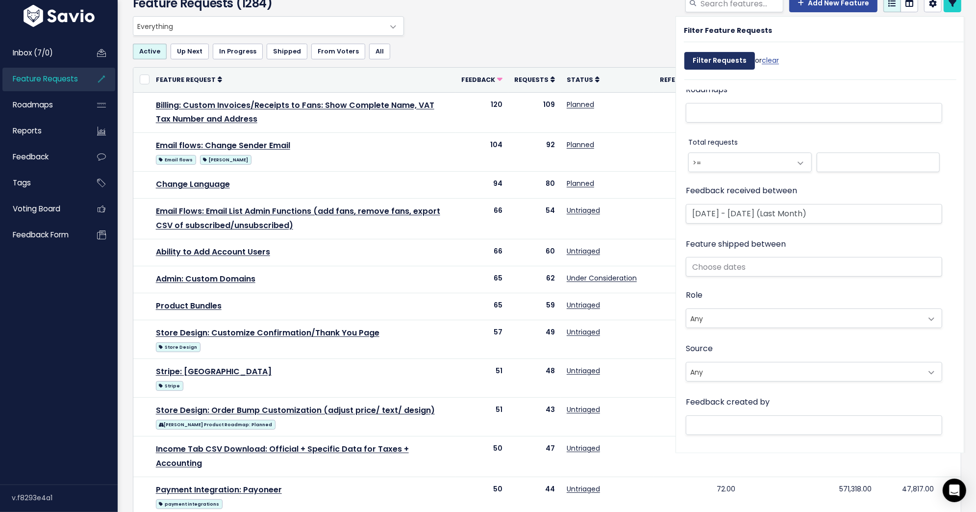
click at [737, 67] on input "Filter Requests" at bounding box center [719, 61] width 71 height 18
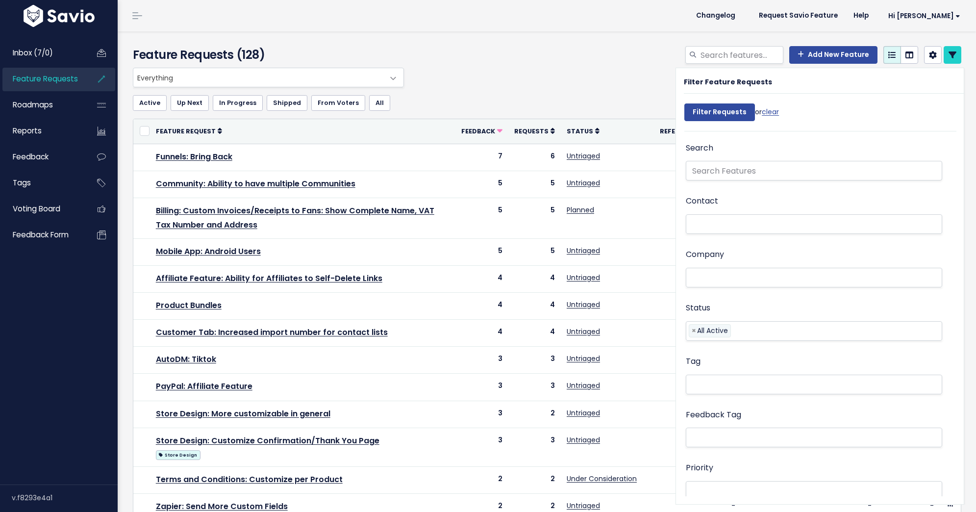
select select
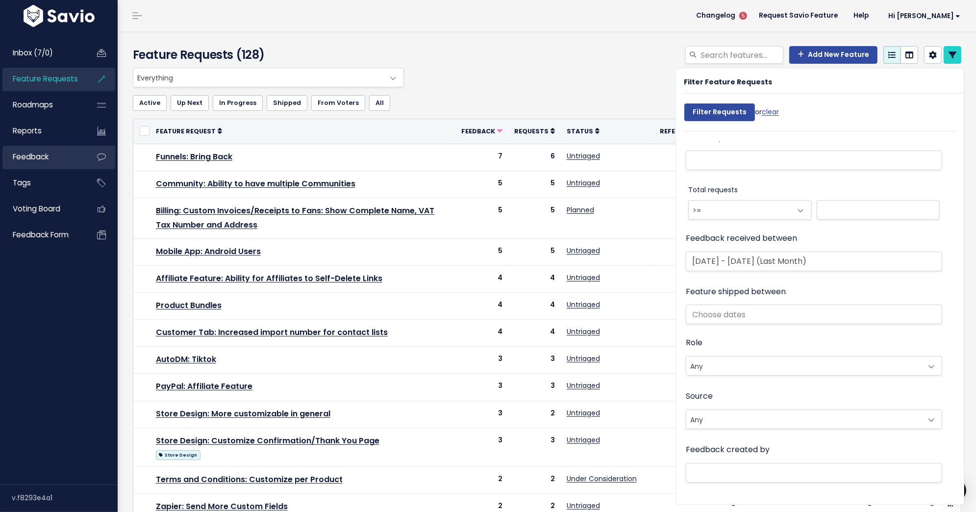
click at [38, 156] on span "Feedback" at bounding box center [31, 156] width 36 height 10
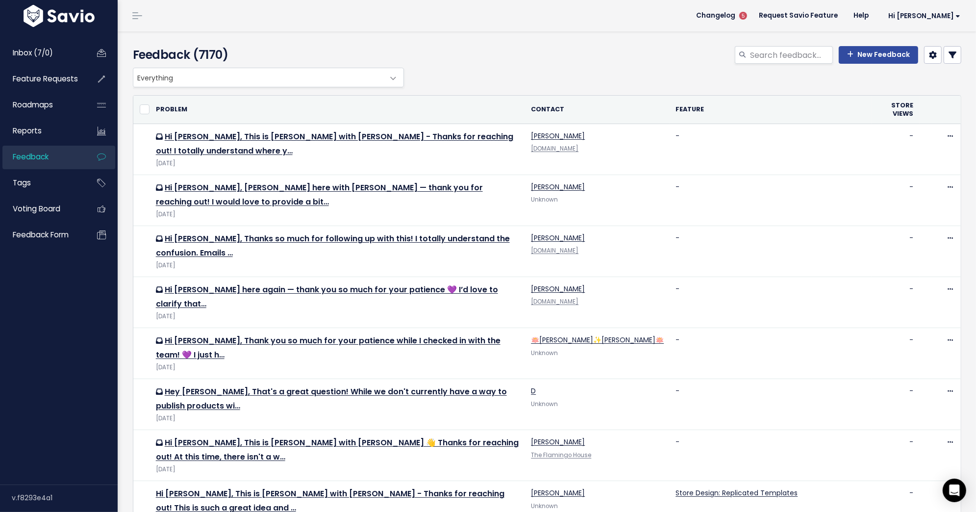
click at [957, 52] on link at bounding box center [953, 55] width 18 height 18
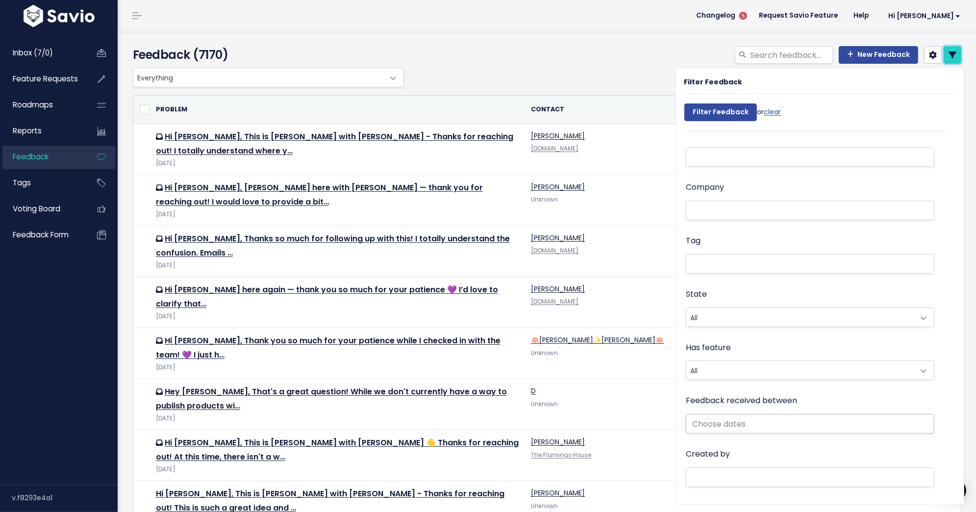
scroll to position [72, 0]
click at [752, 414] on input "text" at bounding box center [810, 419] width 249 height 20
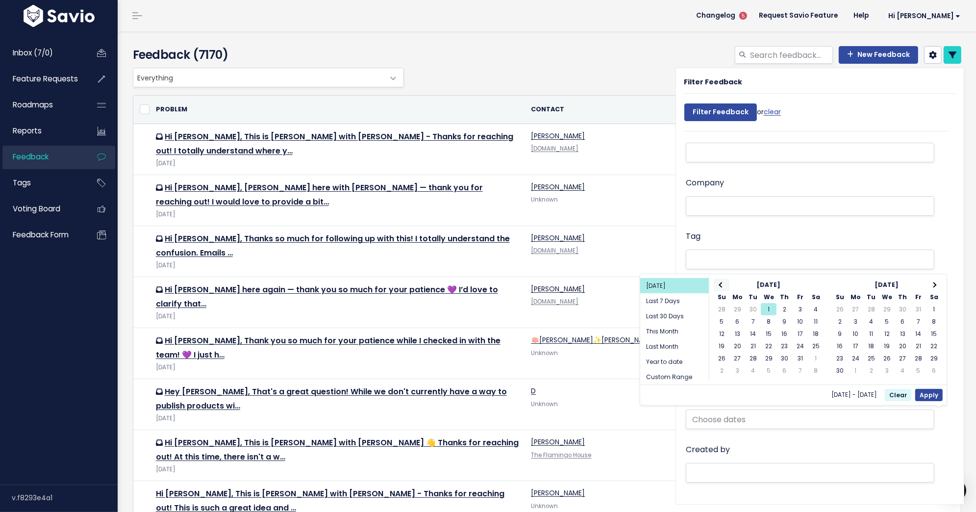
click at [719, 287] on th at bounding box center [722, 284] width 16 height 12
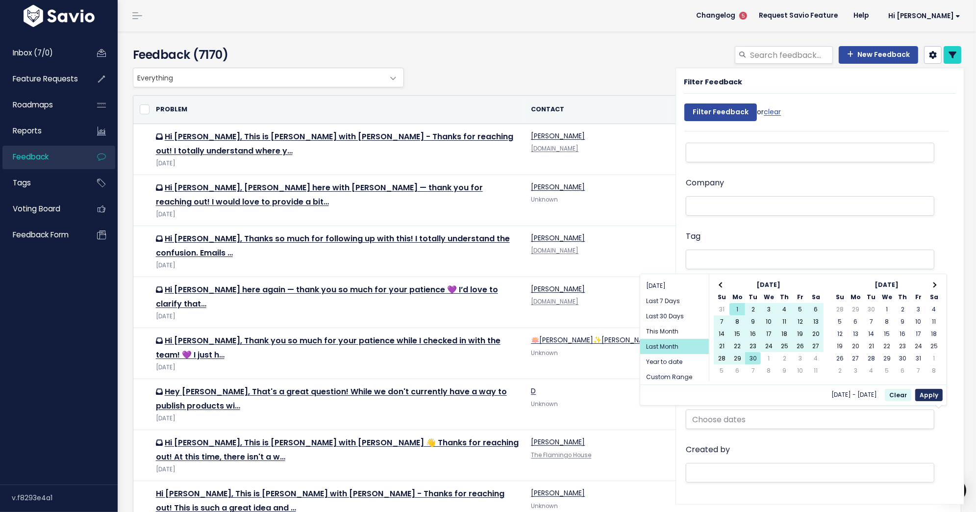
click at [936, 391] on button "Apply" at bounding box center [928, 395] width 27 height 12
type input "[DATE] - [DATE] (Last Month)"
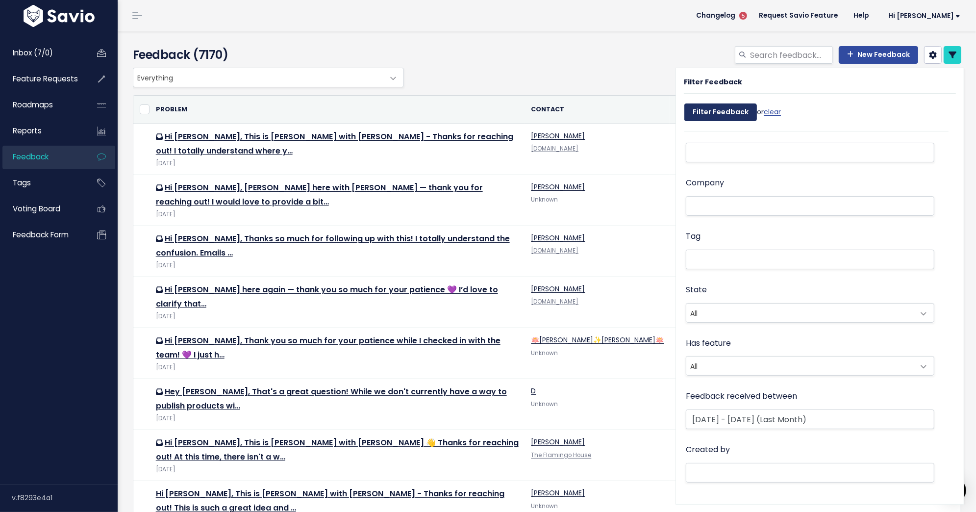
click at [728, 109] on input "Filter Feedback" at bounding box center [720, 112] width 73 height 18
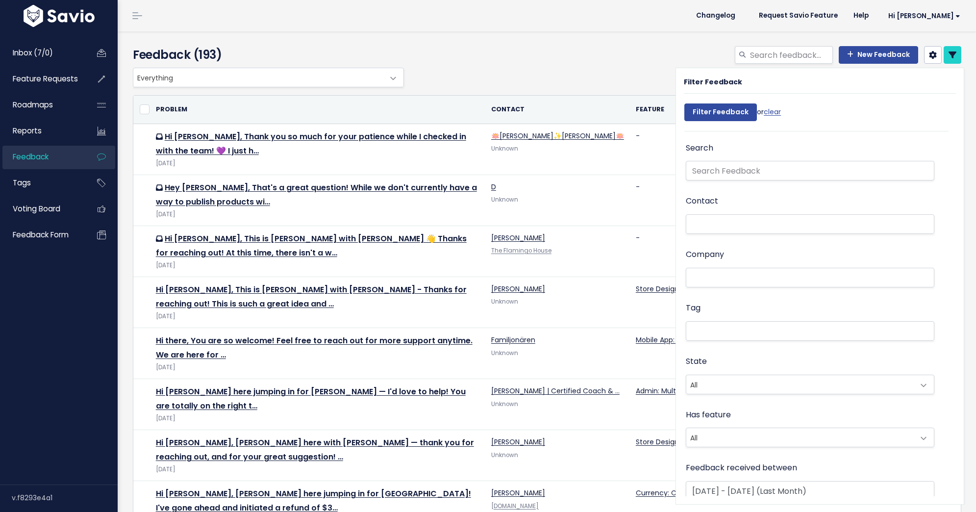
select select
